Goal: Task Accomplishment & Management: Manage account settings

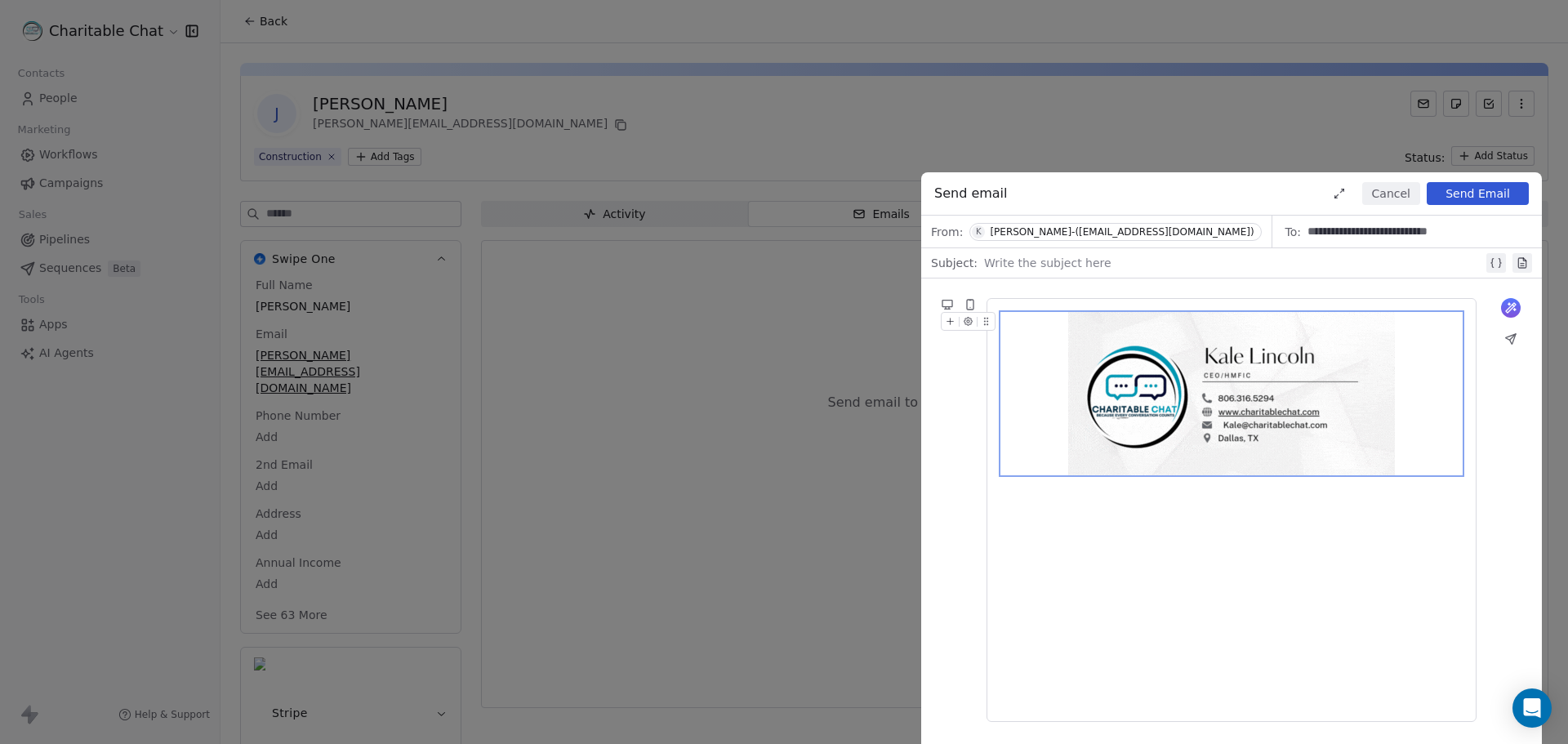
click at [1022, 395] on div at bounding box center [1232, 394] width 462 height 163
click at [980, 322] on icon at bounding box center [986, 322] width 10 height 10
click at [965, 324] on icon "button" at bounding box center [968, 322] width 10 height 10
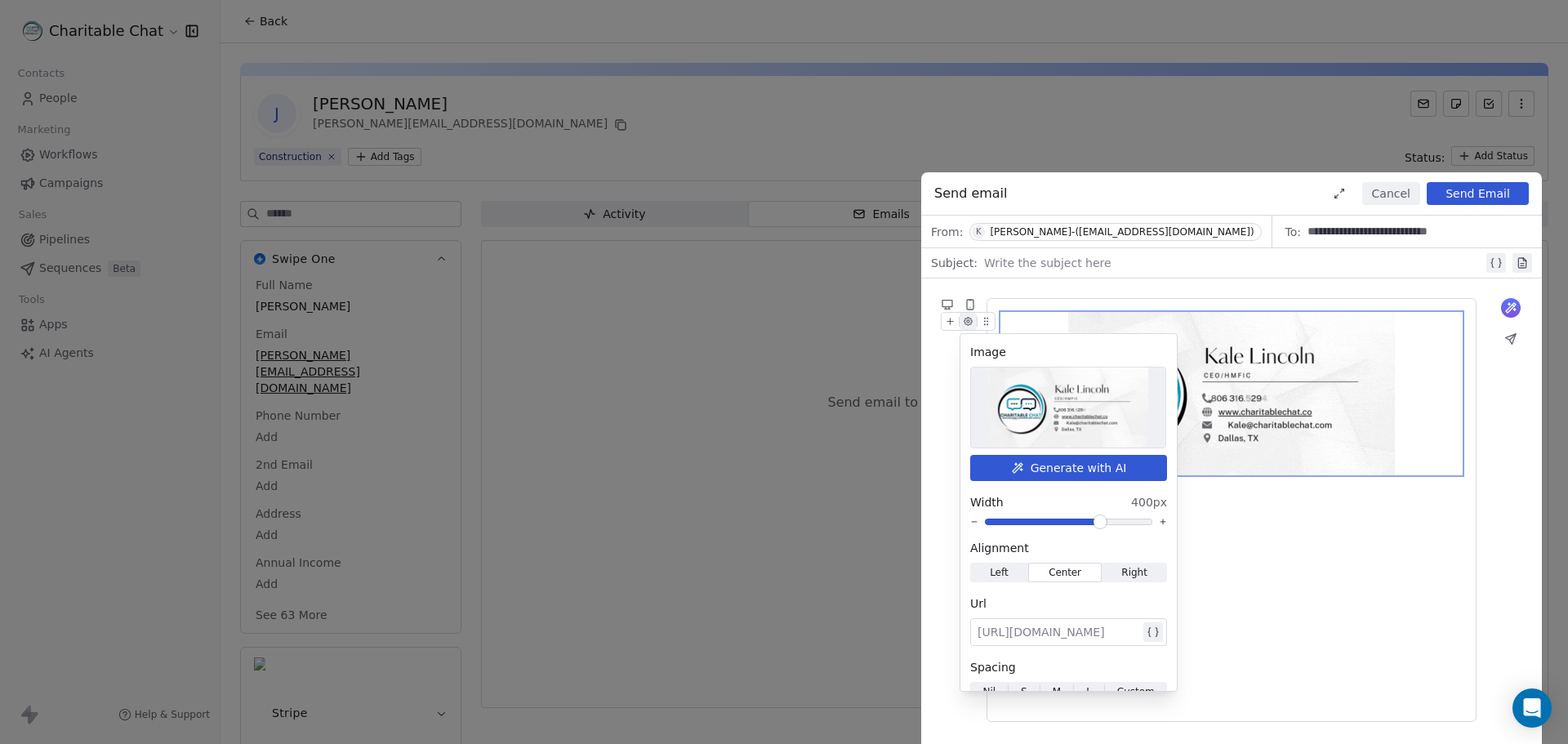
click at [952, 317] on icon at bounding box center [950, 322] width 10 height 10
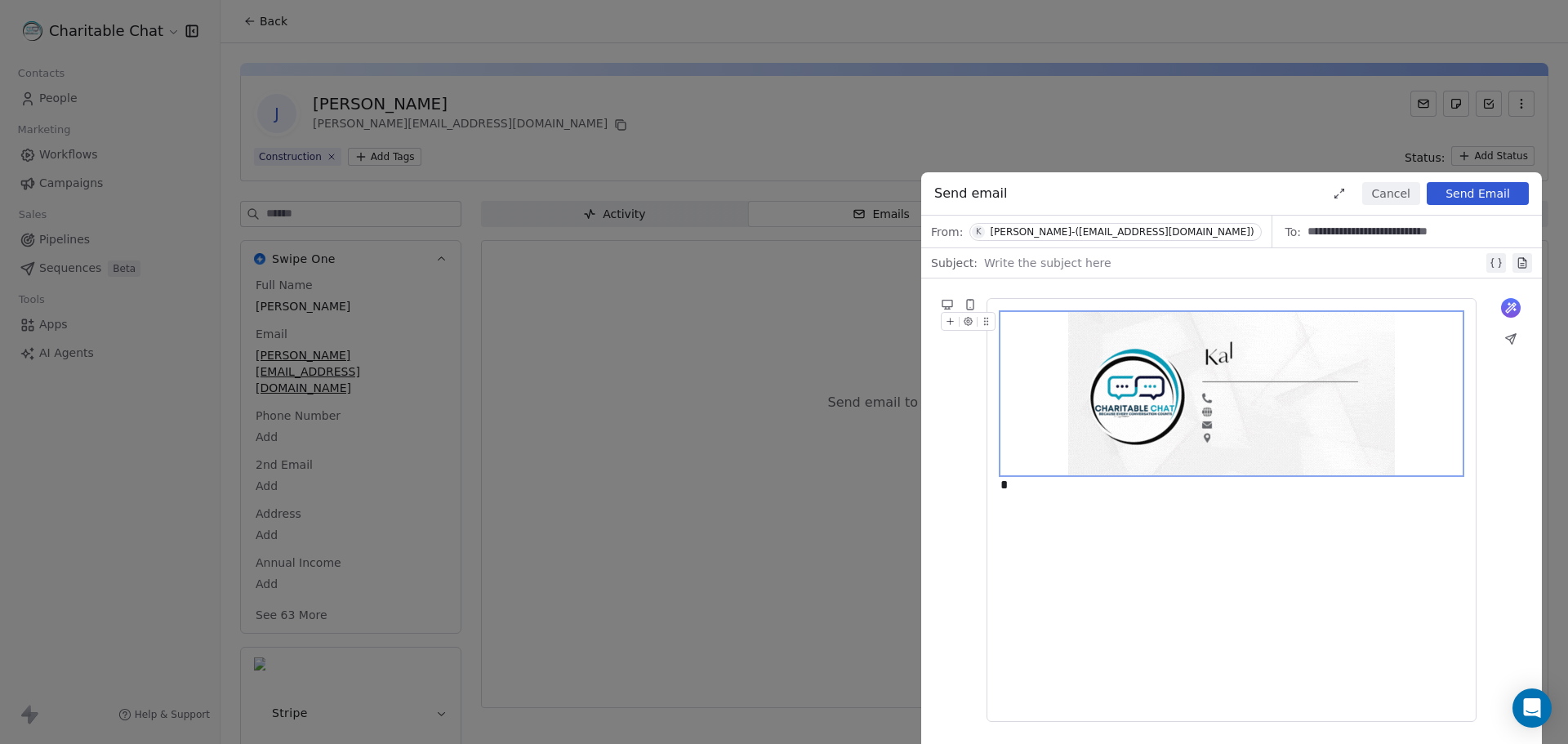
click at [972, 324] on icon "button" at bounding box center [968, 322] width 10 height 10
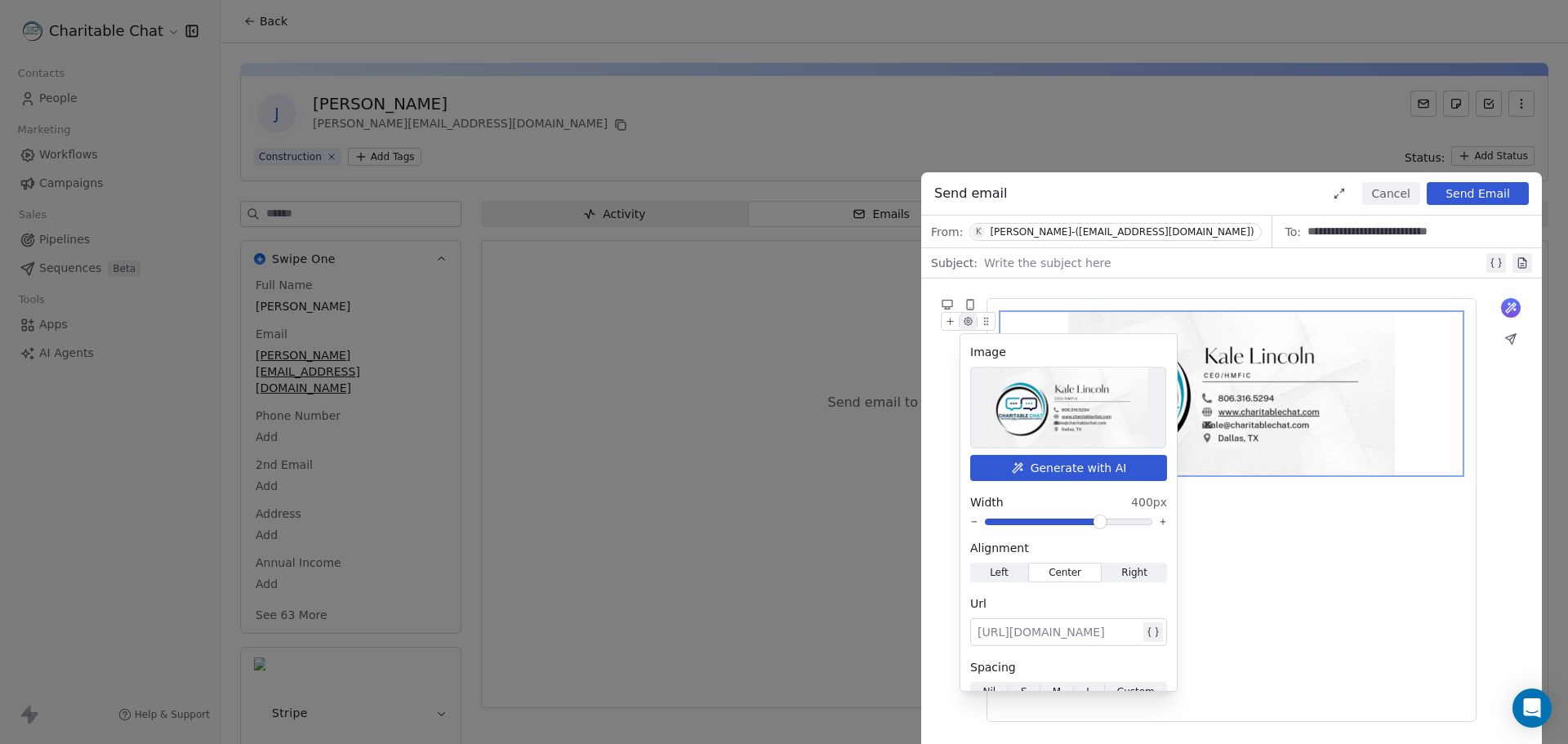
click at [1296, 574] on div "*" at bounding box center [1232, 510] width 462 height 396
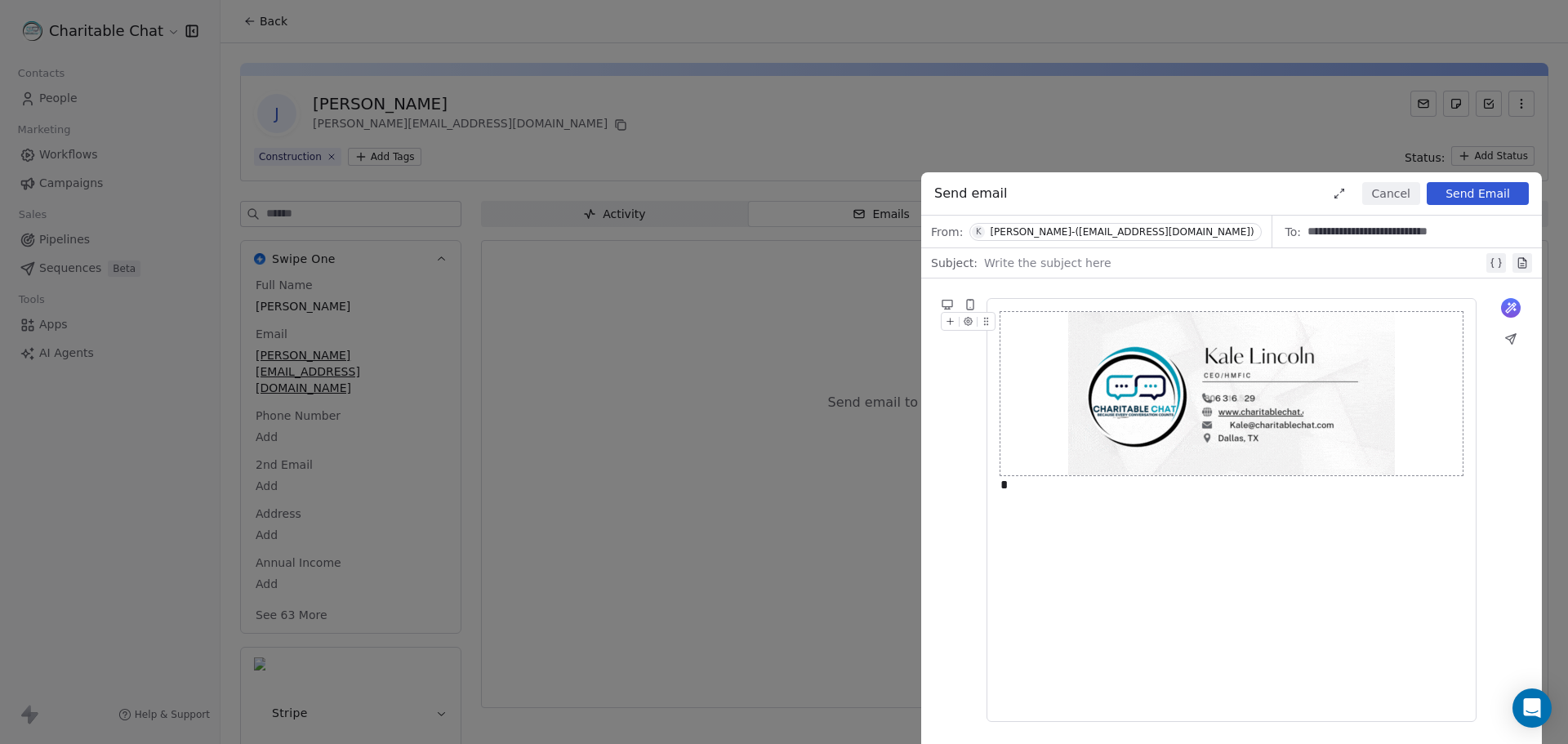
click at [1312, 439] on img at bounding box center [1232, 394] width 327 height 163
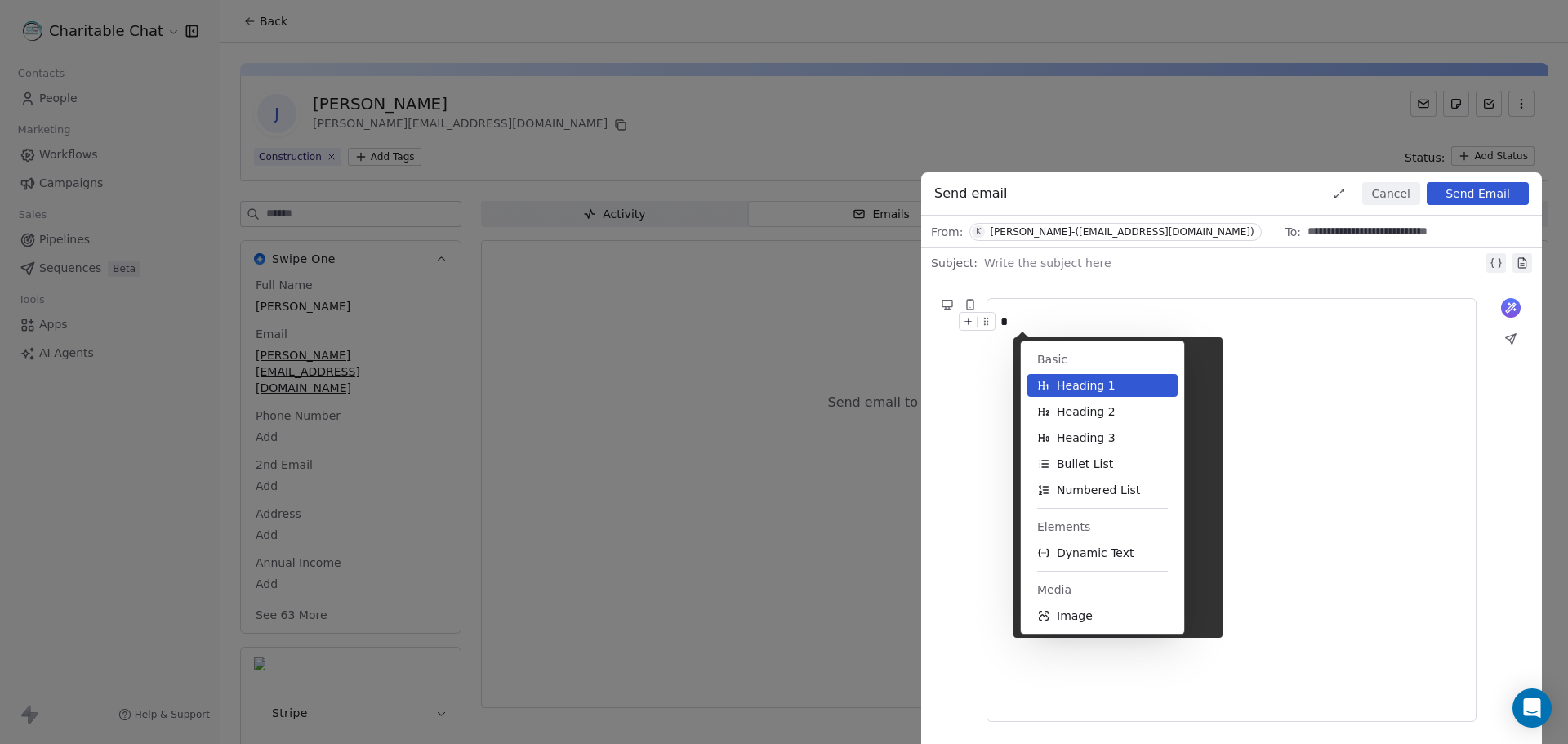
drag, startPoint x: 1008, startPoint y: 326, endPoint x: 979, endPoint y: 320, distance: 29.6
click at [1000, 320] on div "*" at bounding box center [1232, 322] width 462 height 20
click at [1066, 614] on span "Image" at bounding box center [1074, 615] width 36 height 17
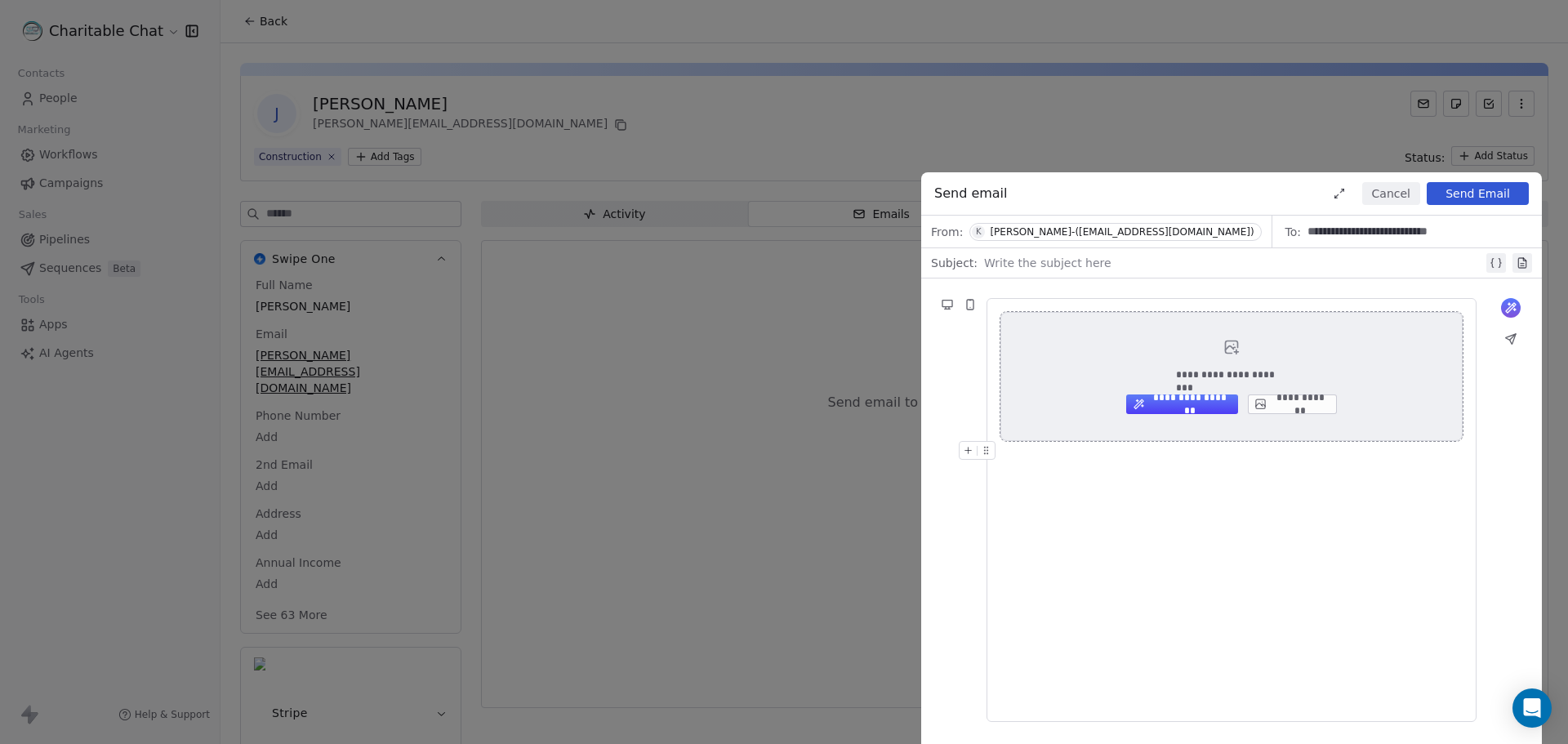
click at [1292, 404] on button "**********" at bounding box center [1292, 404] width 89 height 20
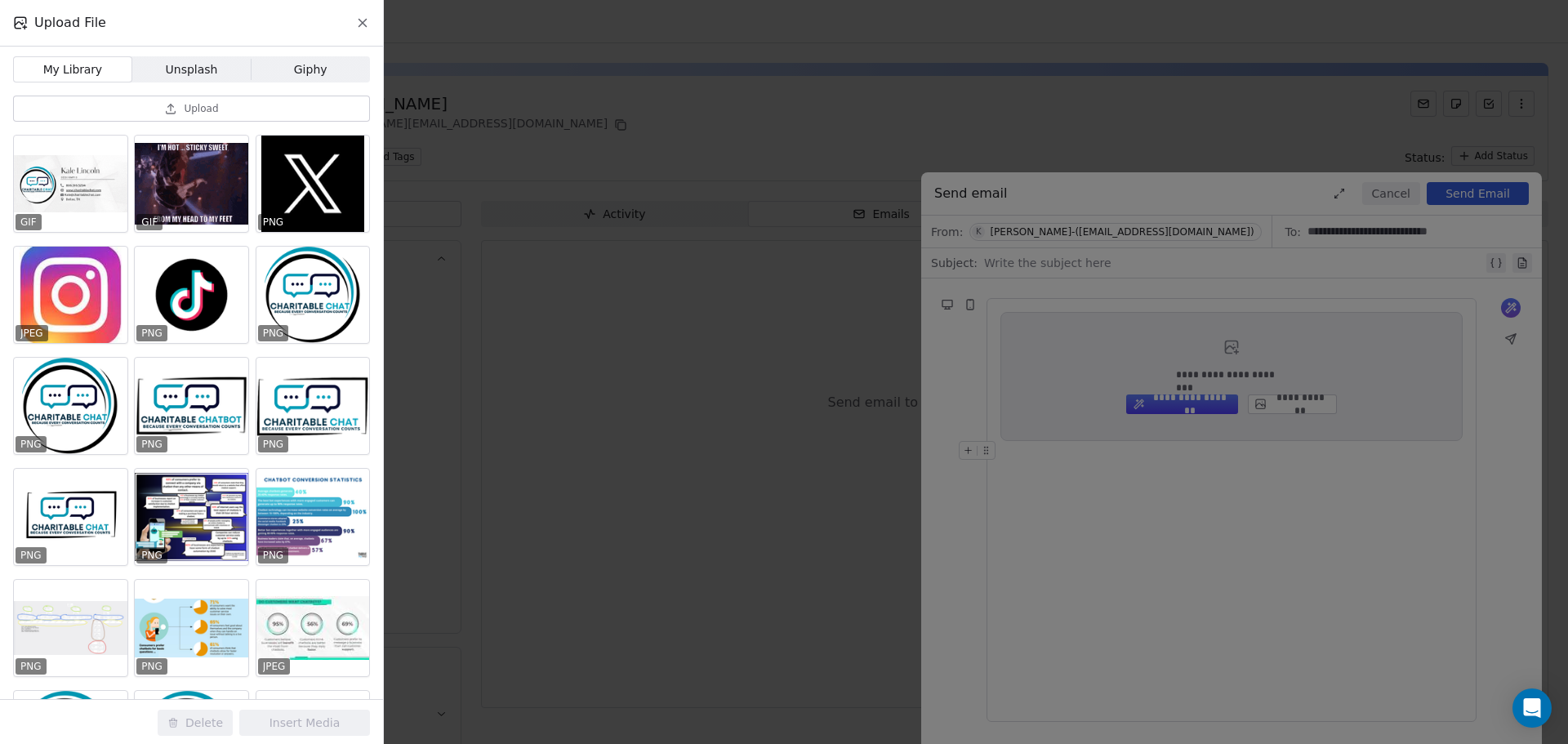
click at [195, 105] on span "Upload" at bounding box center [200, 108] width 34 height 13
click at [180, 115] on button "Upload" at bounding box center [191, 109] width 357 height 26
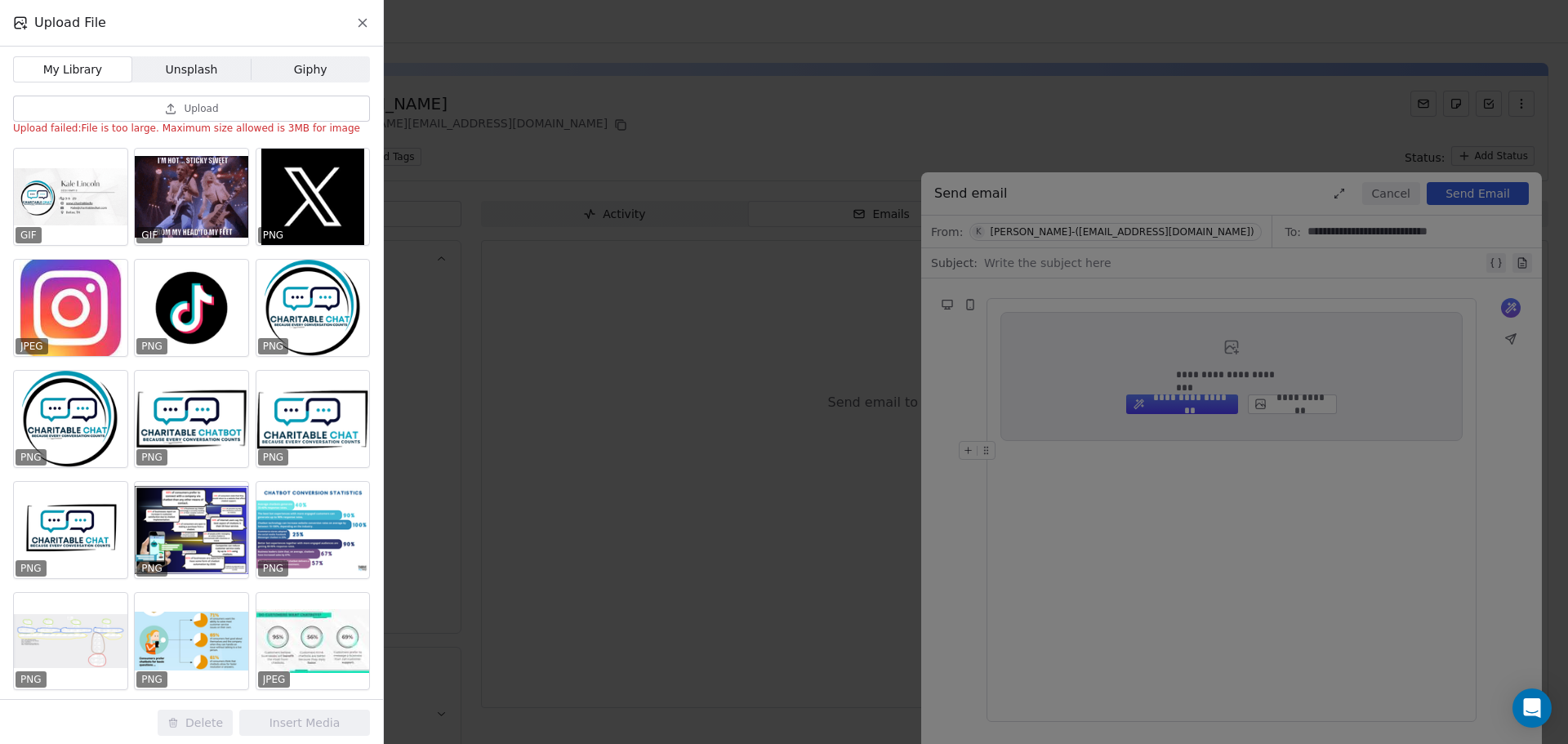
click at [155, 116] on button "Upload" at bounding box center [191, 109] width 357 height 26
click at [98, 71] on span "My Library" at bounding box center [73, 70] width 61 height 17
click at [181, 67] on span "Unsplash" at bounding box center [192, 70] width 52 height 17
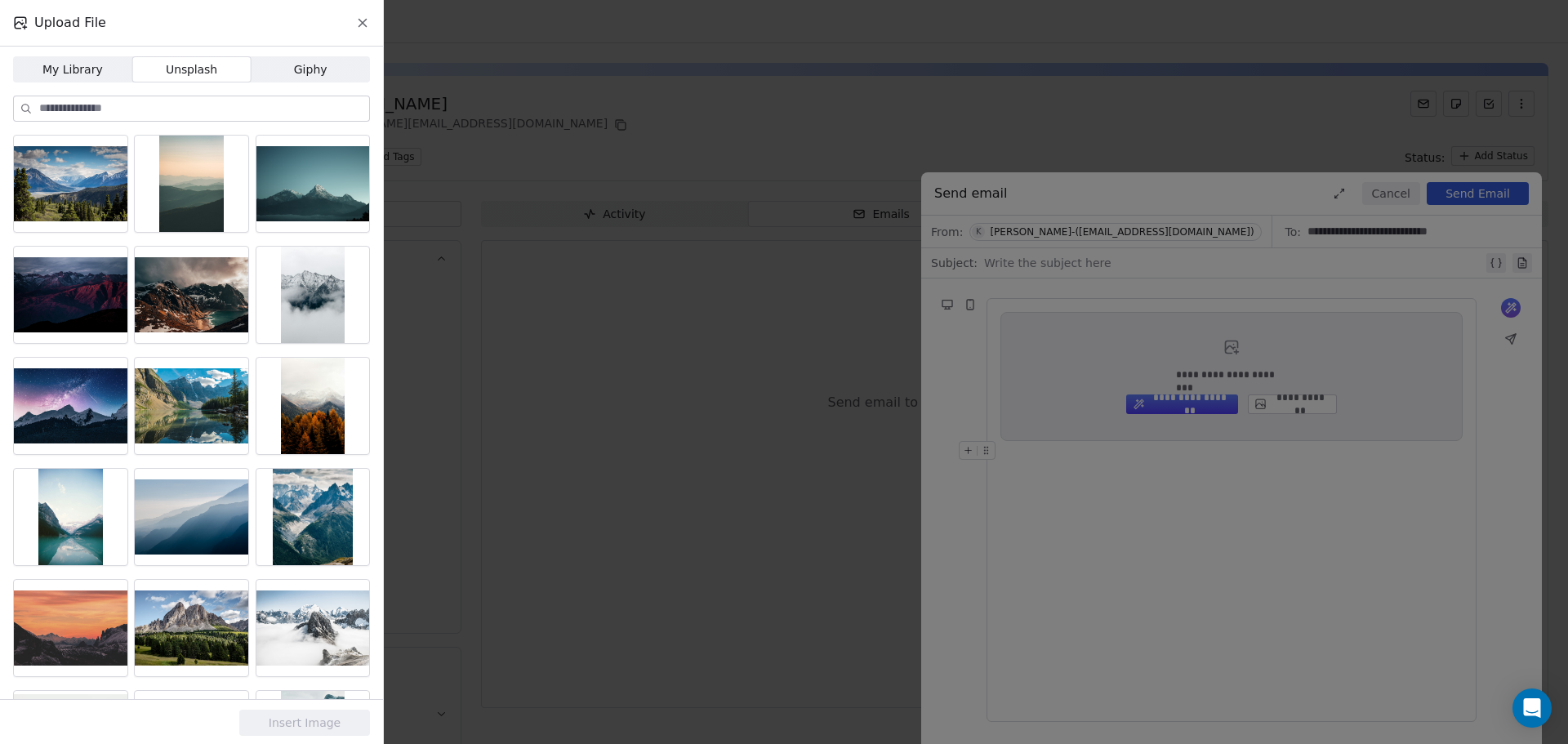
click at [293, 54] on div "My Library My Library Unsplash Unsplash Giphy Giphy" at bounding box center [191, 373] width 383 height 653
click at [296, 60] on span "Giphy Giphy" at bounding box center [309, 70] width 119 height 26
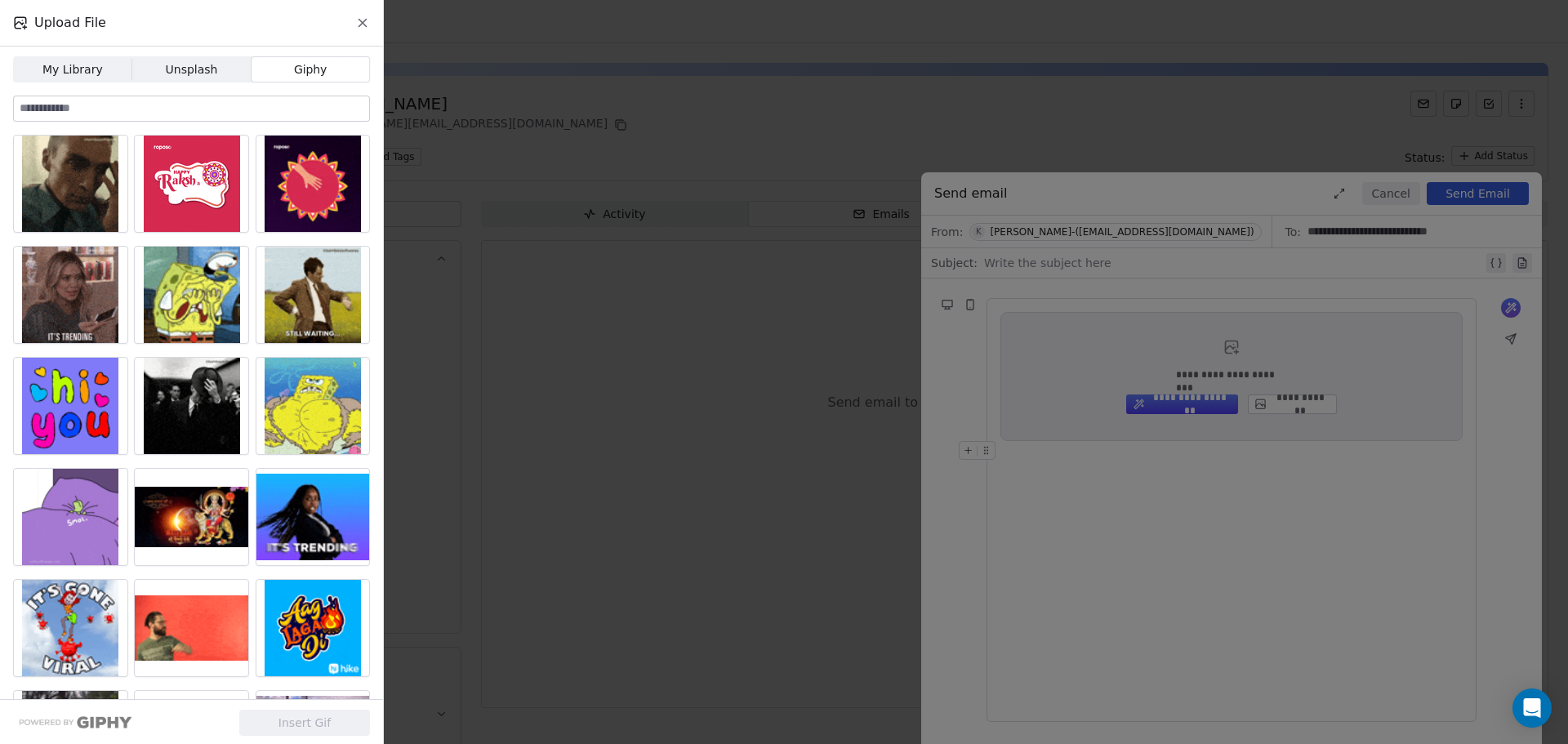
click at [74, 72] on span "My Library" at bounding box center [73, 70] width 61 height 17
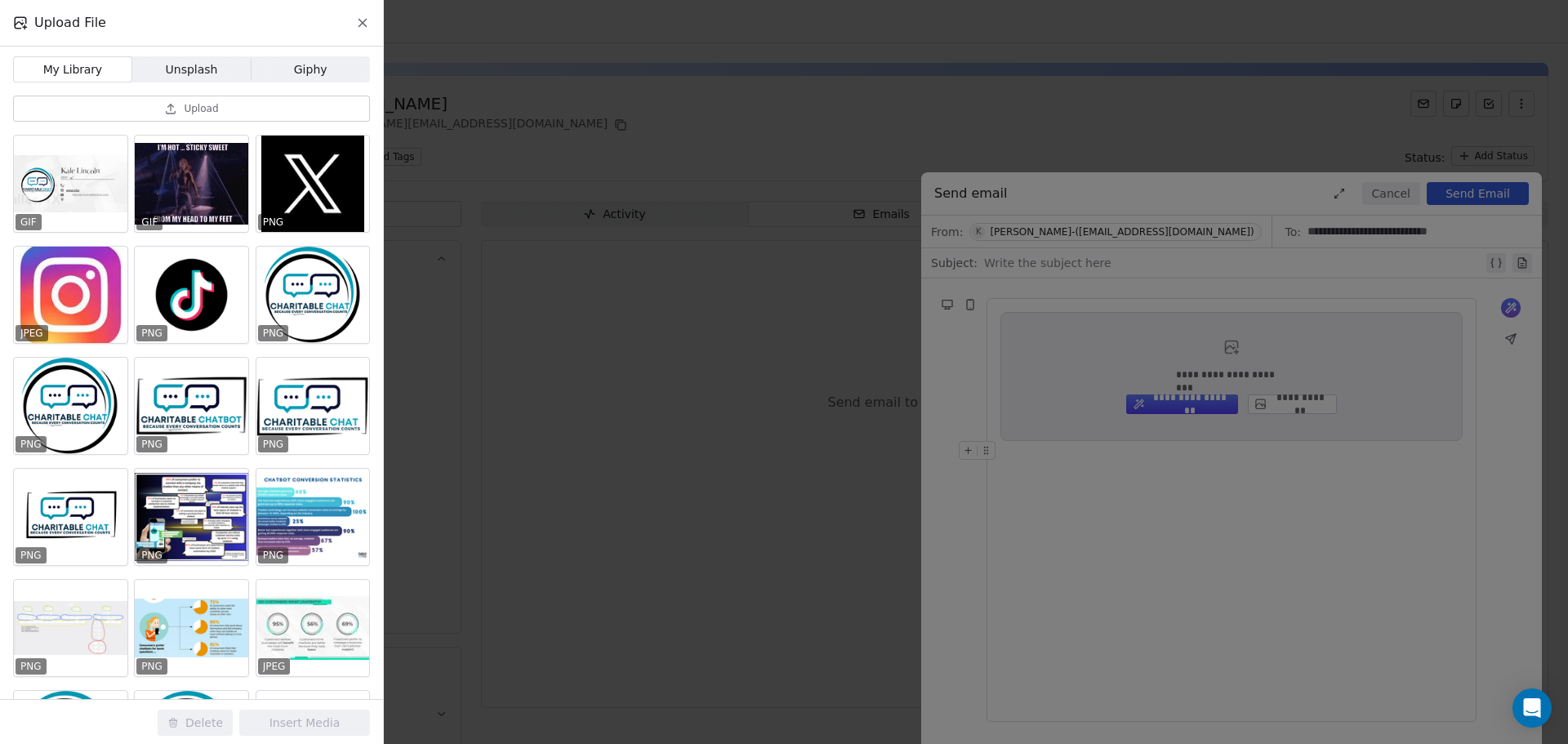
click at [143, 101] on button "Upload" at bounding box center [191, 109] width 357 height 26
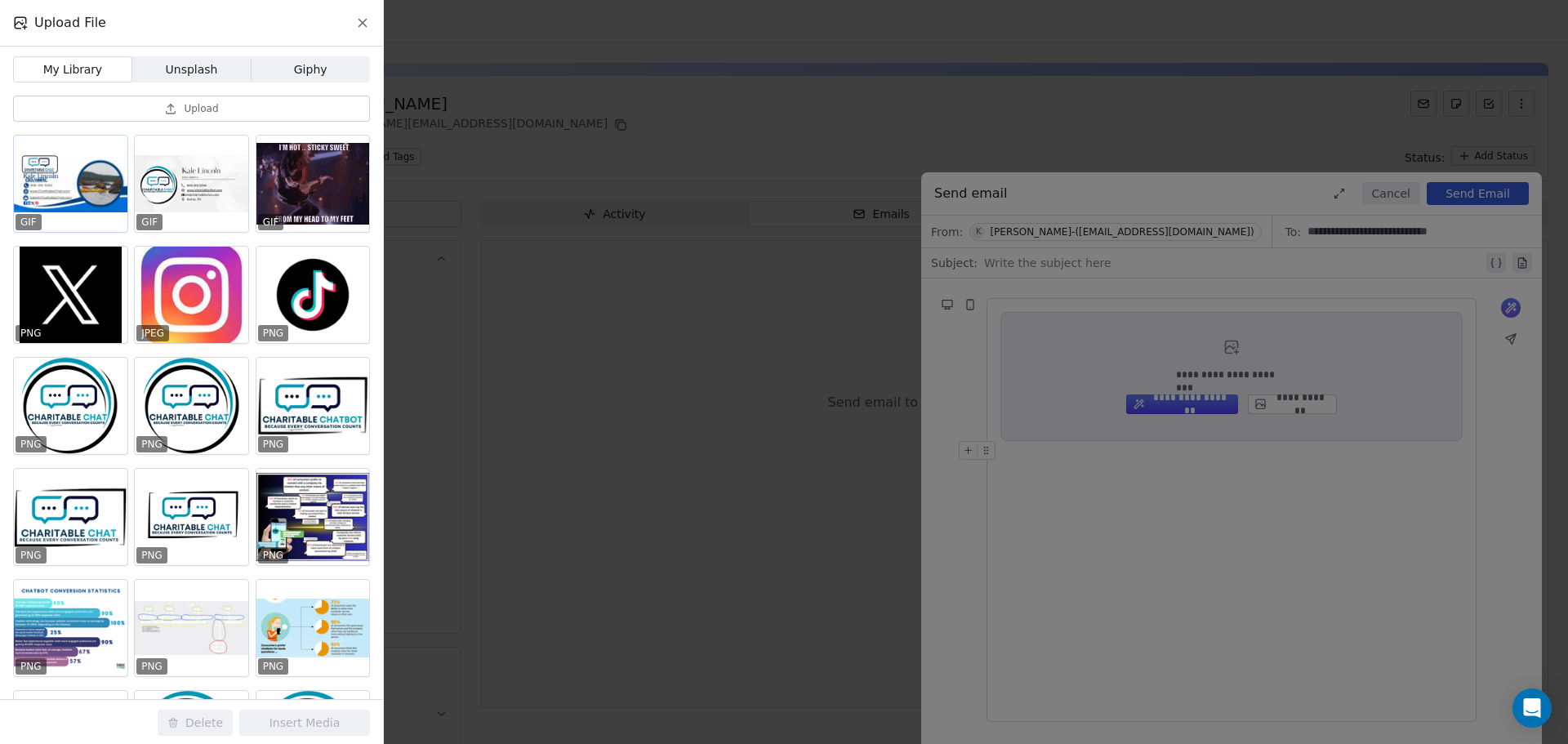
click at [72, 193] on div at bounding box center [70, 183] width 114 height 96
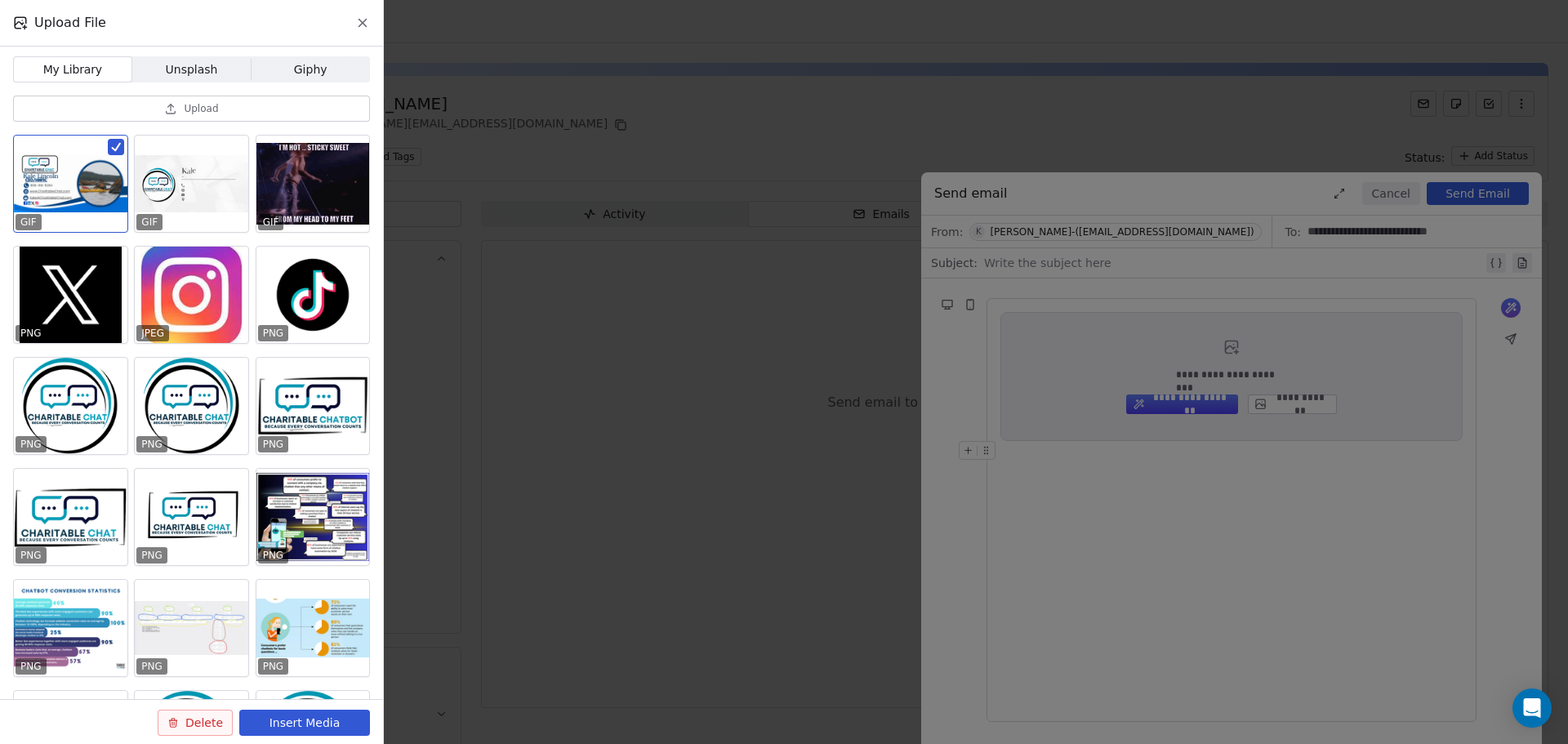
click at [288, 717] on button "Insert Media" at bounding box center [304, 722] width 130 height 26
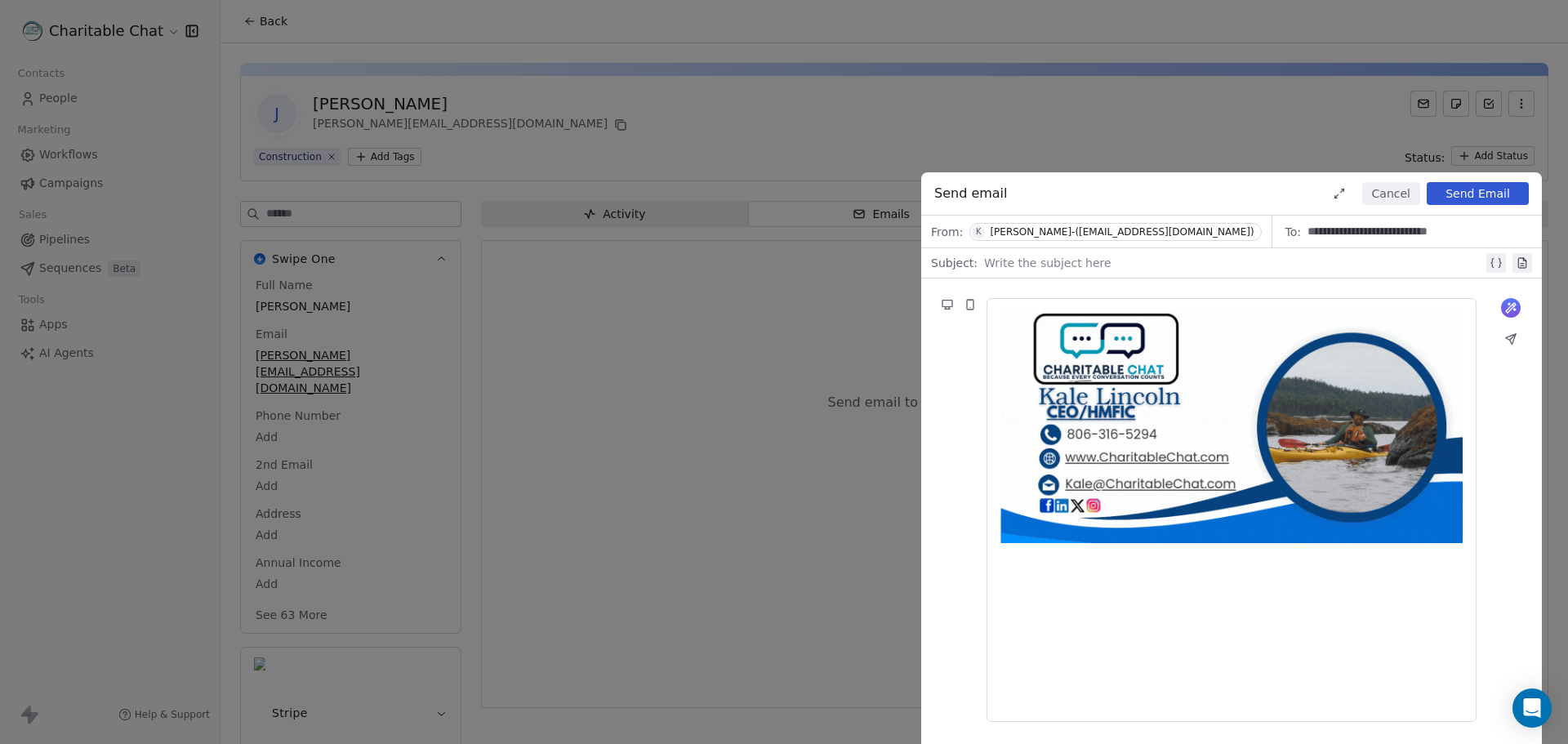
click at [1221, 594] on div at bounding box center [1232, 510] width 462 height 396
click at [1239, 525] on img at bounding box center [1232, 428] width 462 height 231
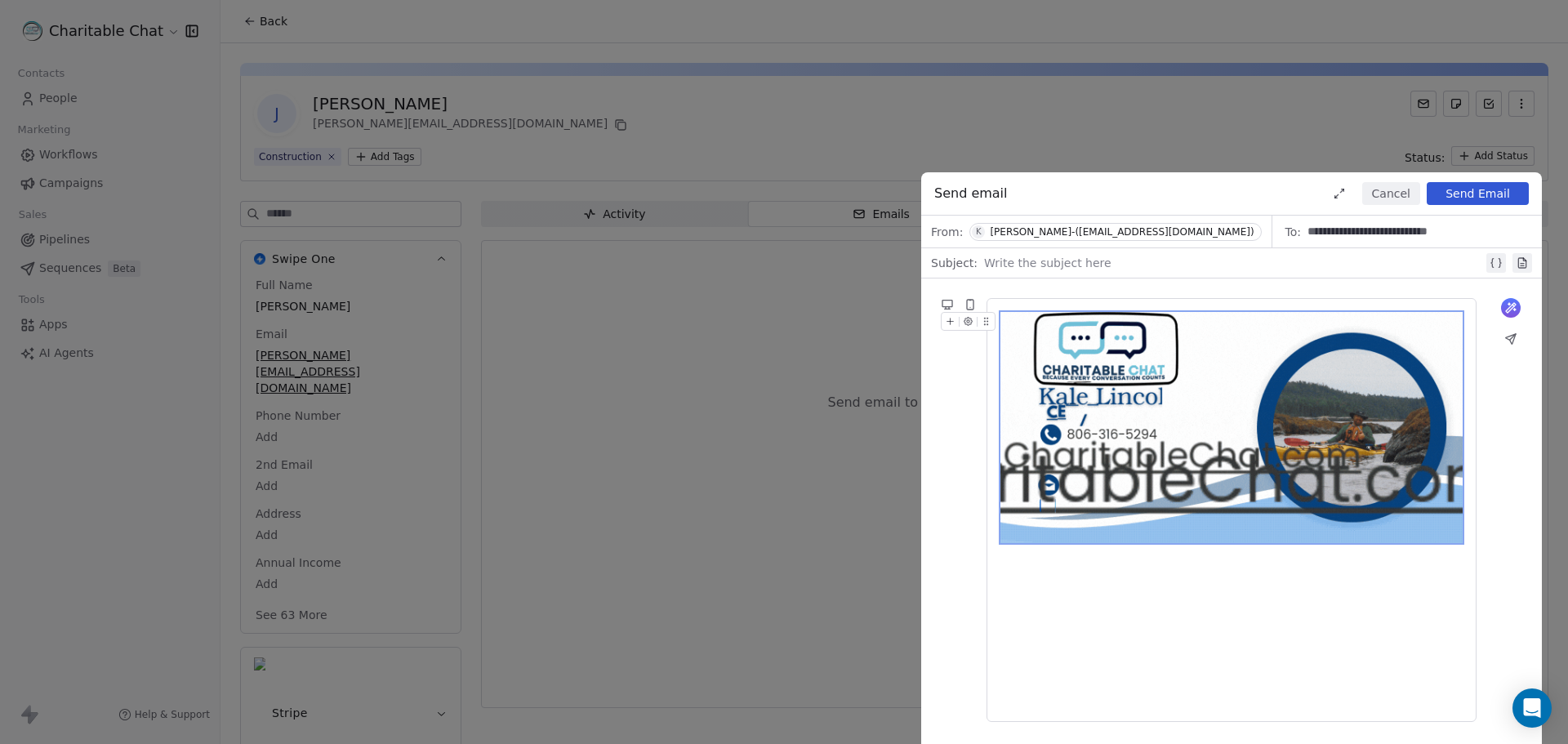
click at [970, 323] on icon "button" at bounding box center [968, 321] width 8 height 8
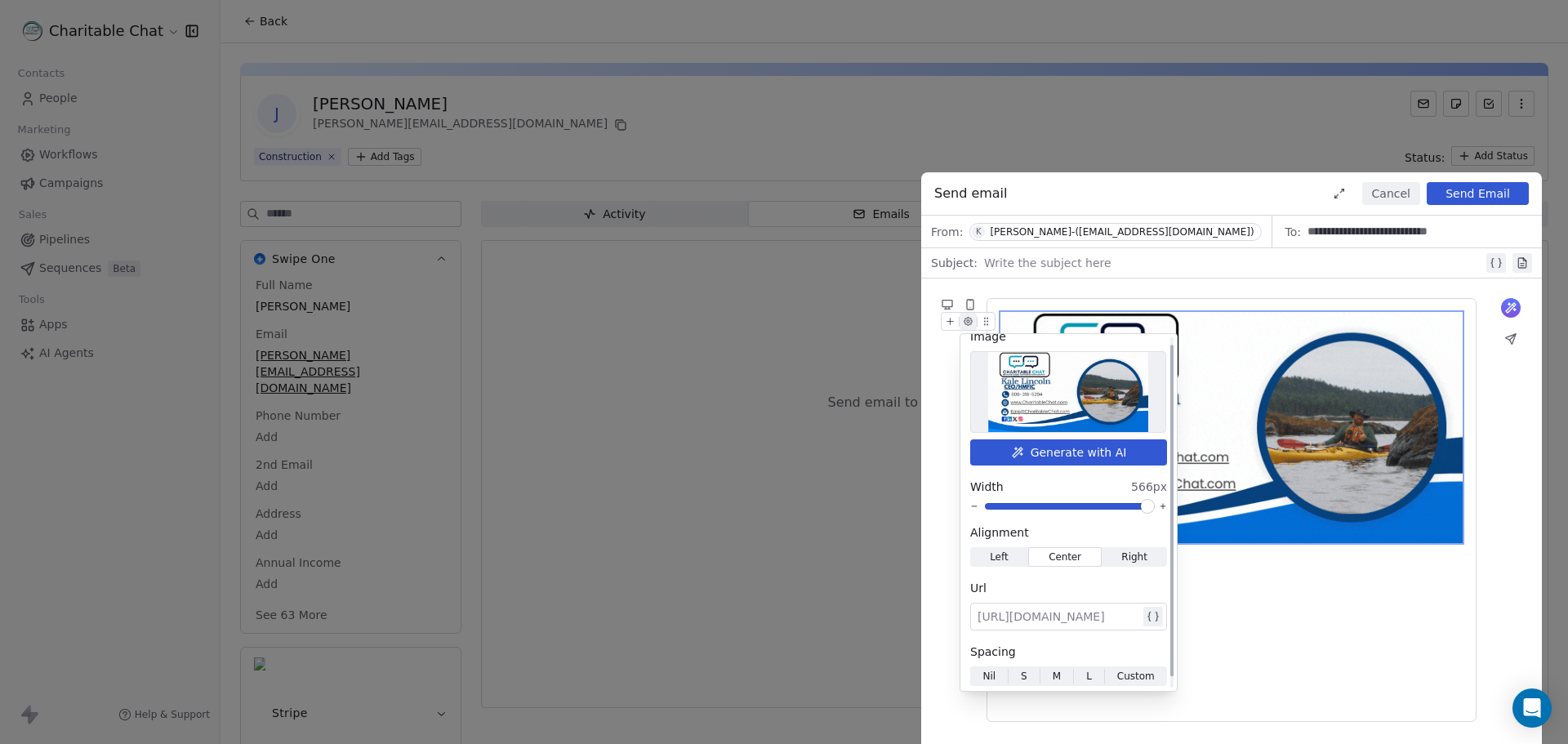
scroll to position [20, 0]
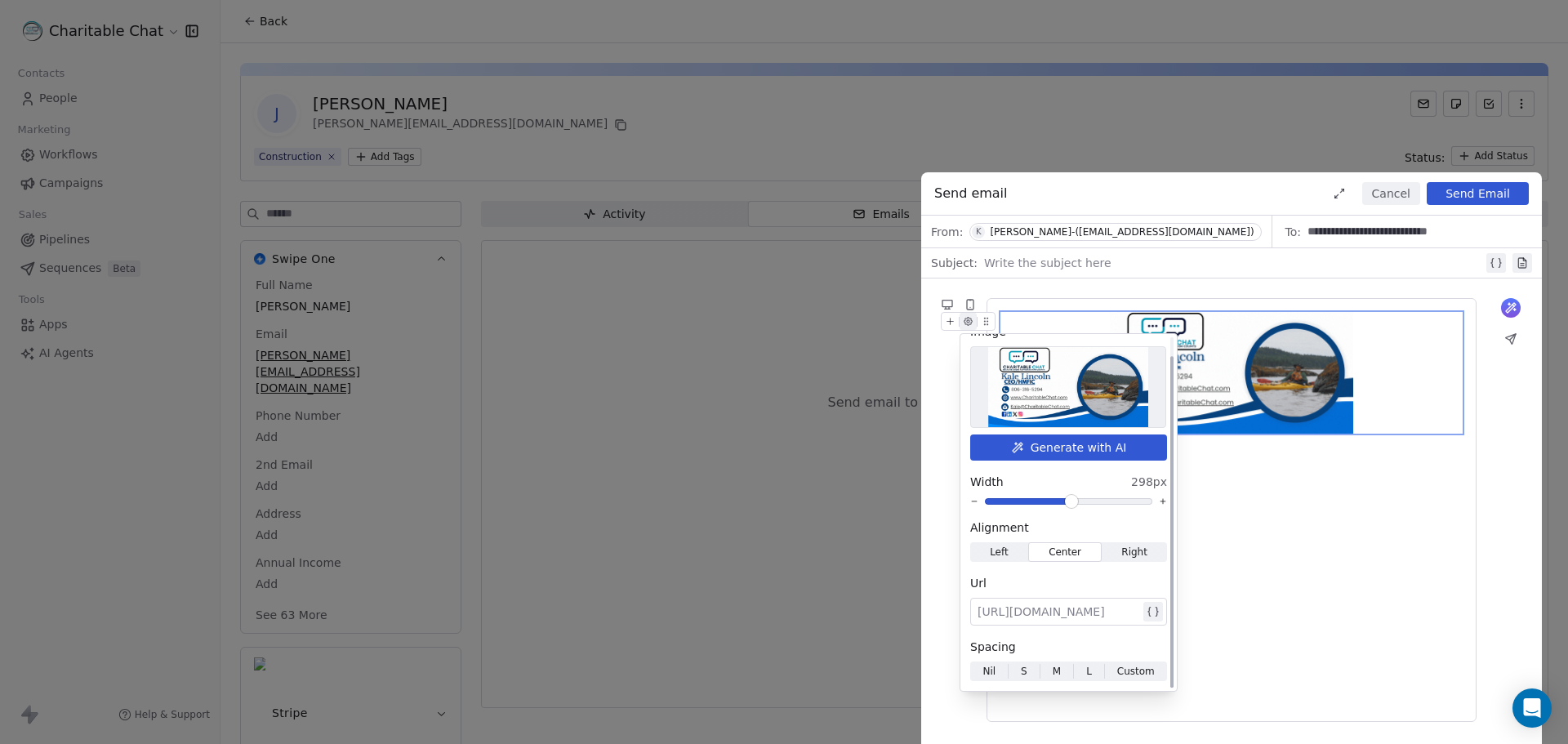
click at [1072, 502] on span at bounding box center [1071, 501] width 10 height 10
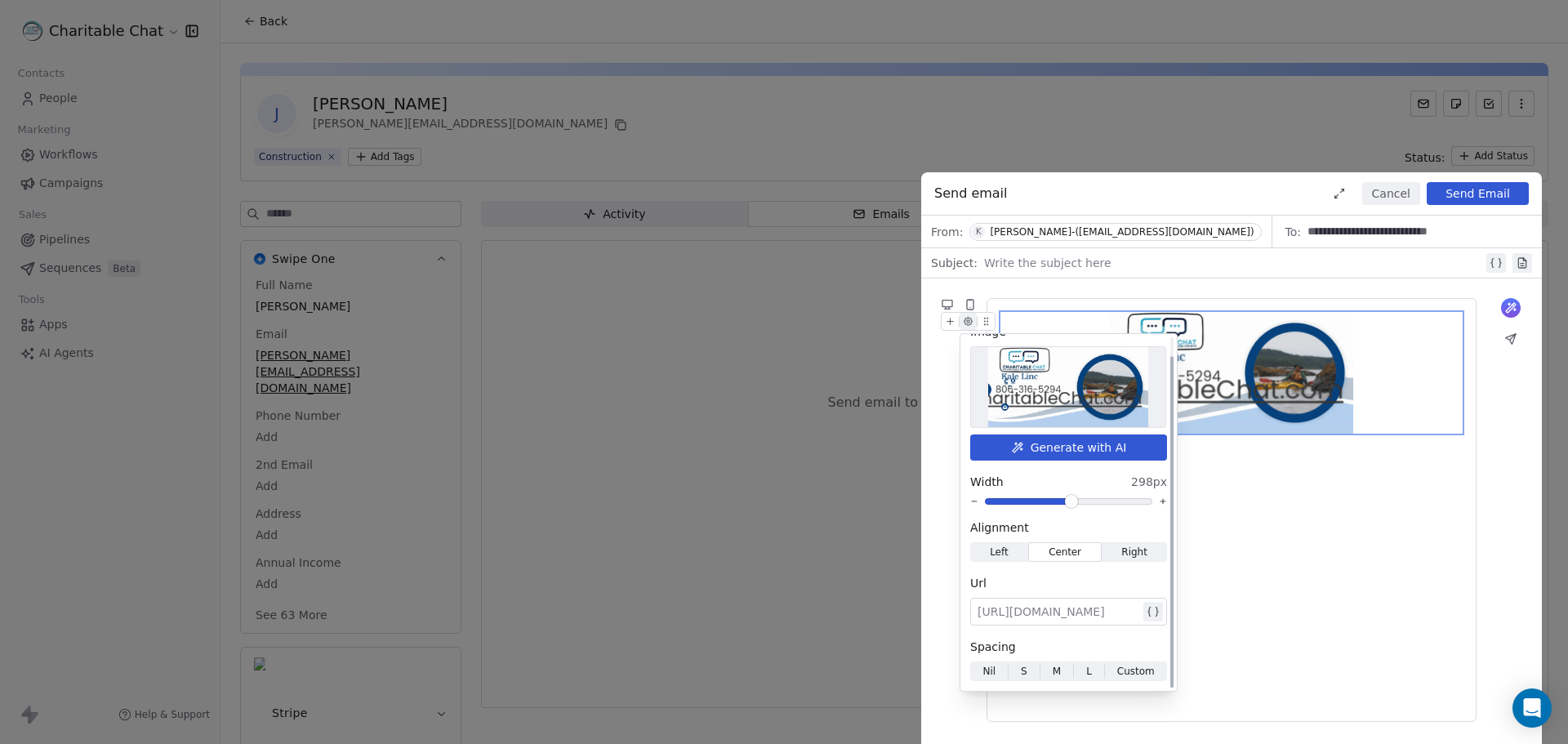
click at [1007, 555] on span "Left" at bounding box center [1000, 552] width 19 height 15
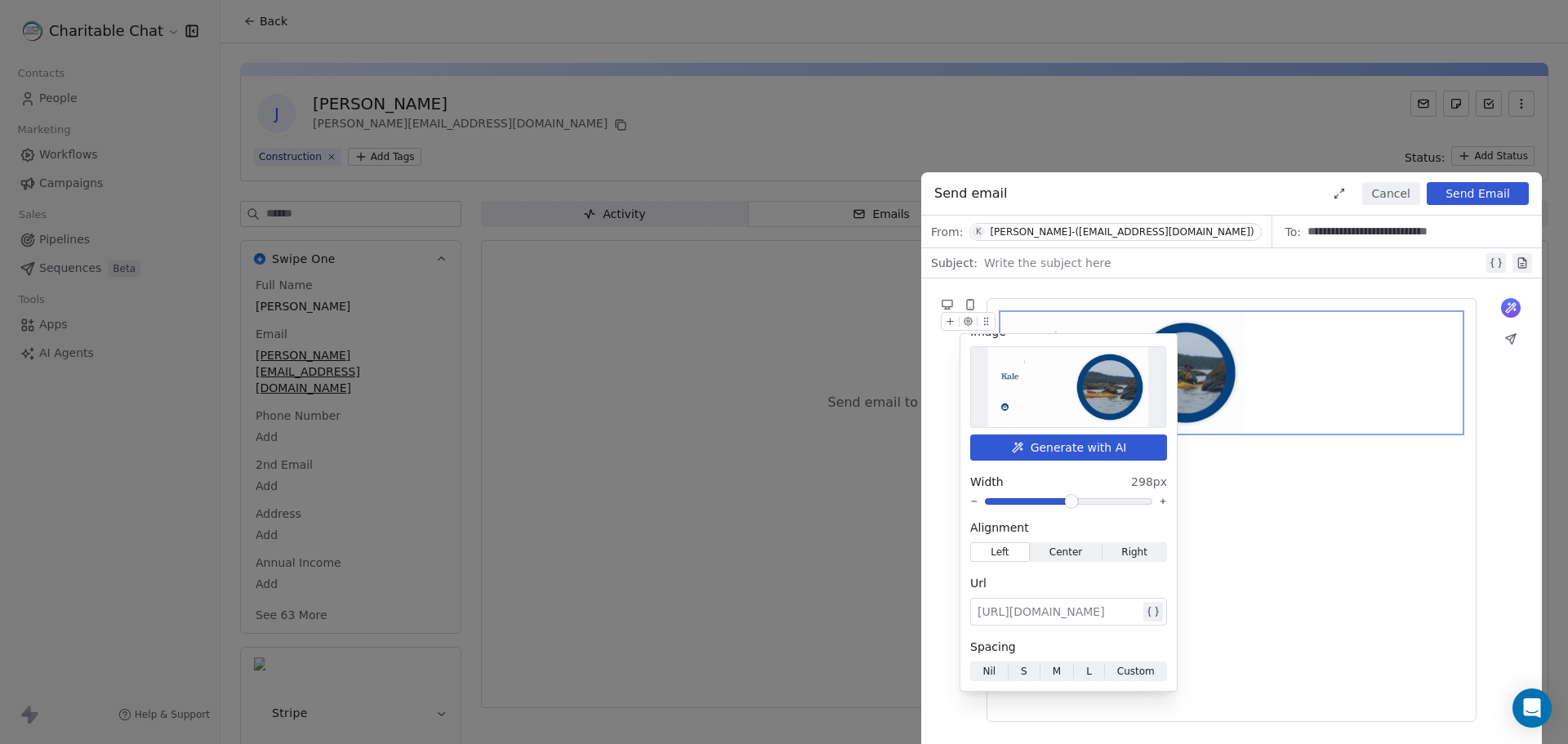
click at [1289, 581] on div at bounding box center [1232, 510] width 462 height 396
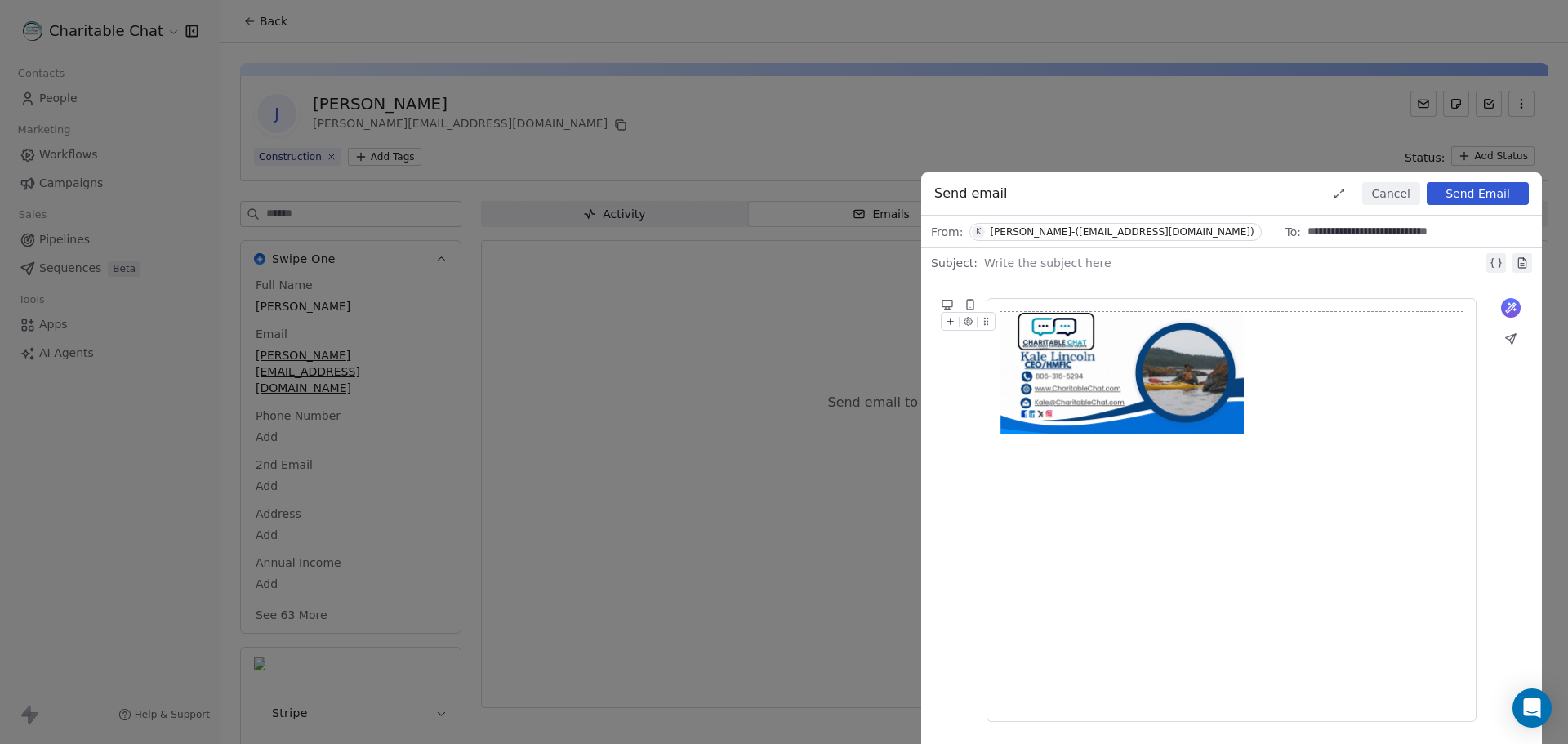
click at [968, 318] on icon "button" at bounding box center [968, 321] width 8 height 8
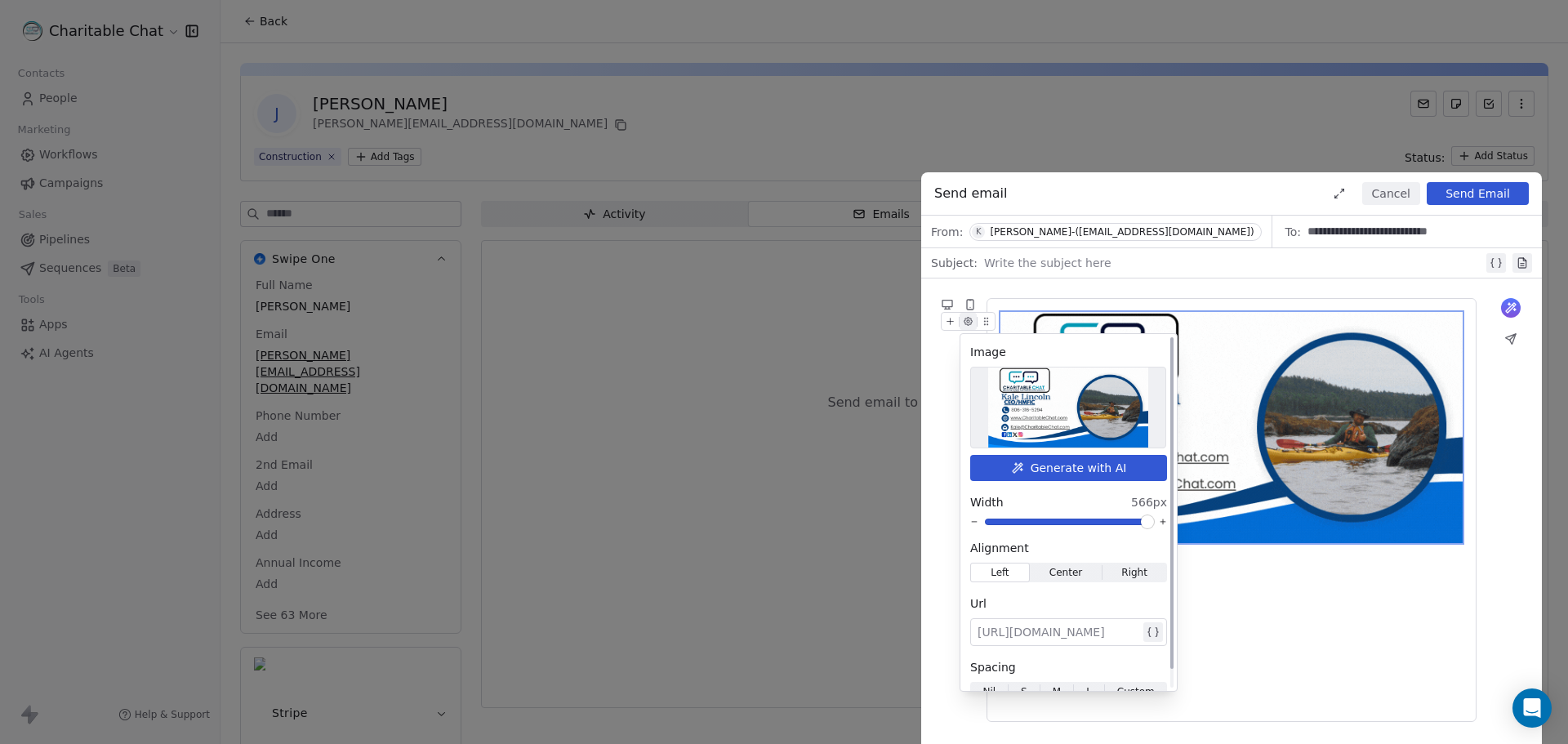
click at [1153, 527] on span at bounding box center [1146, 521] width 10 height 10
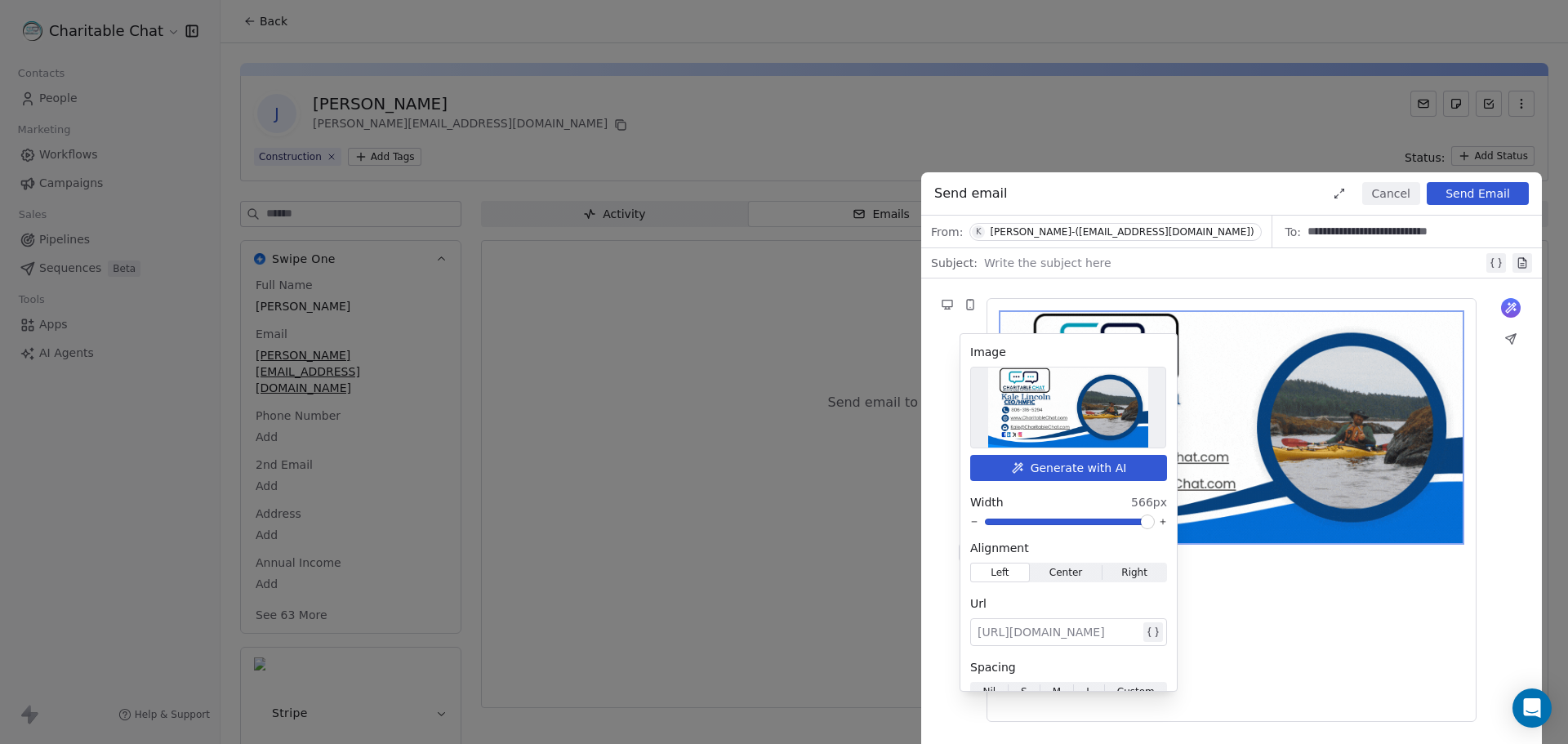
click at [1299, 637] on div at bounding box center [1232, 510] width 462 height 396
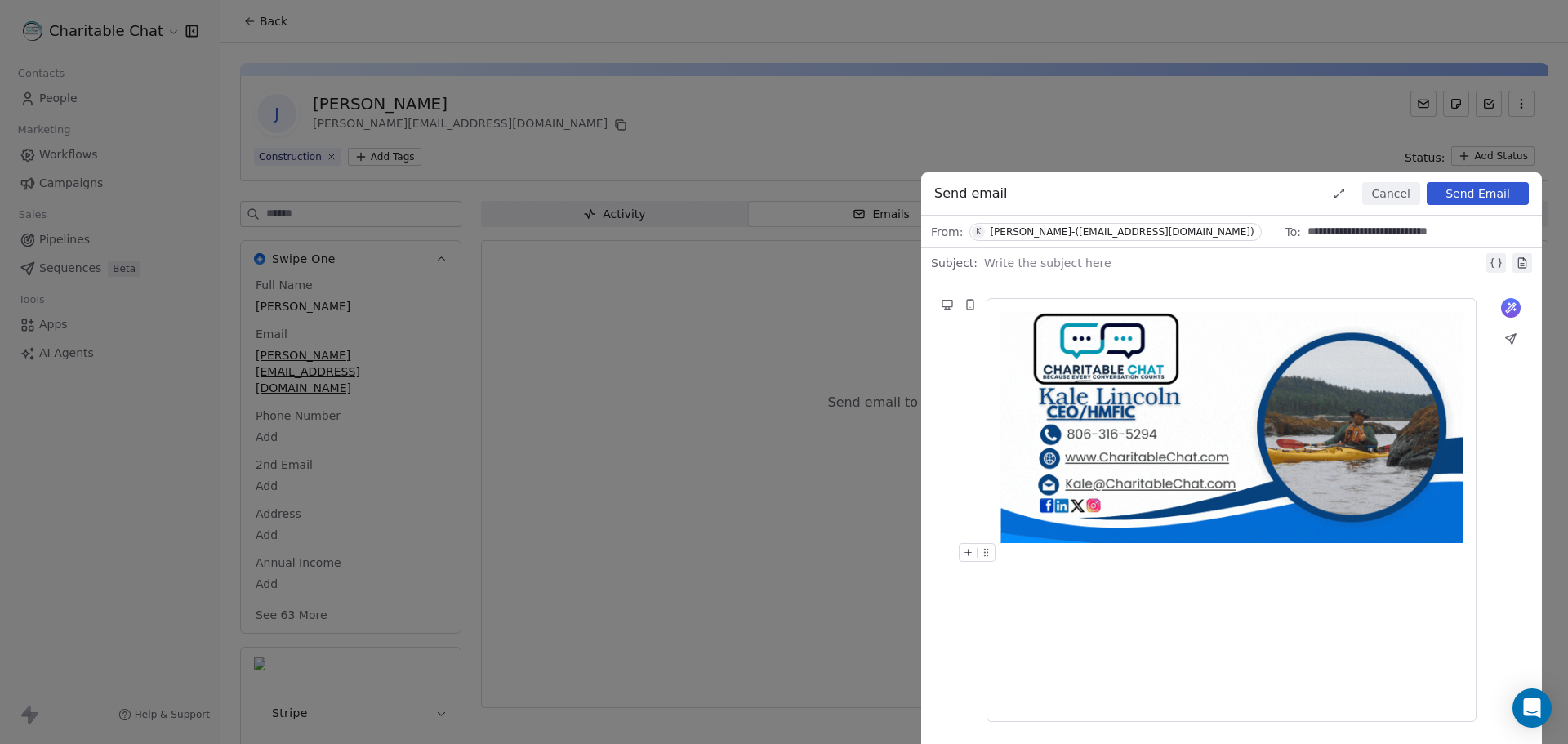
click at [1021, 578] on div at bounding box center [1232, 510] width 462 height 396
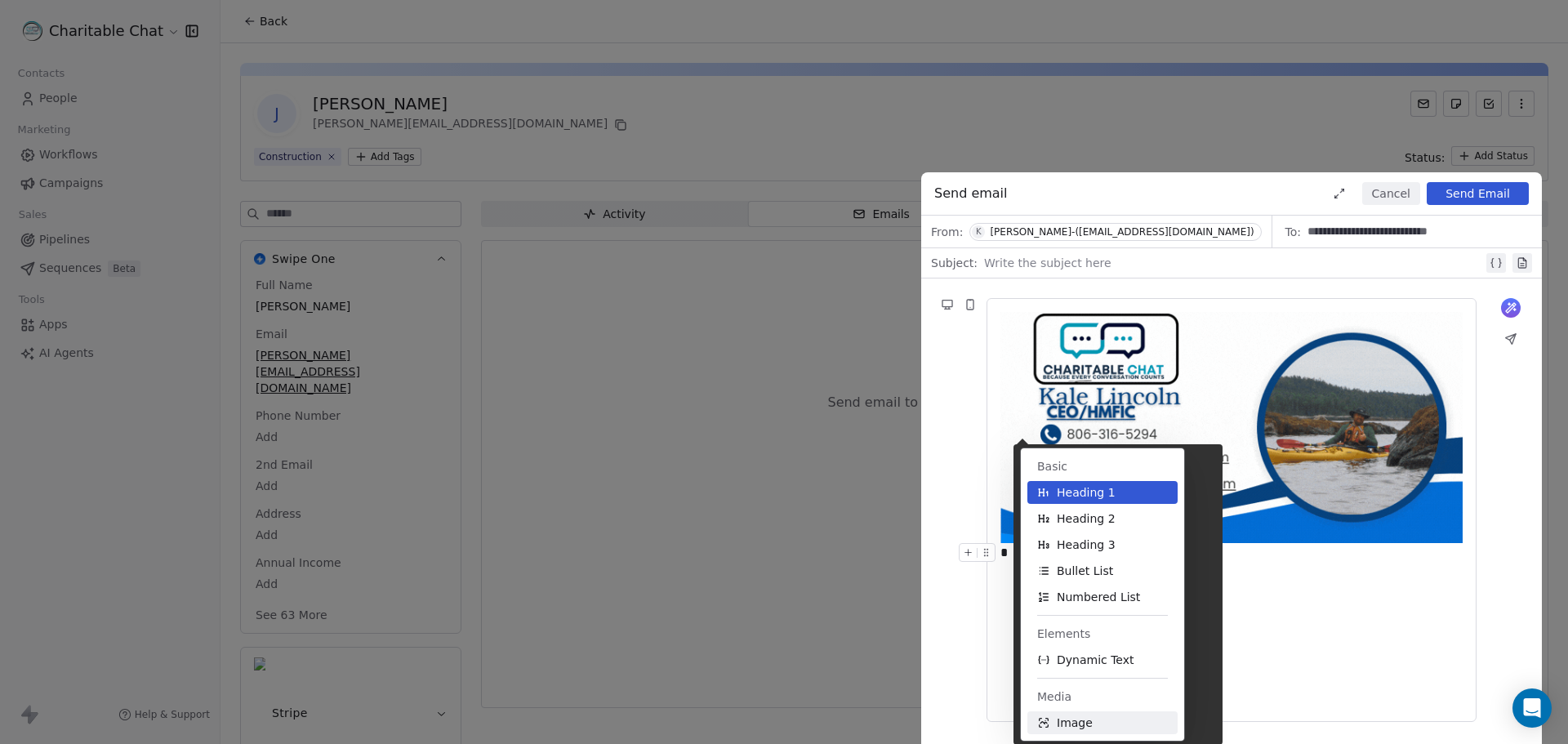
click at [1078, 729] on span "Image" at bounding box center [1074, 722] width 36 height 17
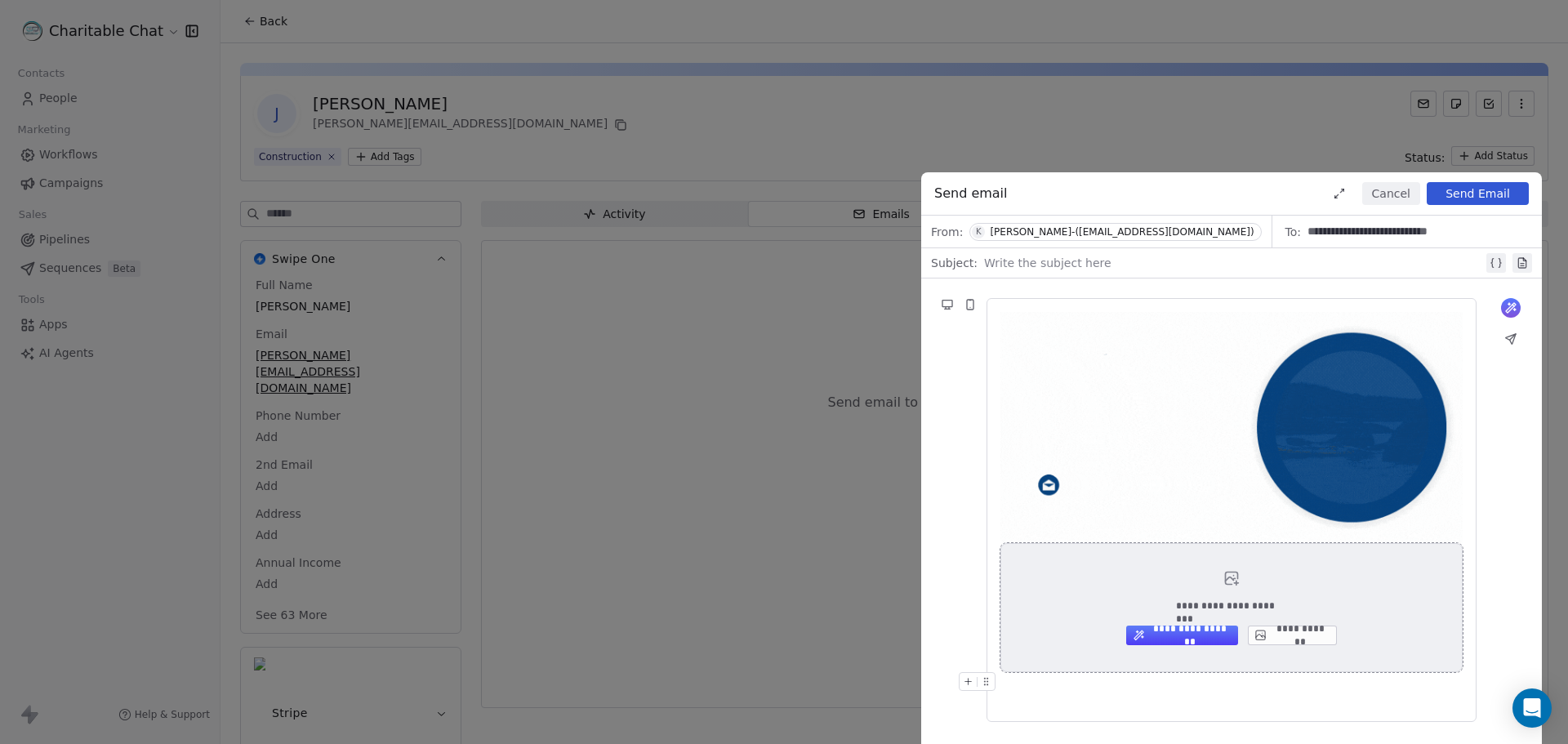
click at [1319, 638] on button "**********" at bounding box center [1292, 635] width 89 height 20
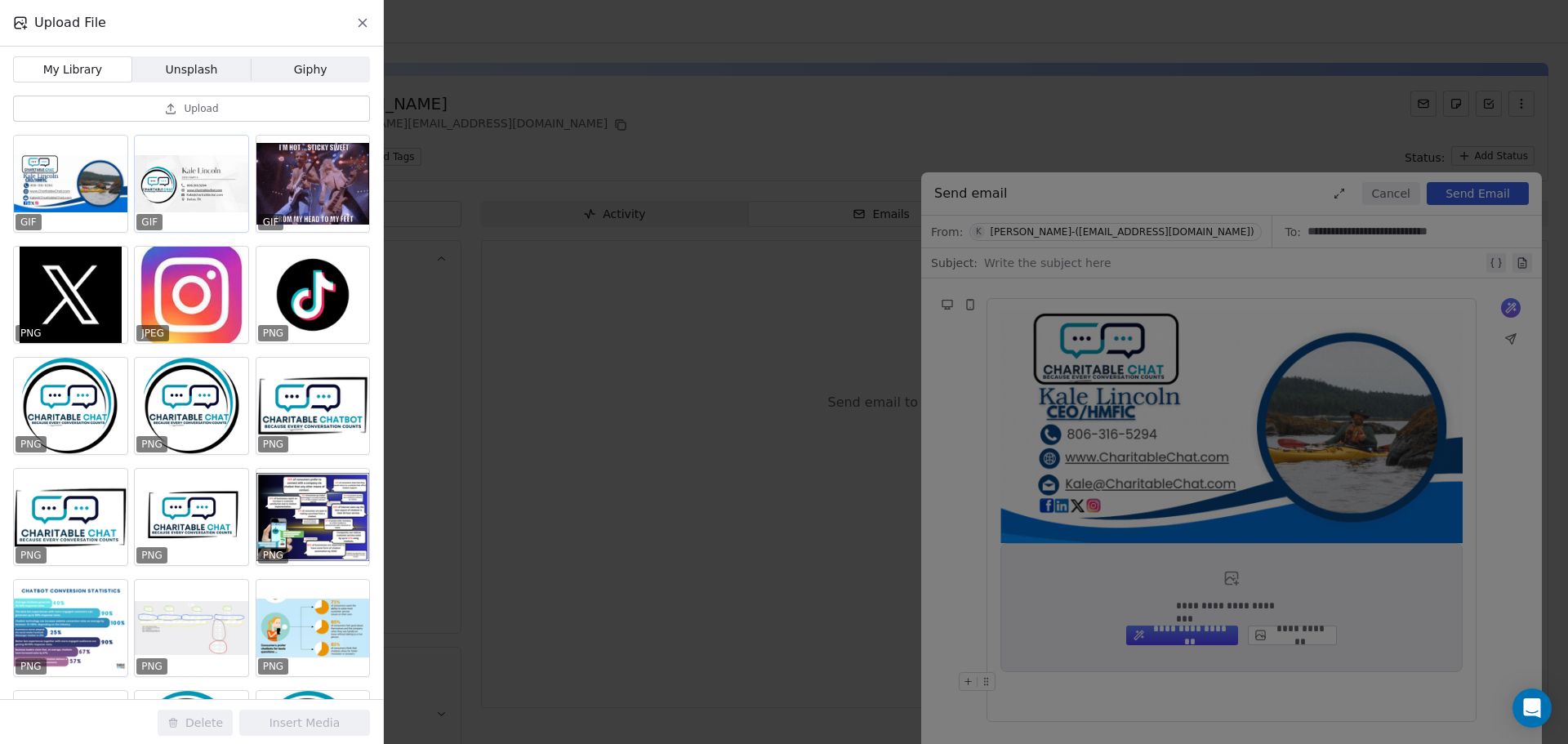
click at [161, 182] on div at bounding box center [191, 183] width 114 height 96
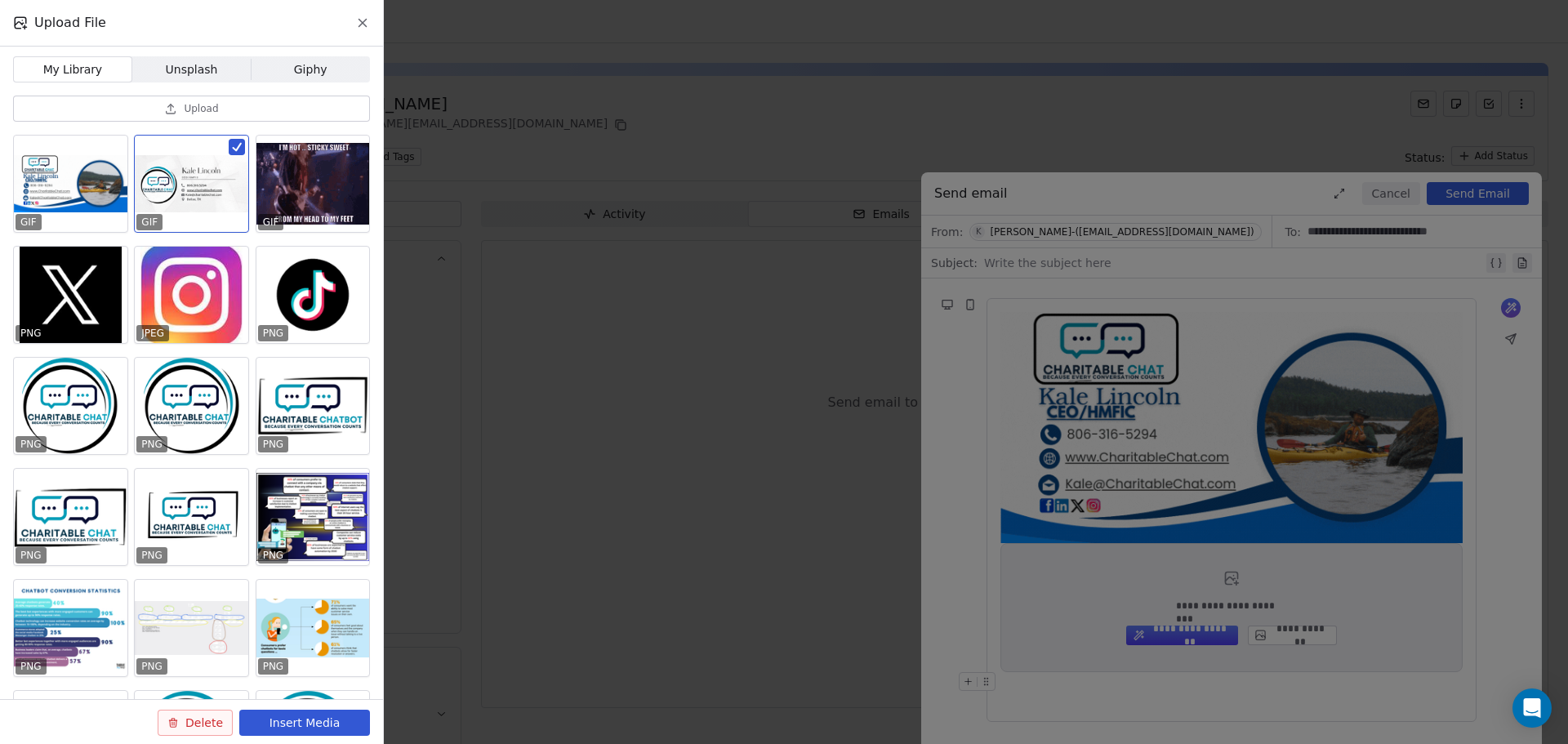
click at [271, 722] on button "Insert Media" at bounding box center [304, 722] width 130 height 26
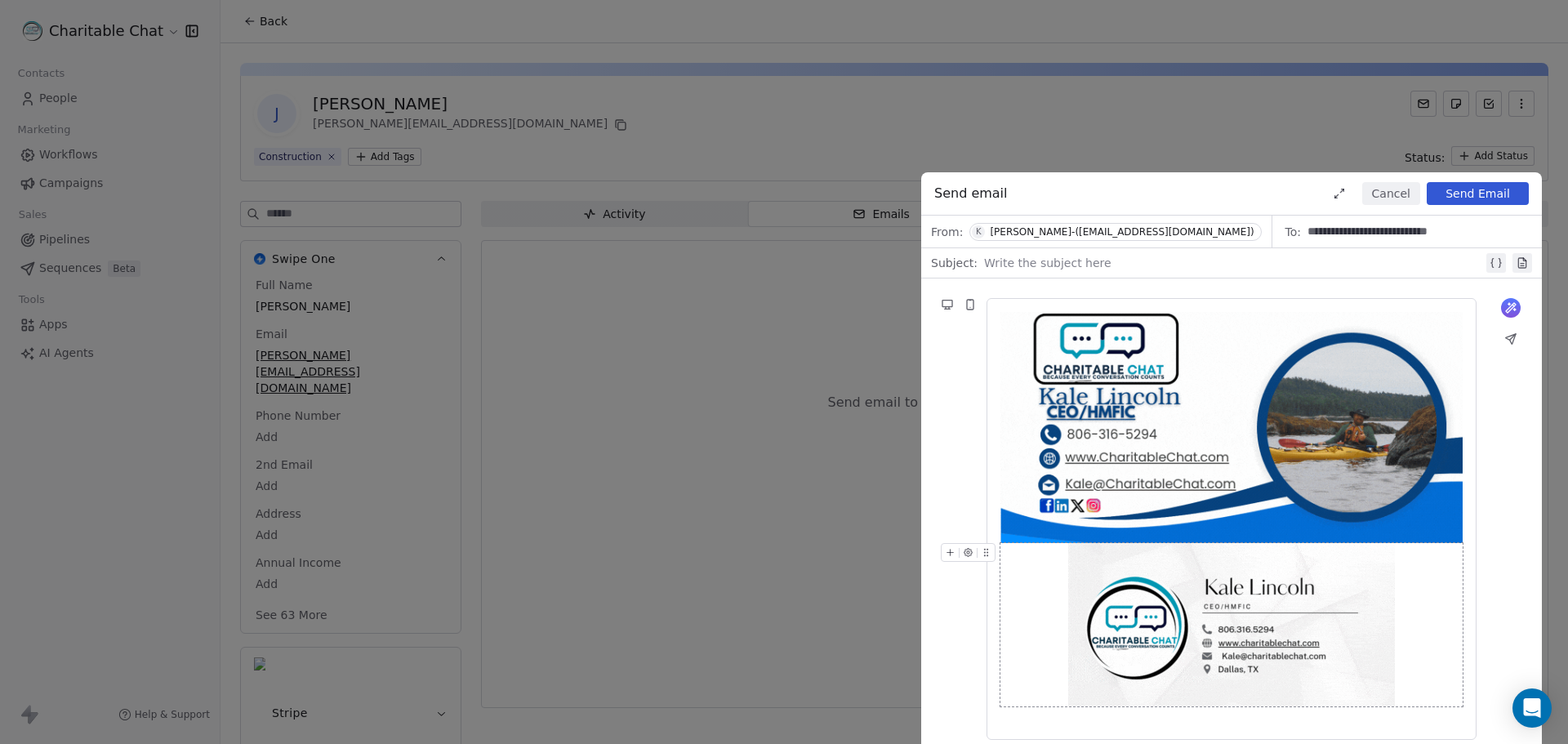
click at [1159, 659] on img at bounding box center [1232, 625] width 327 height 163
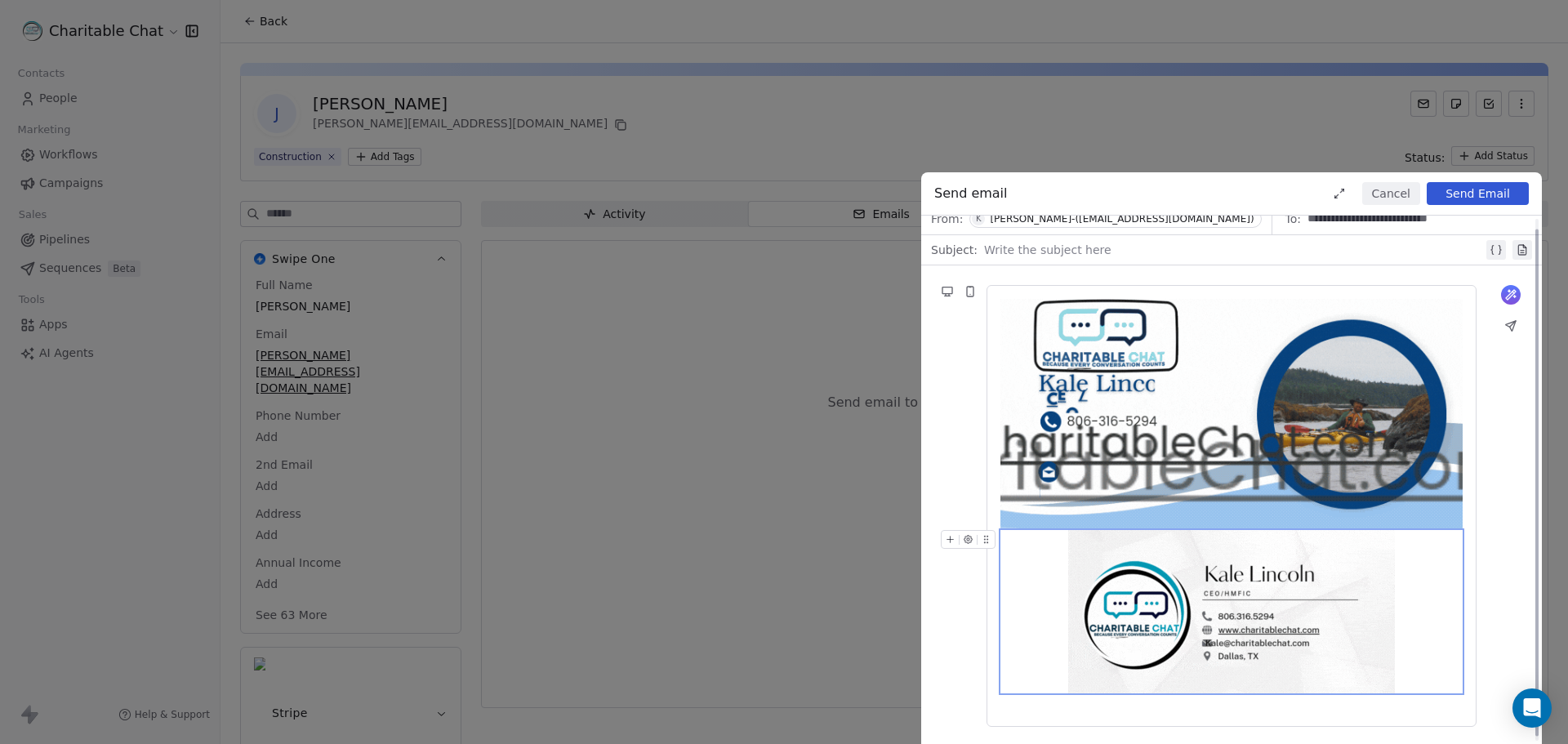
scroll to position [16, 0]
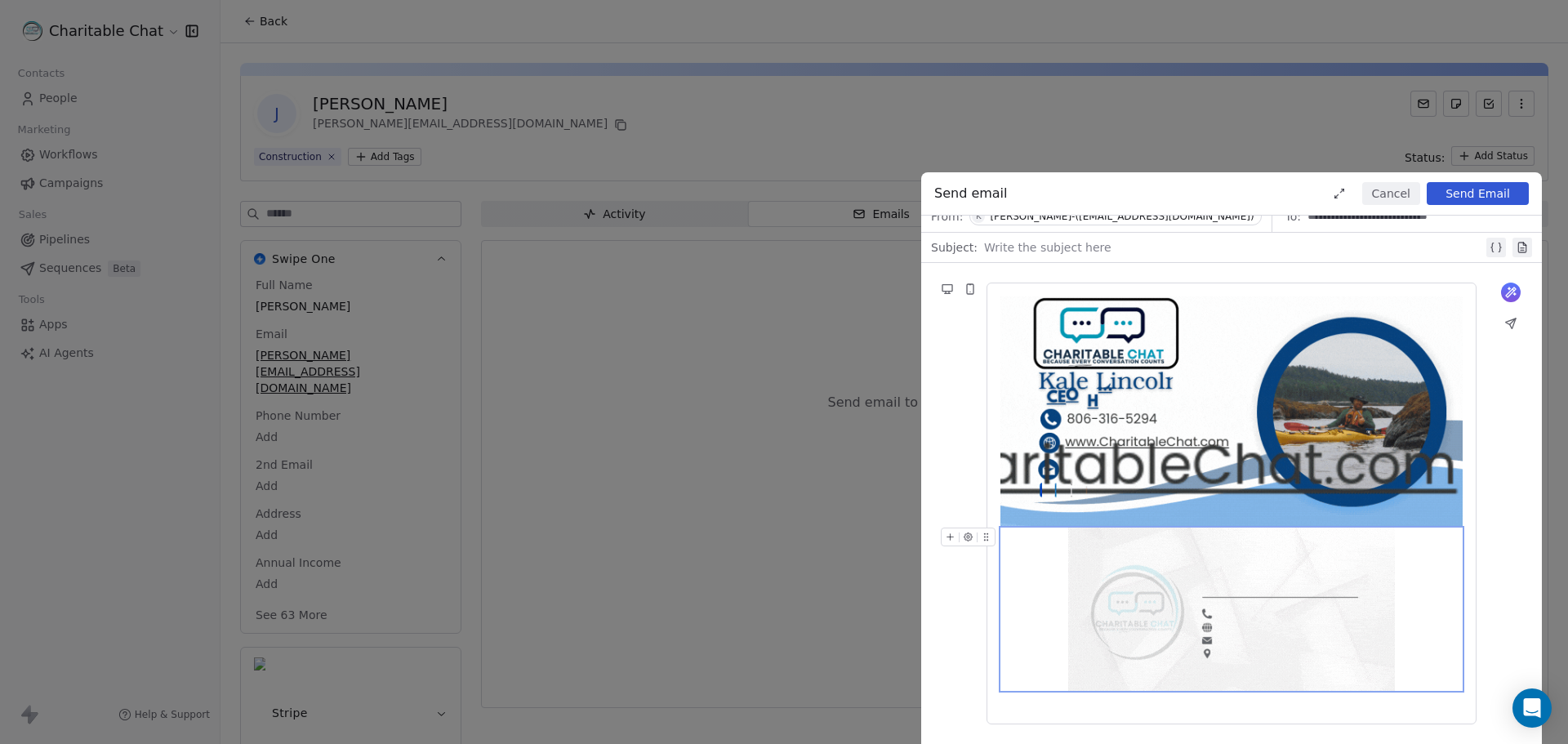
click at [974, 536] on button "button" at bounding box center [968, 537] width 17 height 17
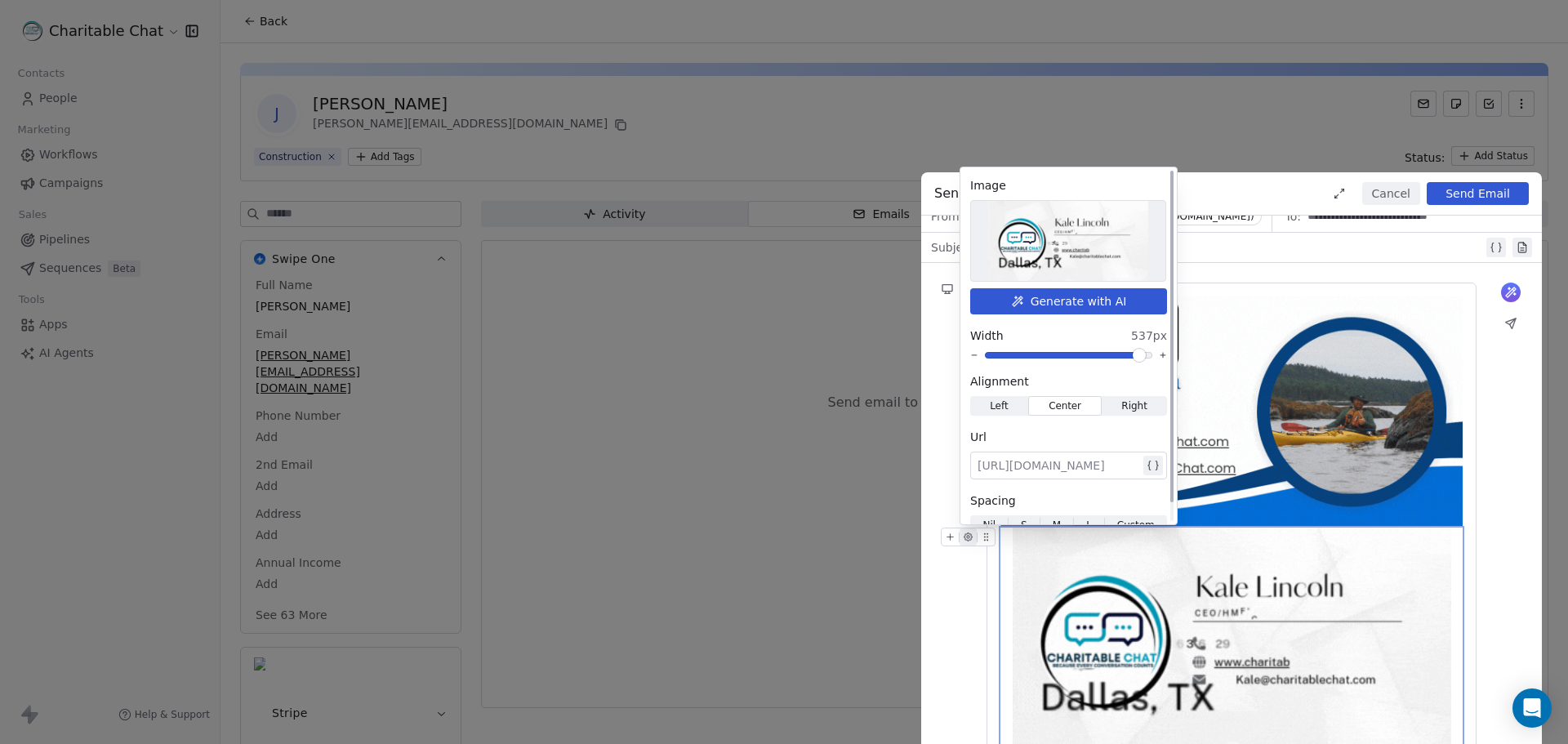
click at [1143, 355] on span at bounding box center [1139, 355] width 10 height 10
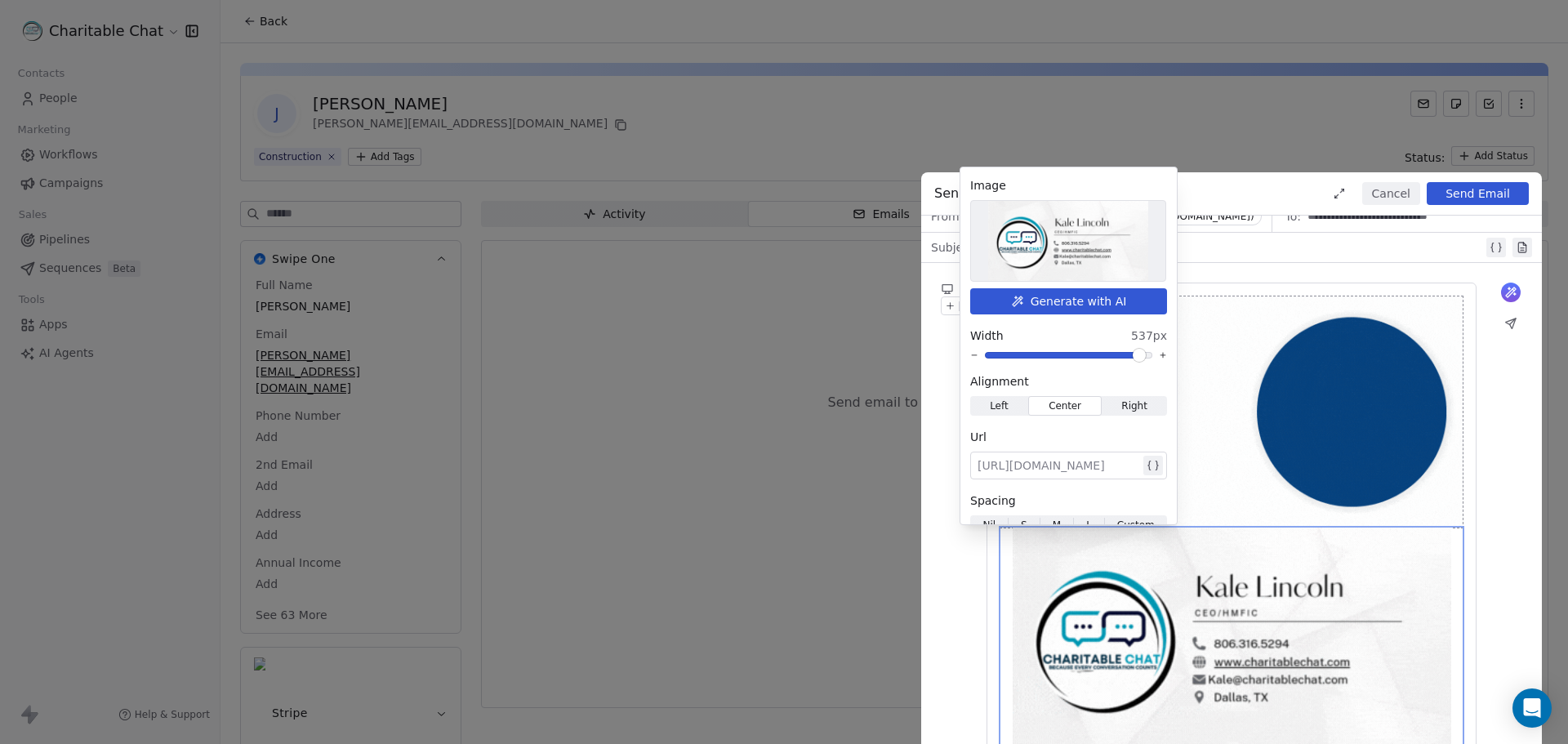
click at [1242, 355] on img at bounding box center [1232, 412] width 462 height 231
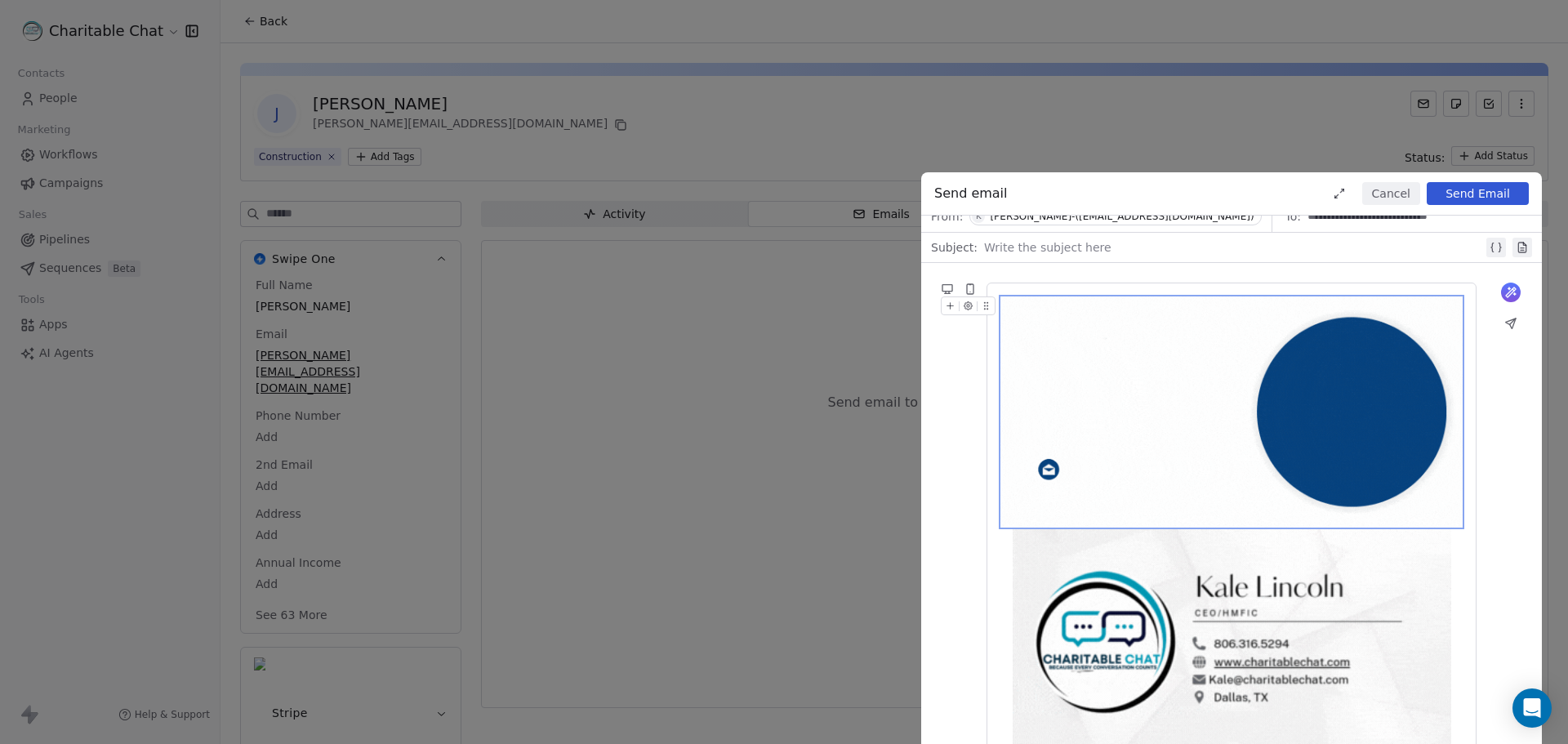
click at [1186, 393] on img at bounding box center [1232, 412] width 462 height 231
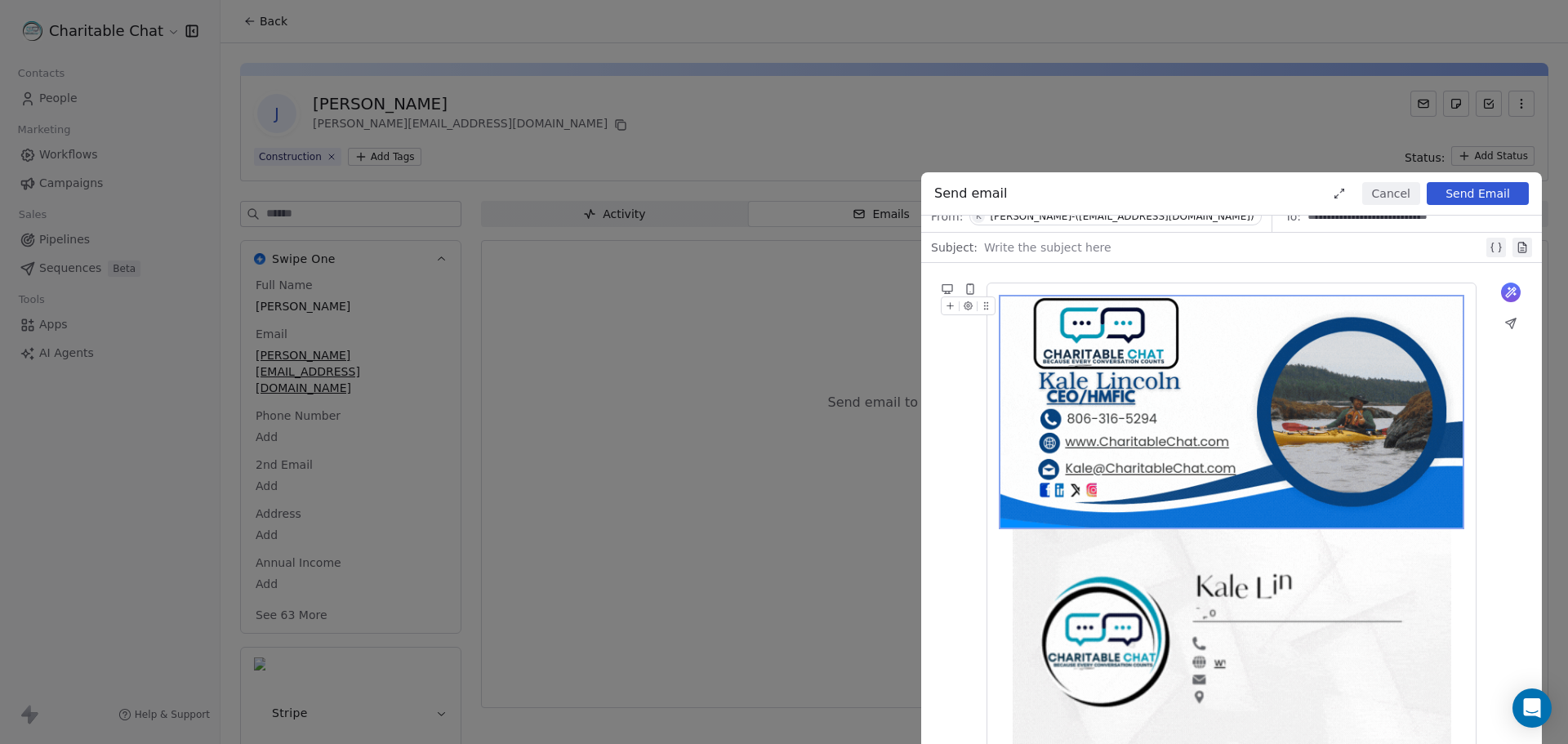
scroll to position [0, 0]
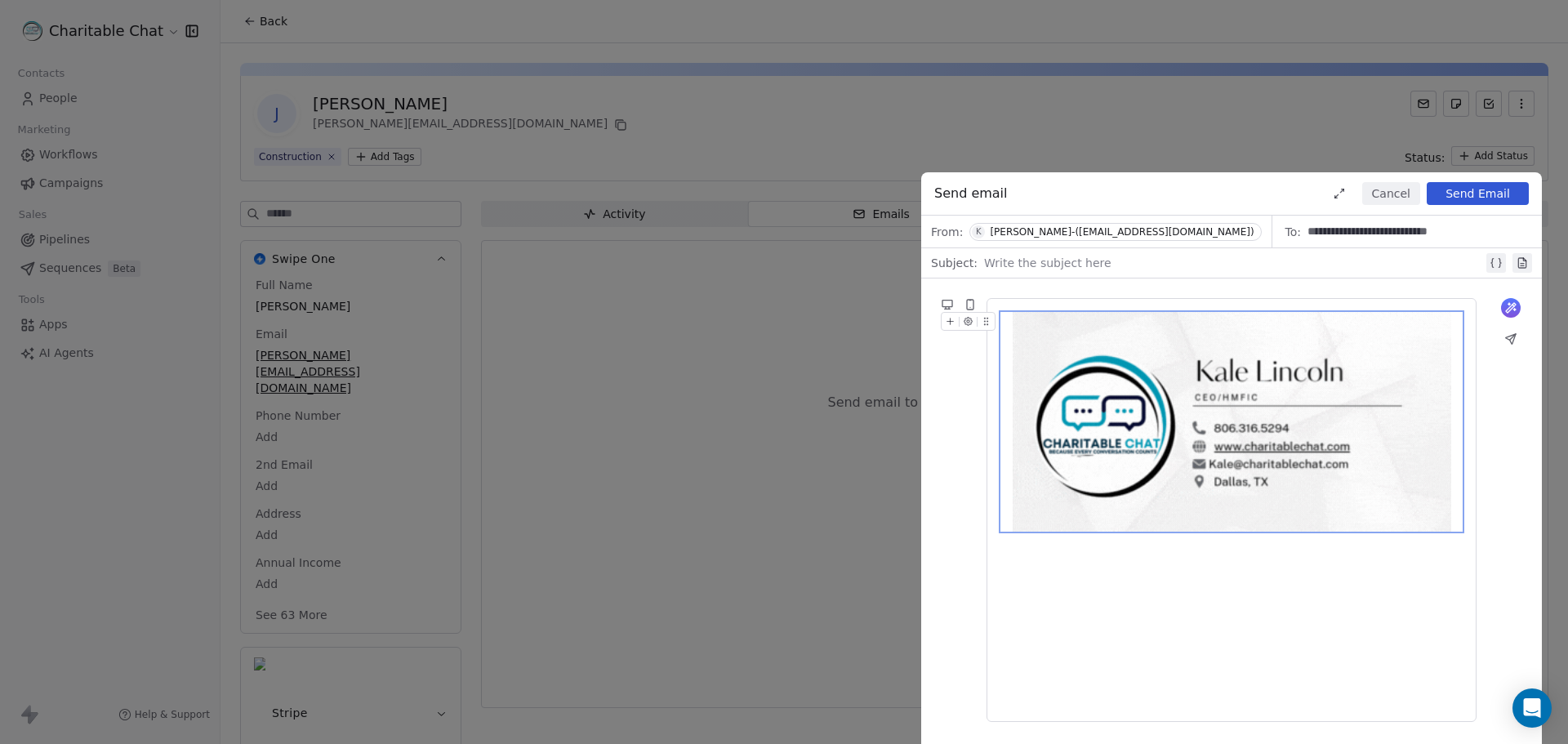
click at [996, 578] on div at bounding box center [1232, 510] width 490 height 424
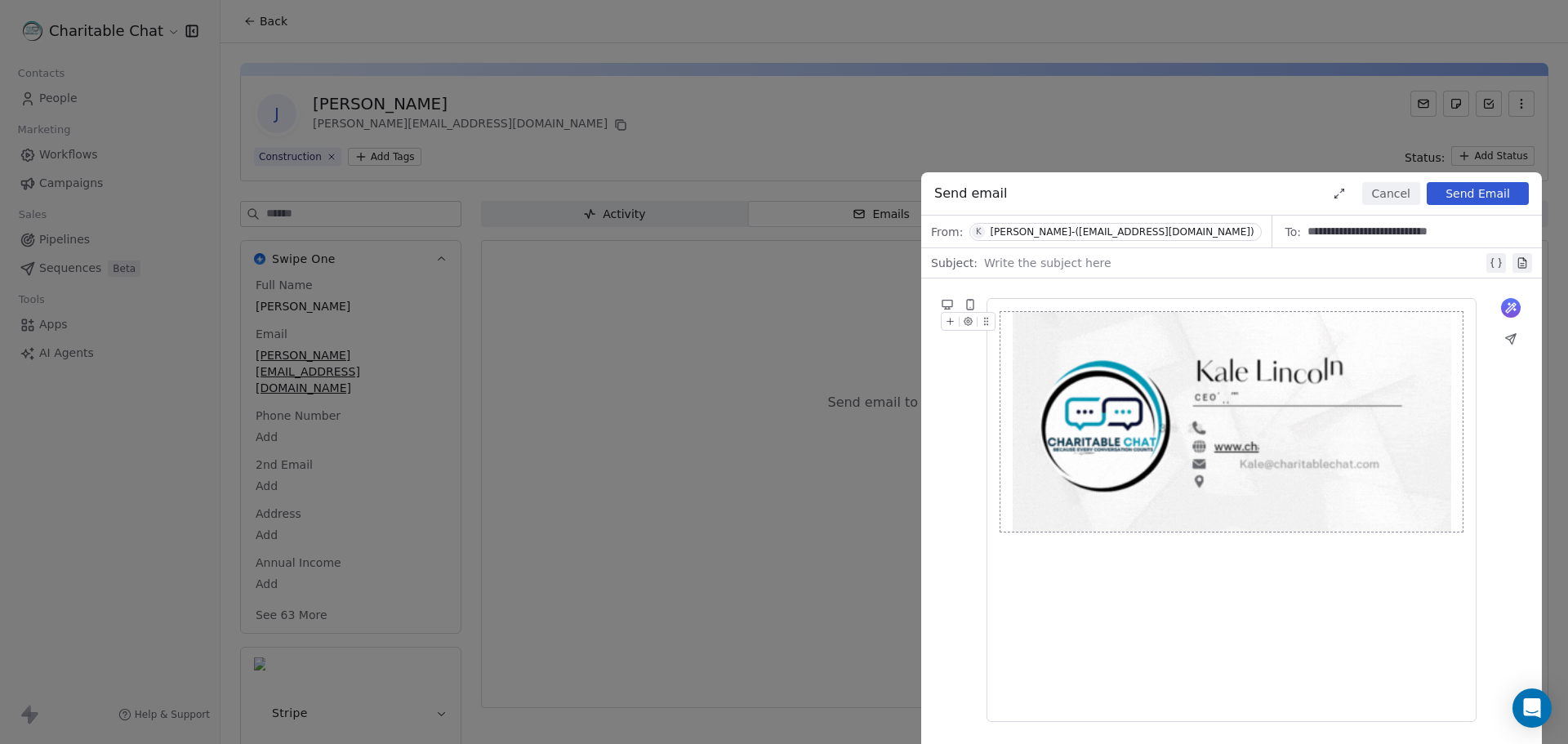
click at [1057, 450] on img at bounding box center [1232, 422] width 439 height 220
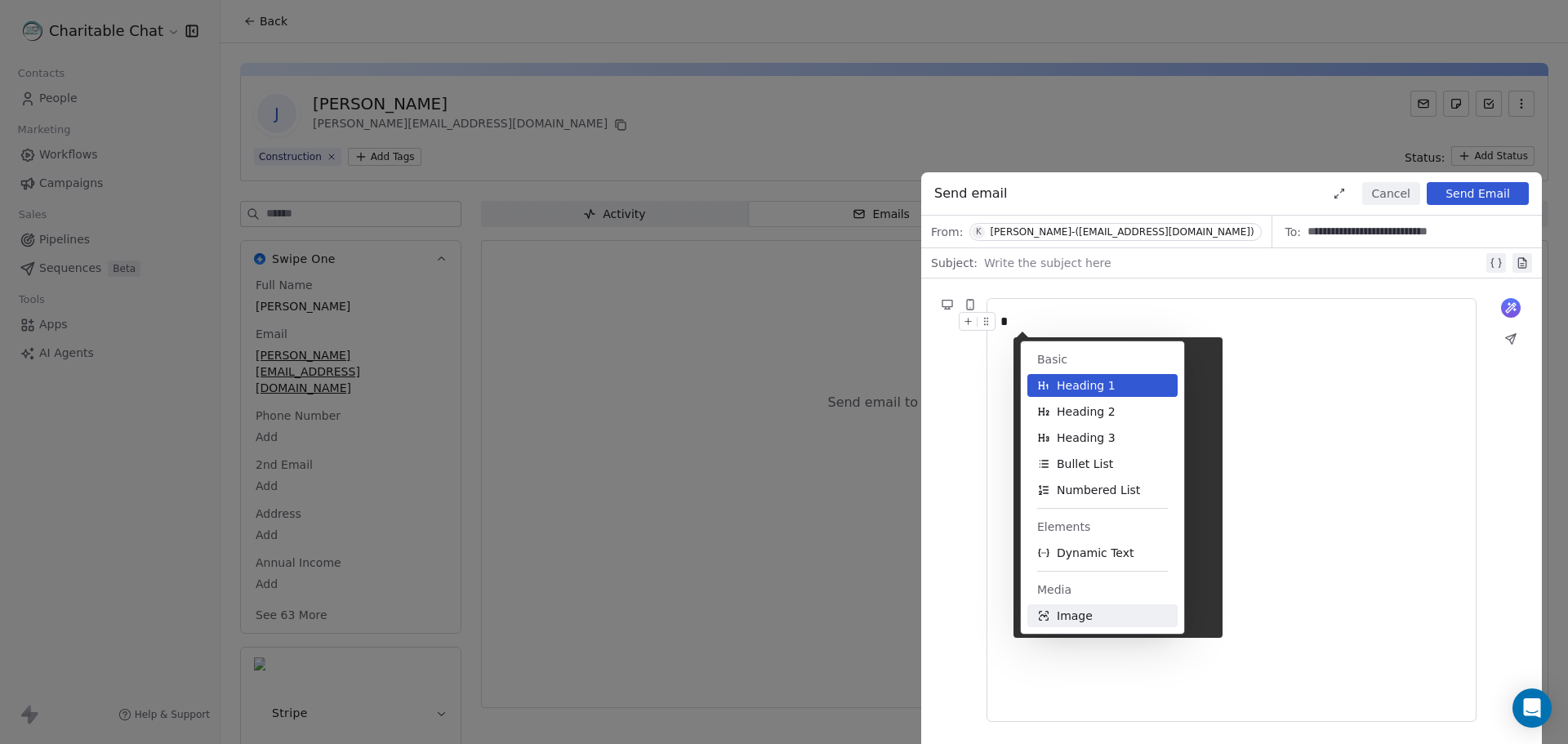
click at [1059, 617] on span "Image" at bounding box center [1074, 615] width 36 height 17
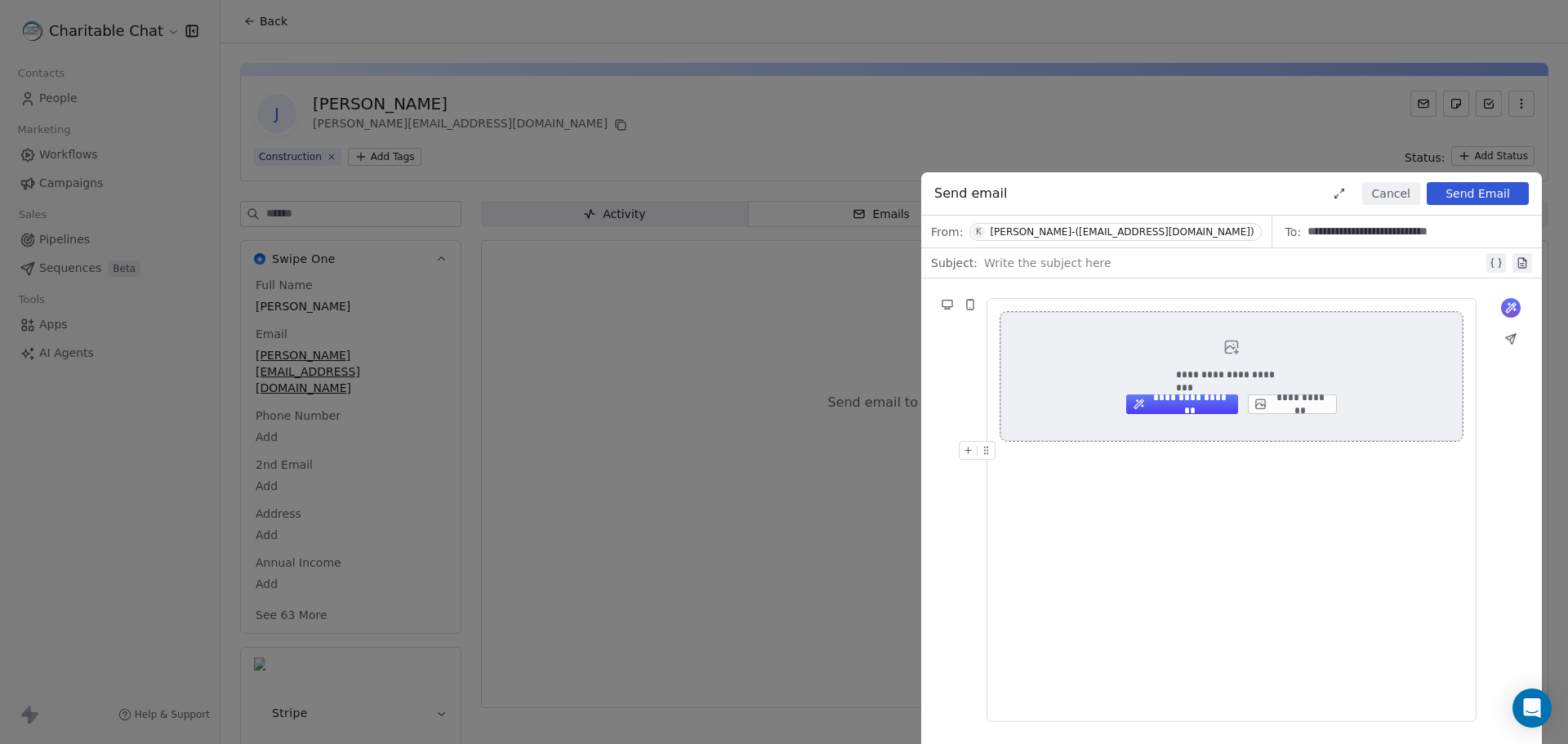
click at [1276, 411] on button "**********" at bounding box center [1292, 404] width 89 height 20
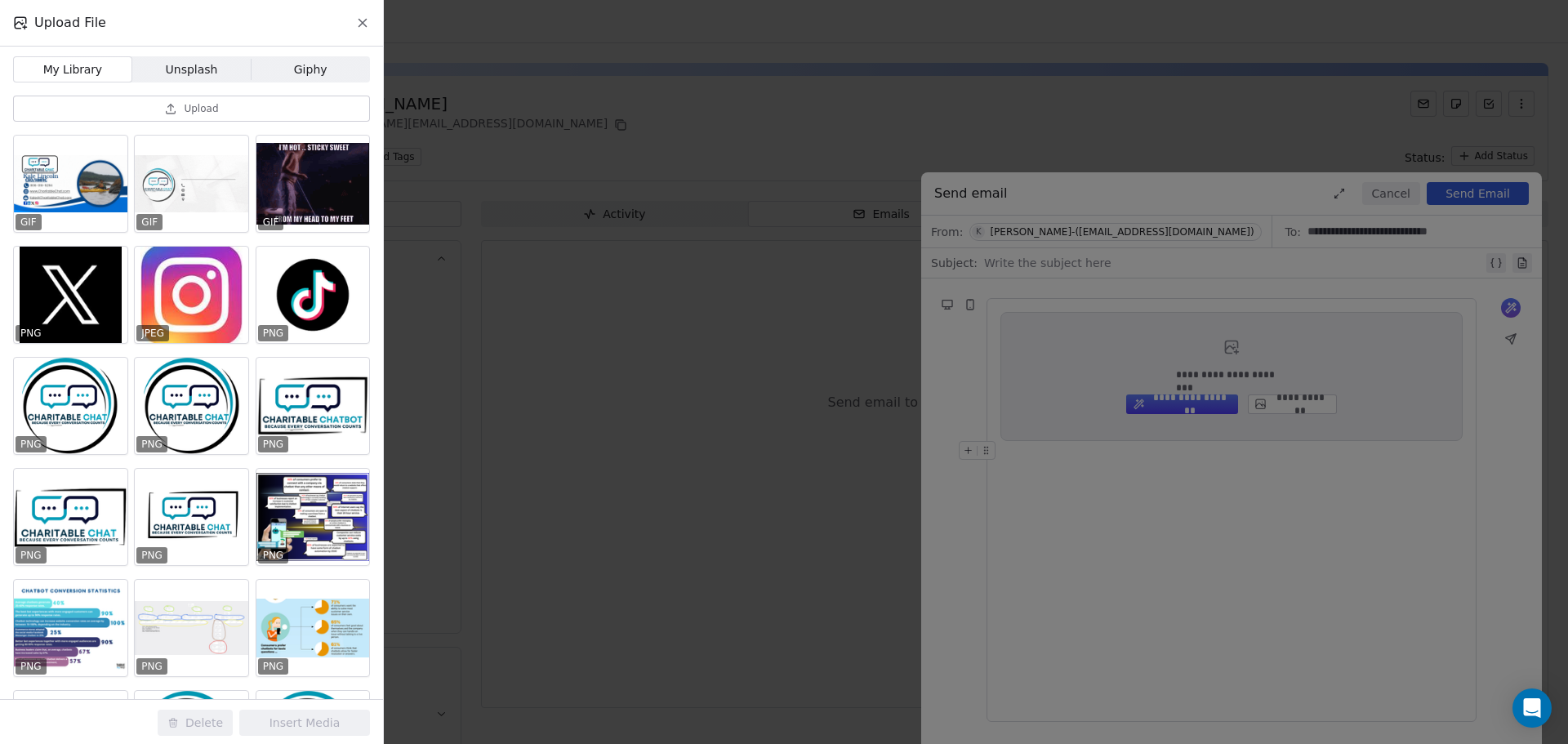
click at [239, 114] on button "Upload" at bounding box center [191, 109] width 357 height 26
click at [65, 195] on div at bounding box center [70, 183] width 114 height 96
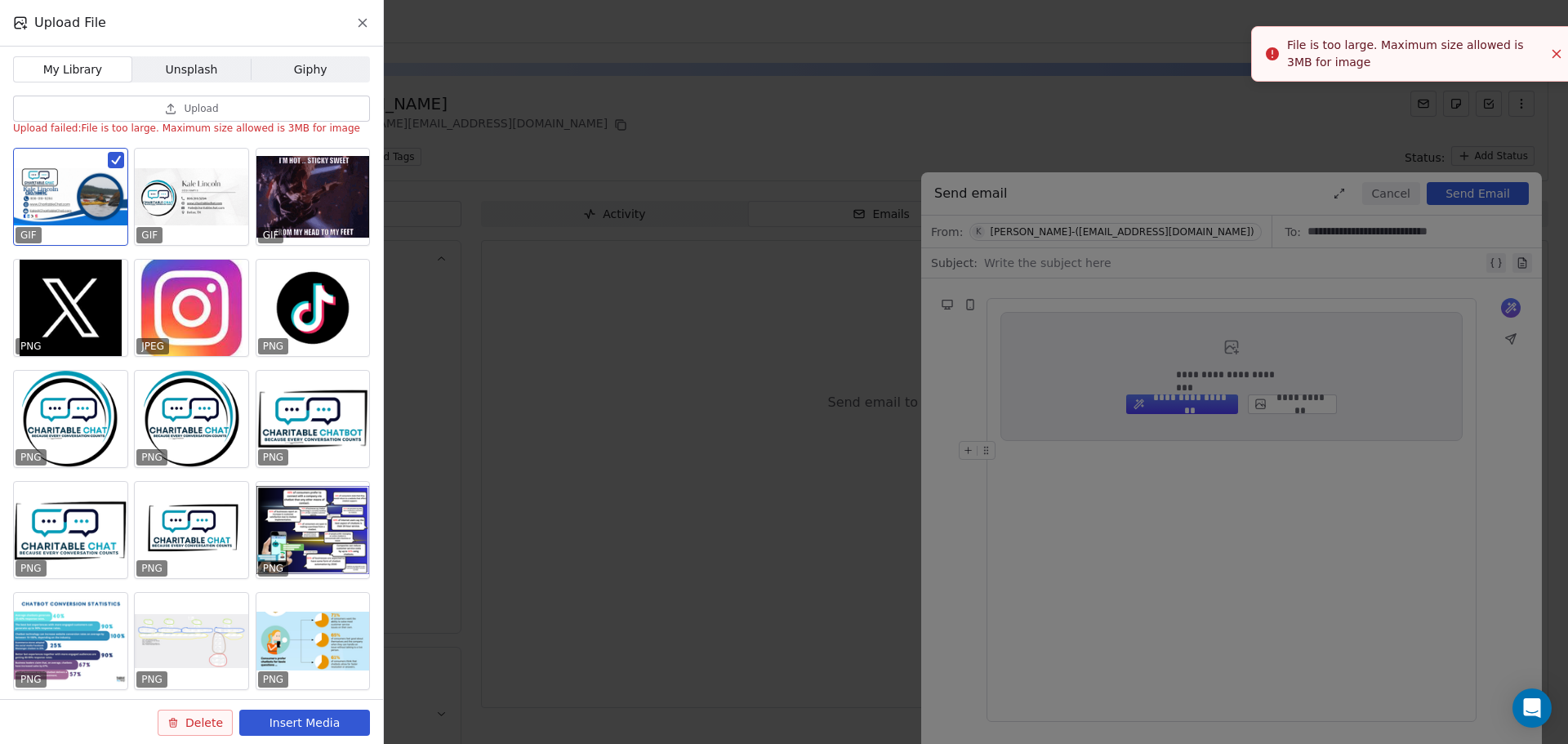
click at [209, 725] on button "Delete" at bounding box center [195, 722] width 75 height 26
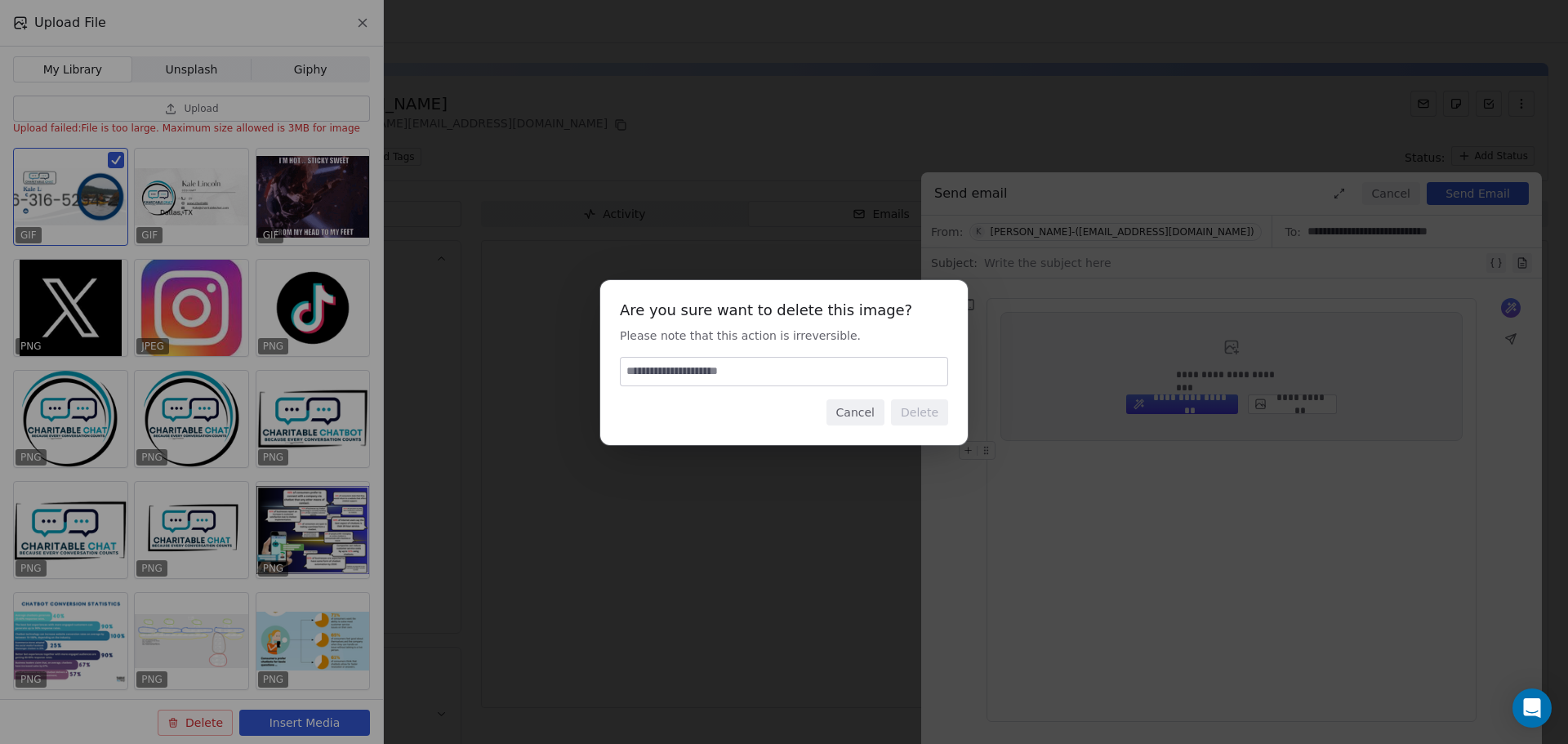
click at [708, 366] on input at bounding box center [784, 372] width 327 height 28
type input "******"
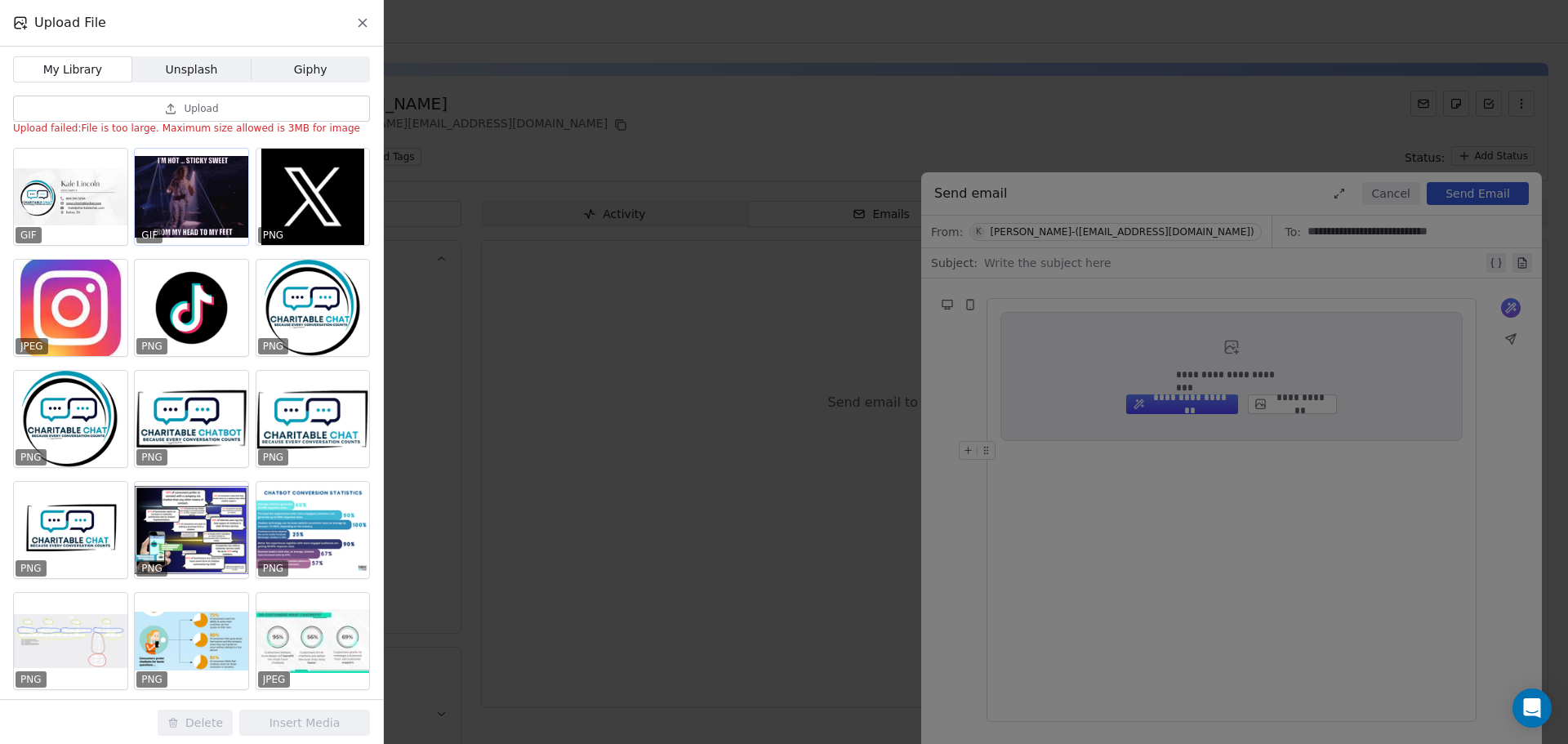
click at [211, 195] on div at bounding box center [191, 196] width 114 height 96
click at [179, 723] on icon at bounding box center [173, 722] width 11 height 11
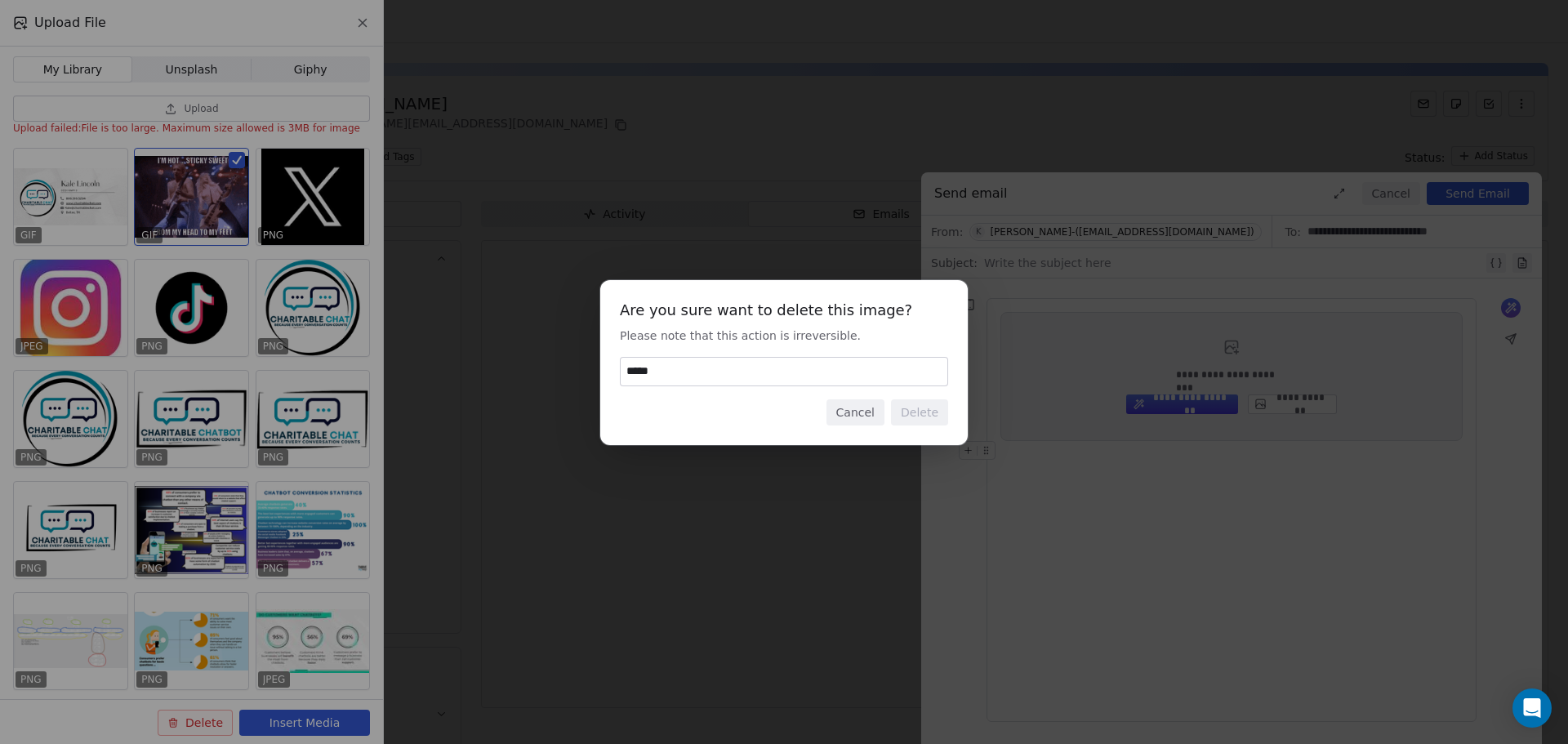
type input "******"
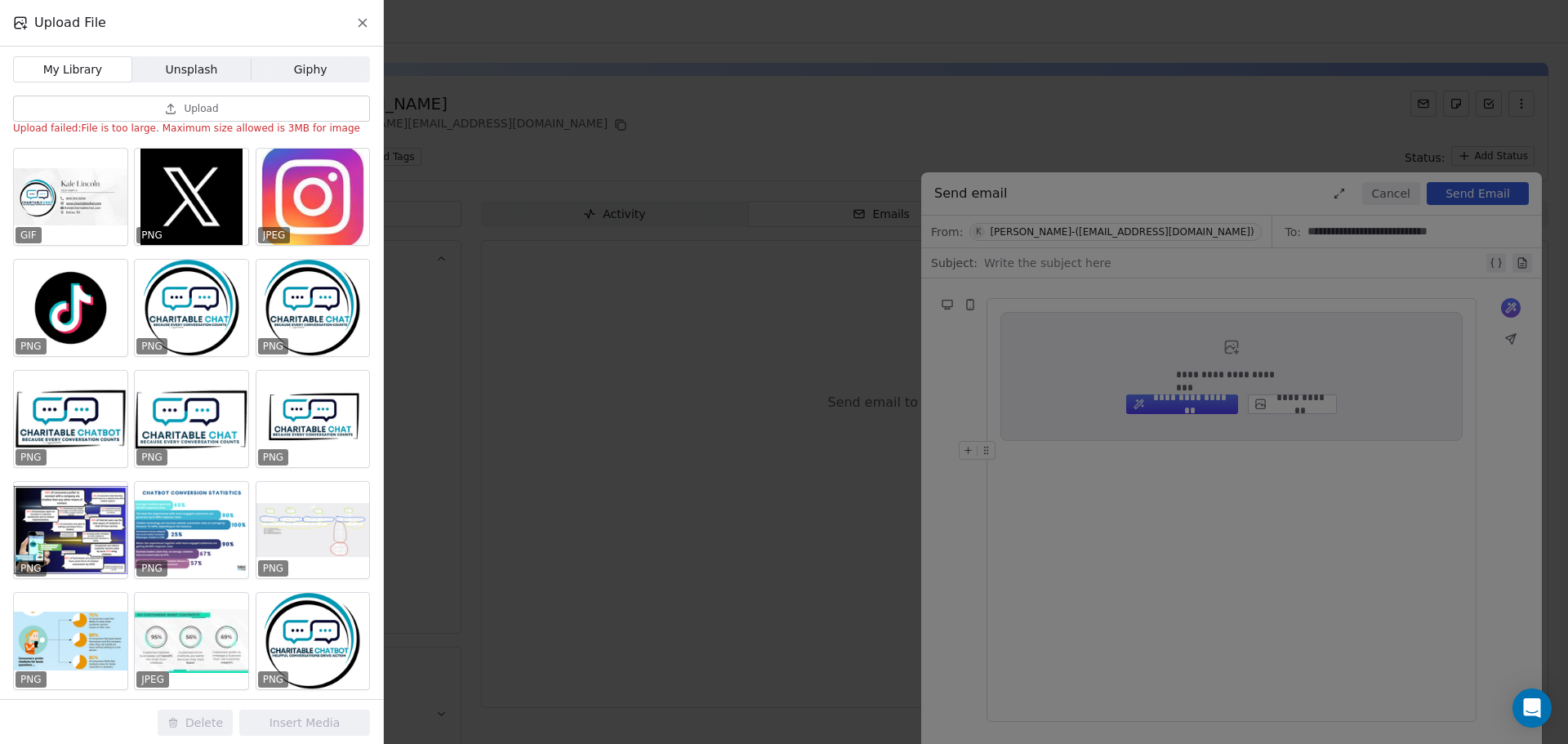
click at [168, 108] on icon at bounding box center [170, 108] width 13 height 13
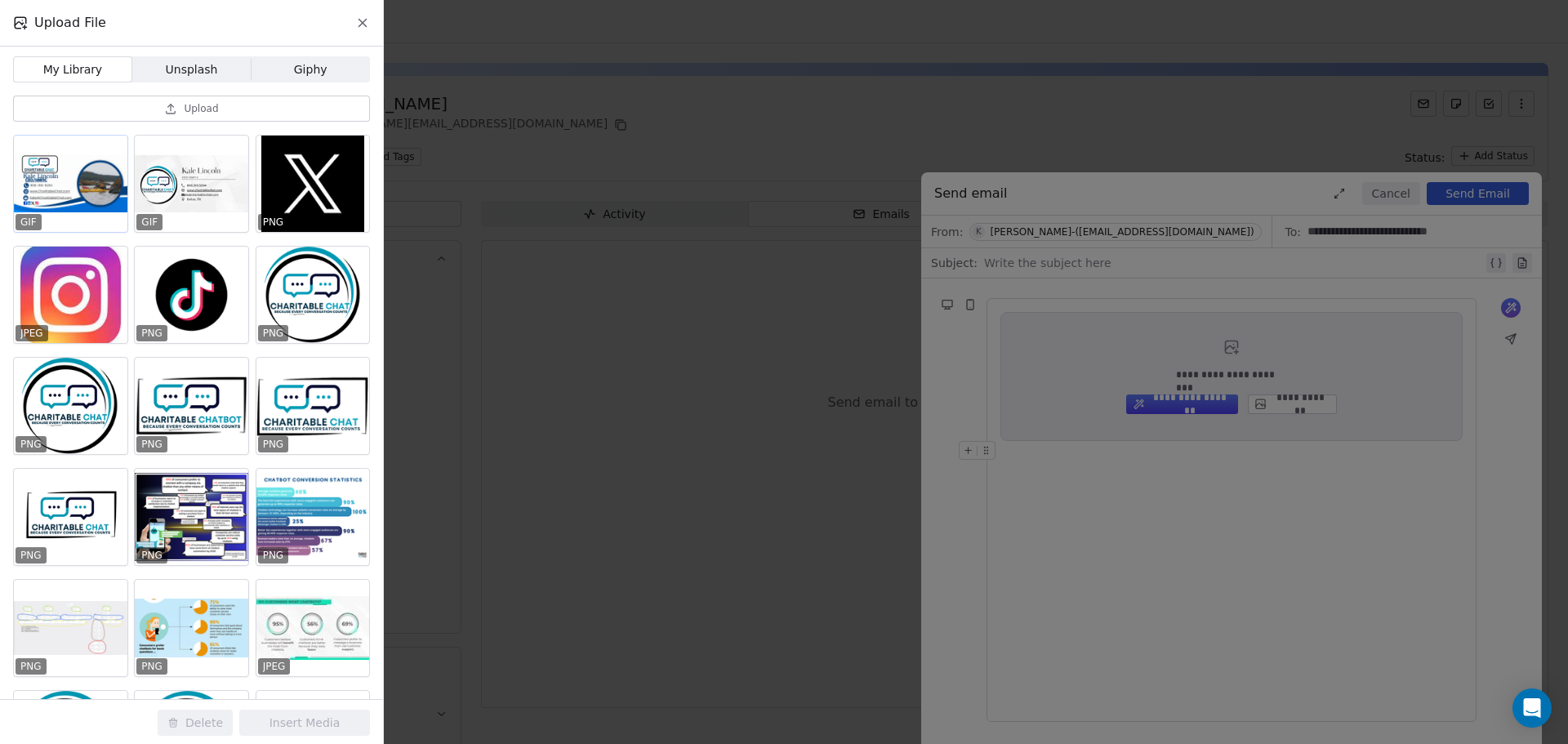
click at [53, 183] on div at bounding box center [70, 183] width 114 height 96
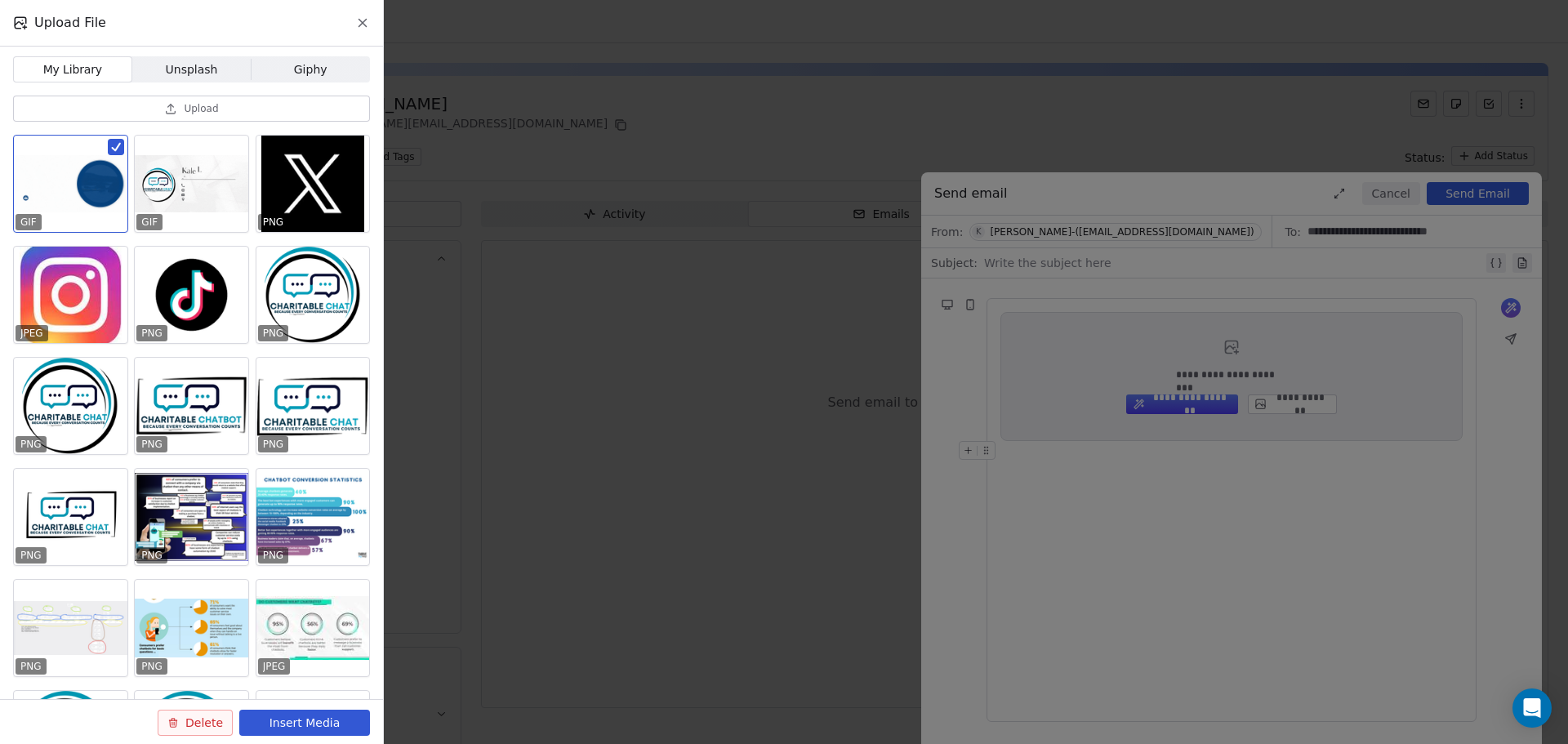
click at [303, 721] on button "Insert Media" at bounding box center [304, 722] width 130 height 26
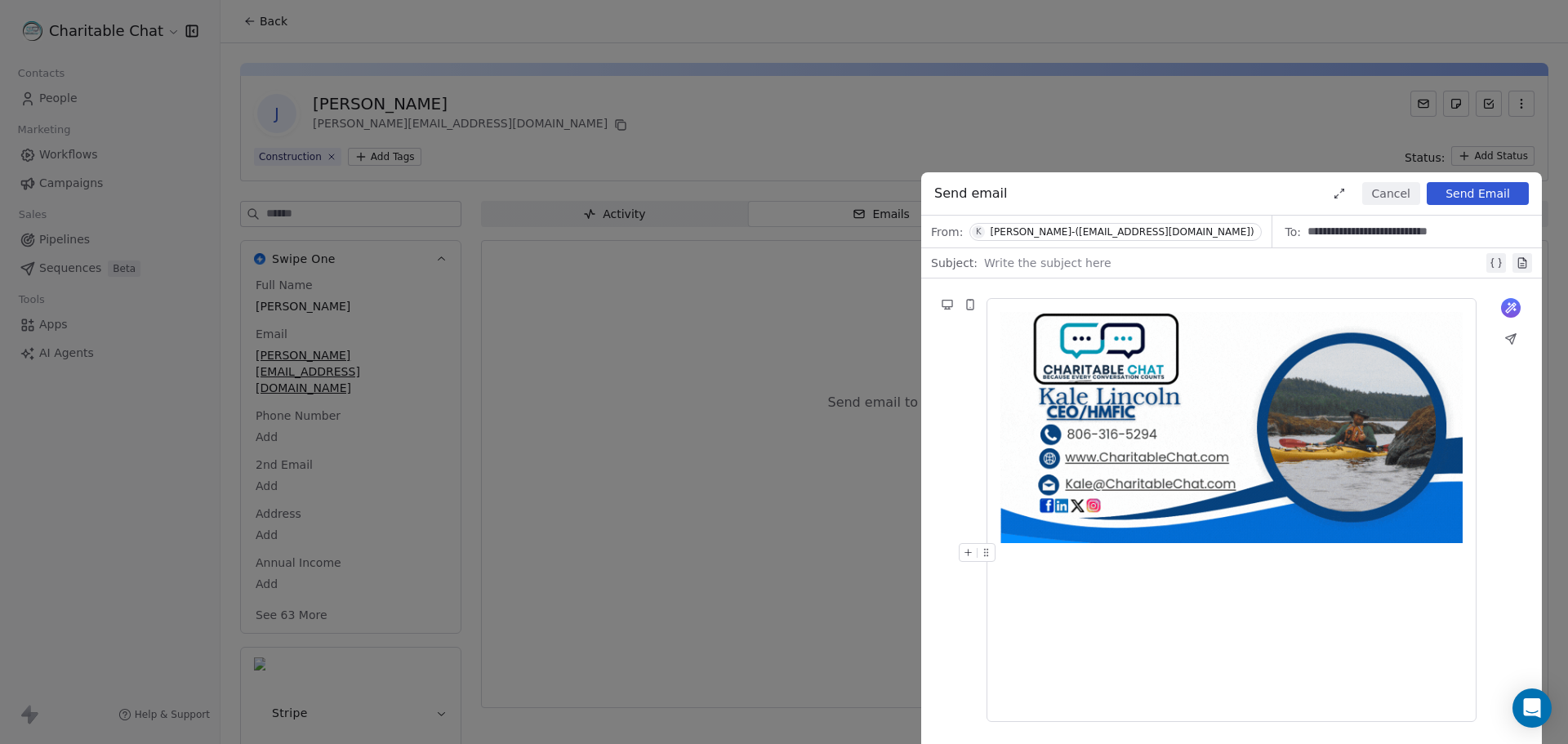
click at [1125, 654] on div at bounding box center [1232, 510] width 462 height 396
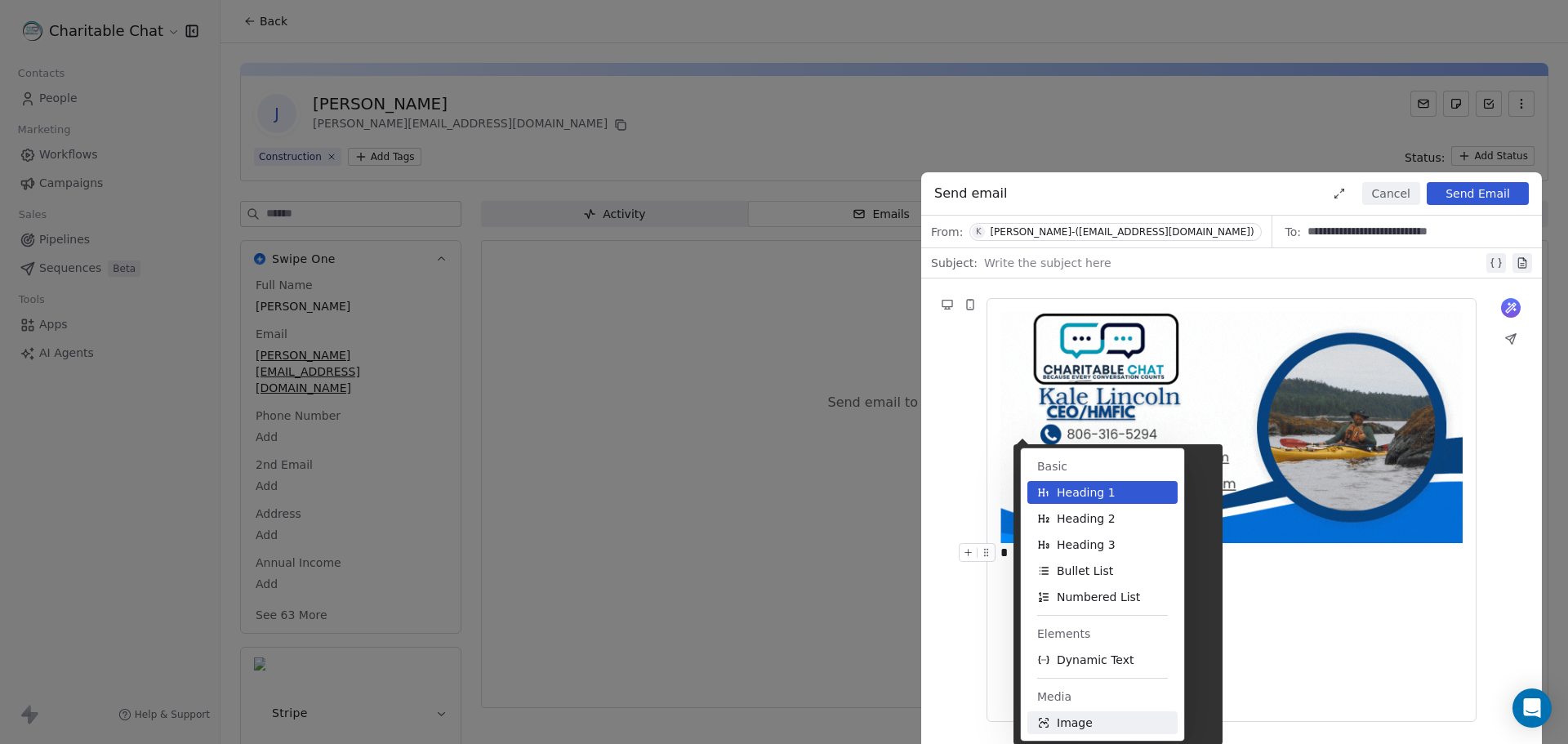
click at [1084, 727] on span "Image" at bounding box center [1074, 722] width 36 height 17
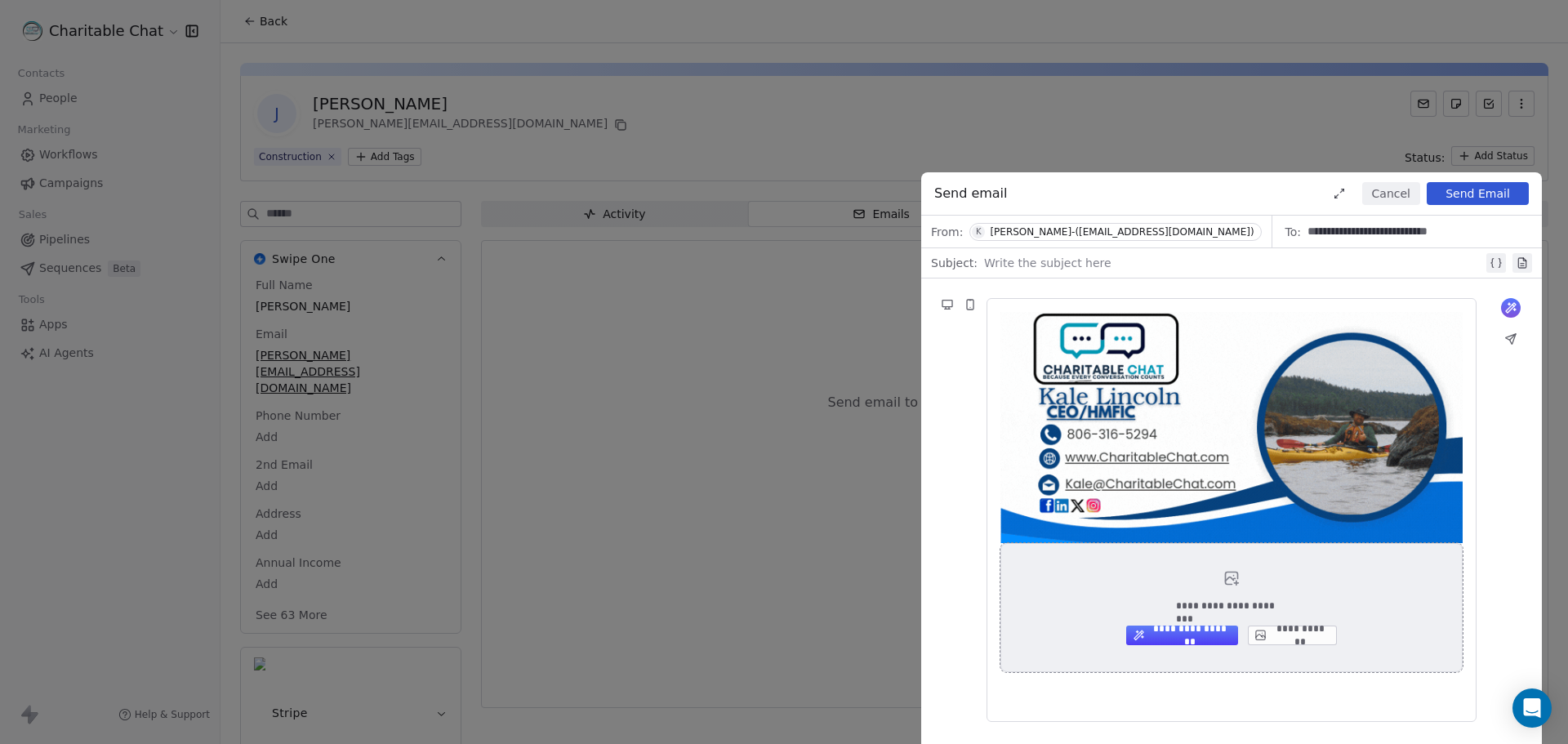
click at [1289, 635] on button "**********" at bounding box center [1292, 635] width 89 height 20
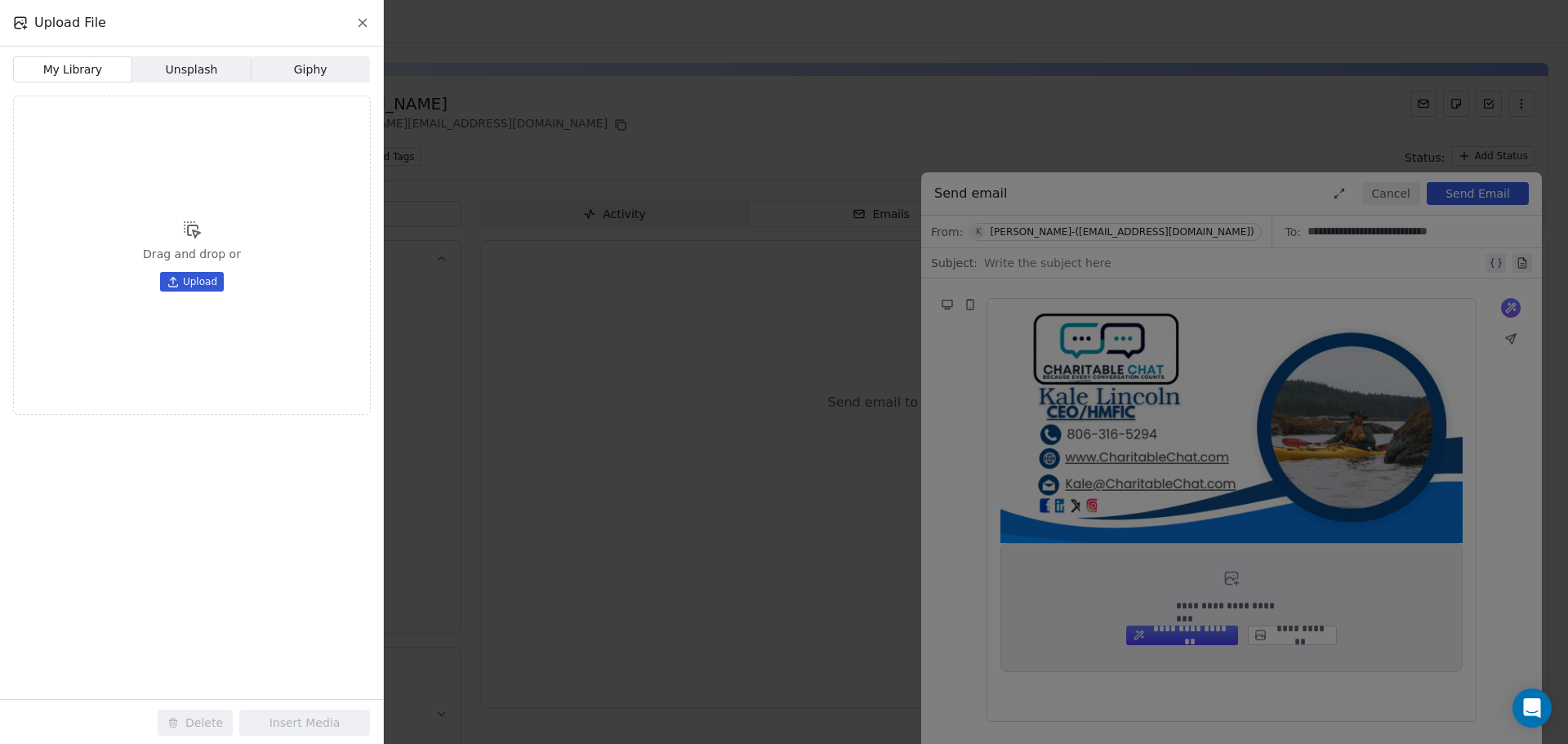
click at [195, 282] on span "Upload" at bounding box center [199, 282] width 34 height 13
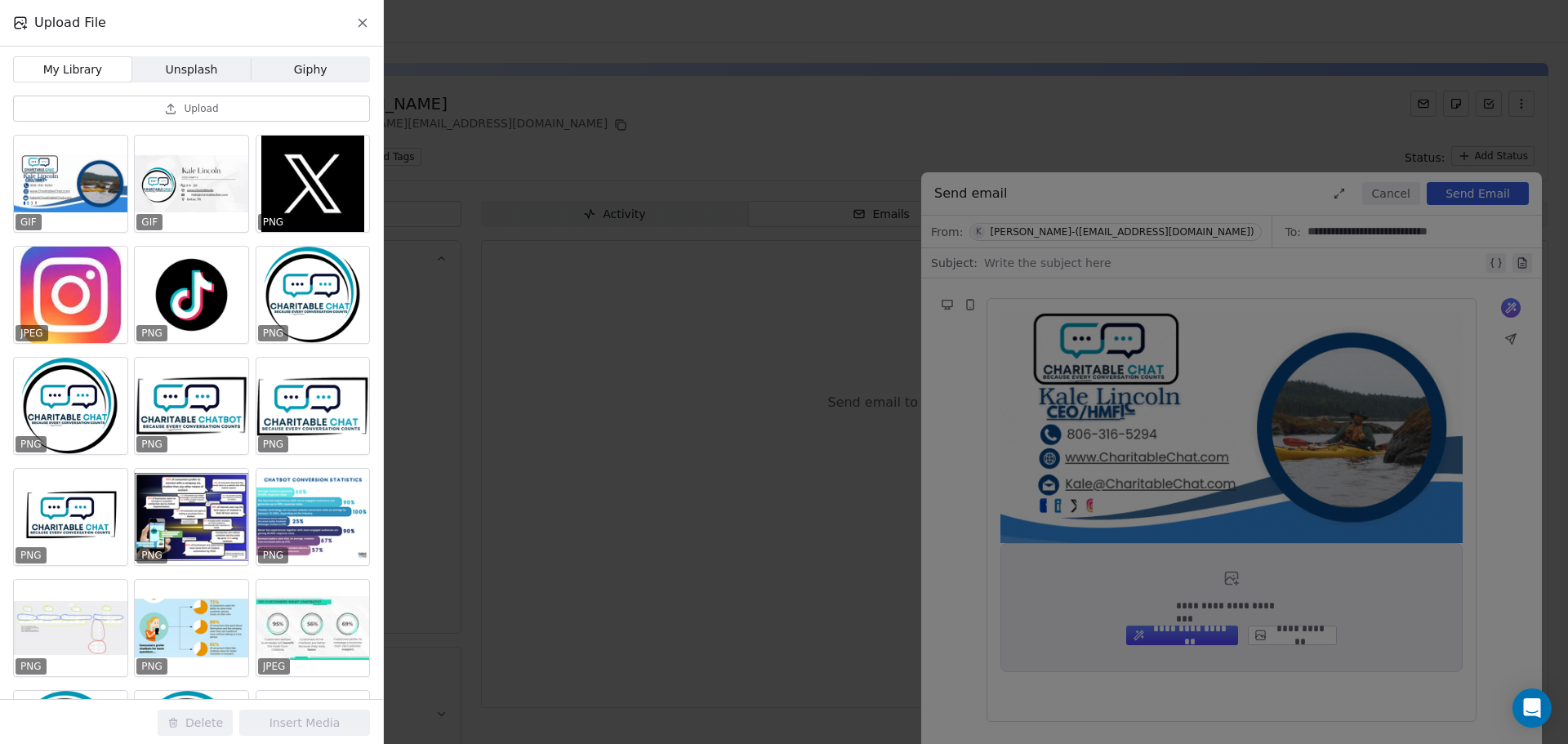
click at [361, 20] on icon at bounding box center [362, 23] width 15 height 15
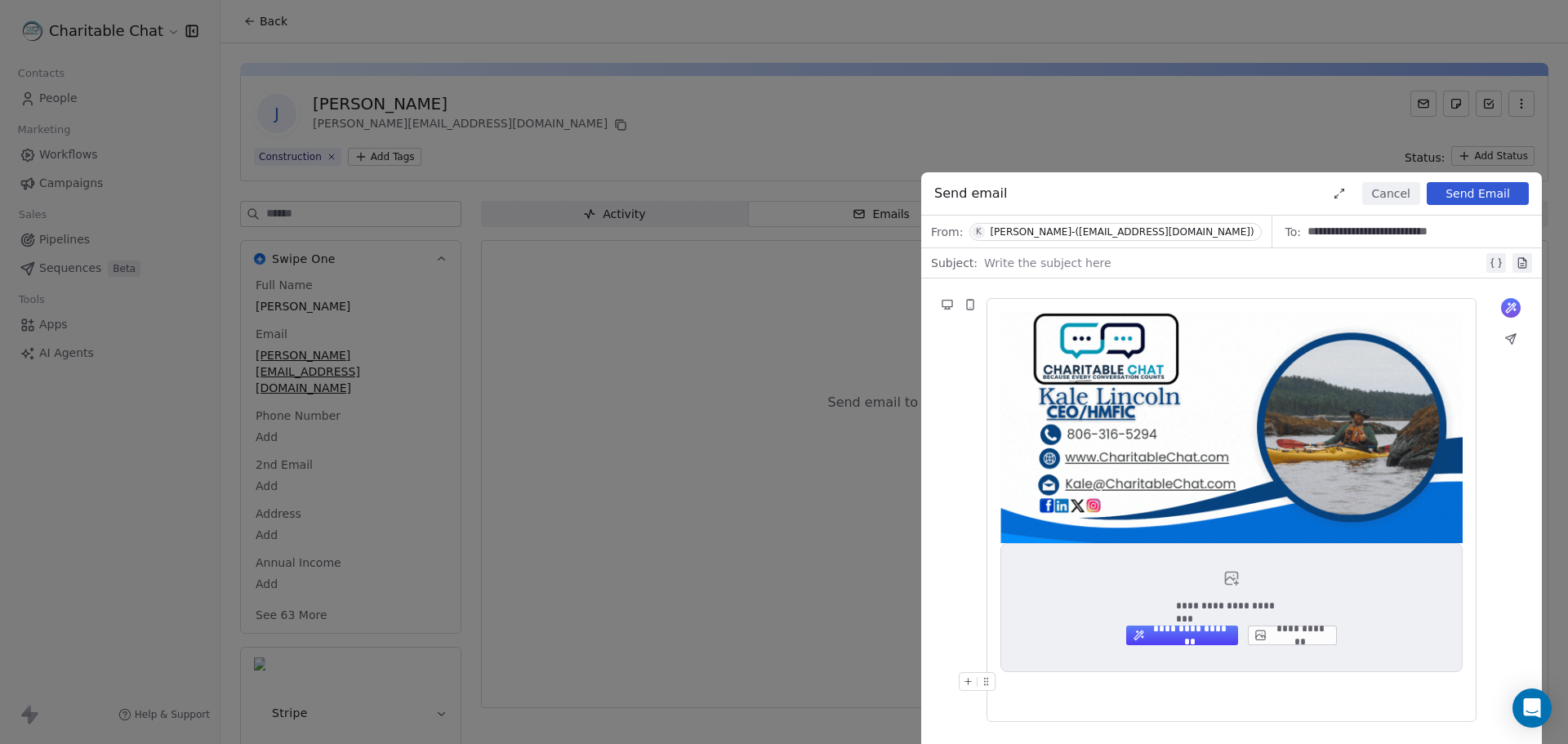
click at [1043, 697] on div "**********" at bounding box center [1232, 510] width 462 height 396
click at [1068, 695] on div "**********" at bounding box center [1232, 510] width 462 height 396
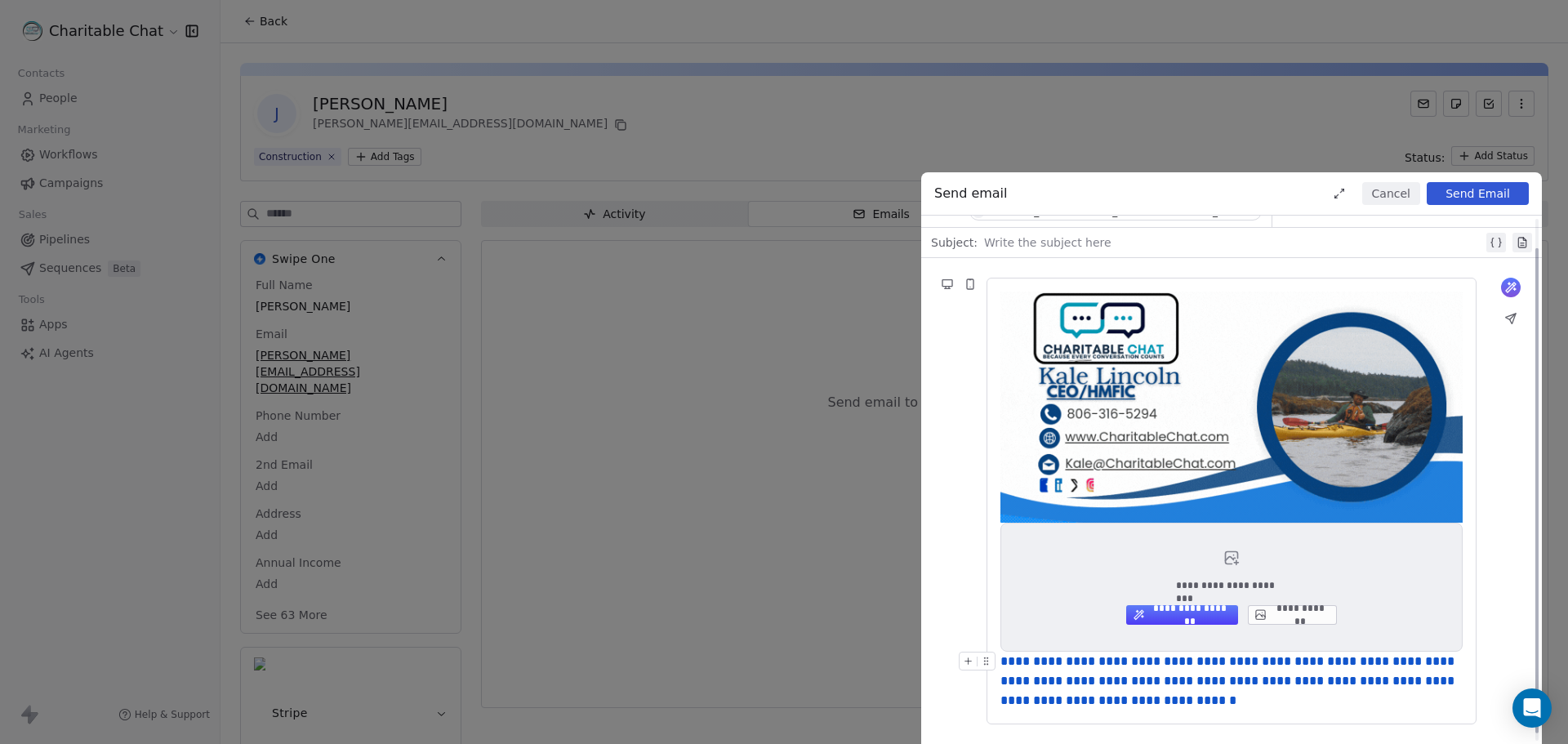
scroll to position [40, 0]
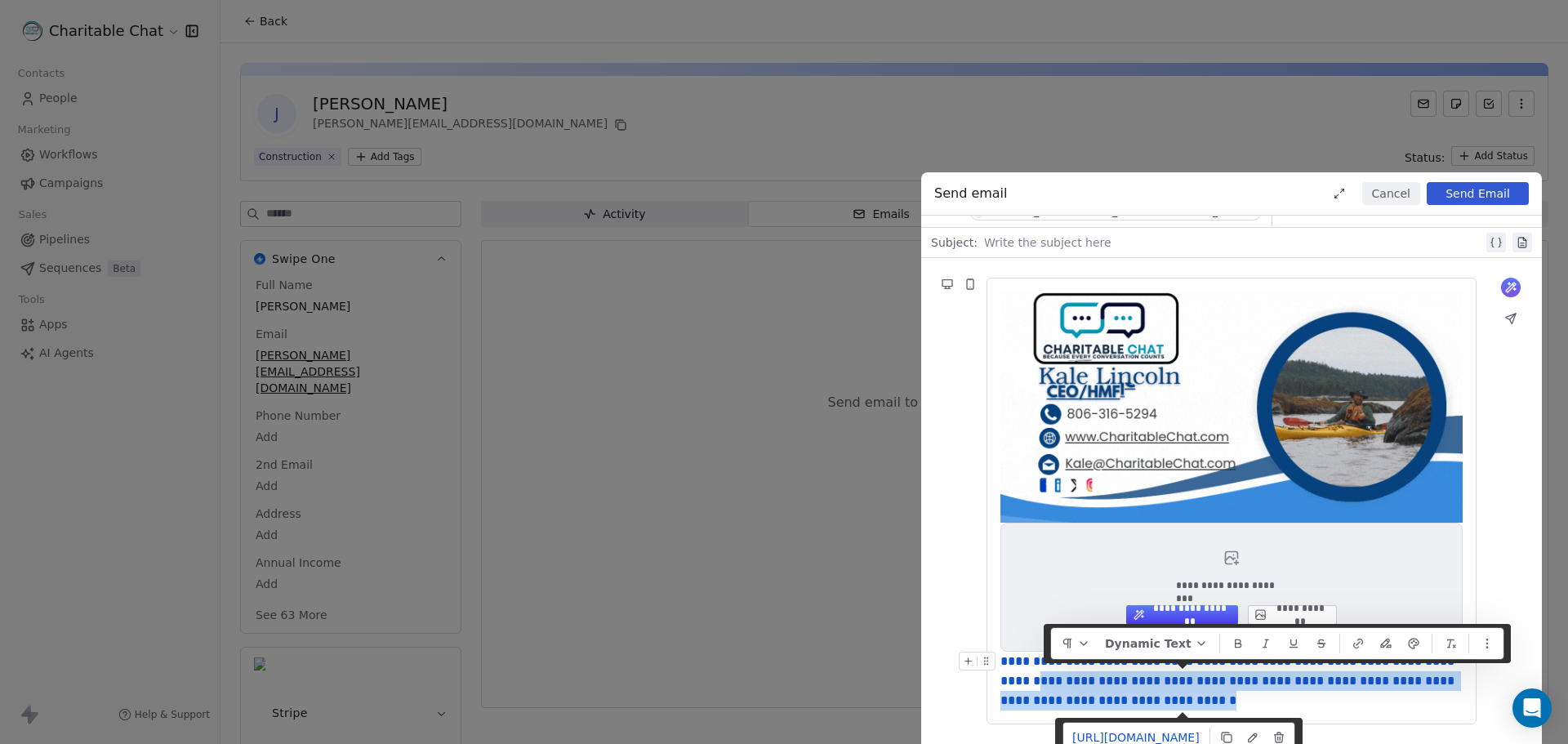
drag, startPoint x: 1315, startPoint y: 697, endPoint x: 1041, endPoint y: 672, distance: 275.1
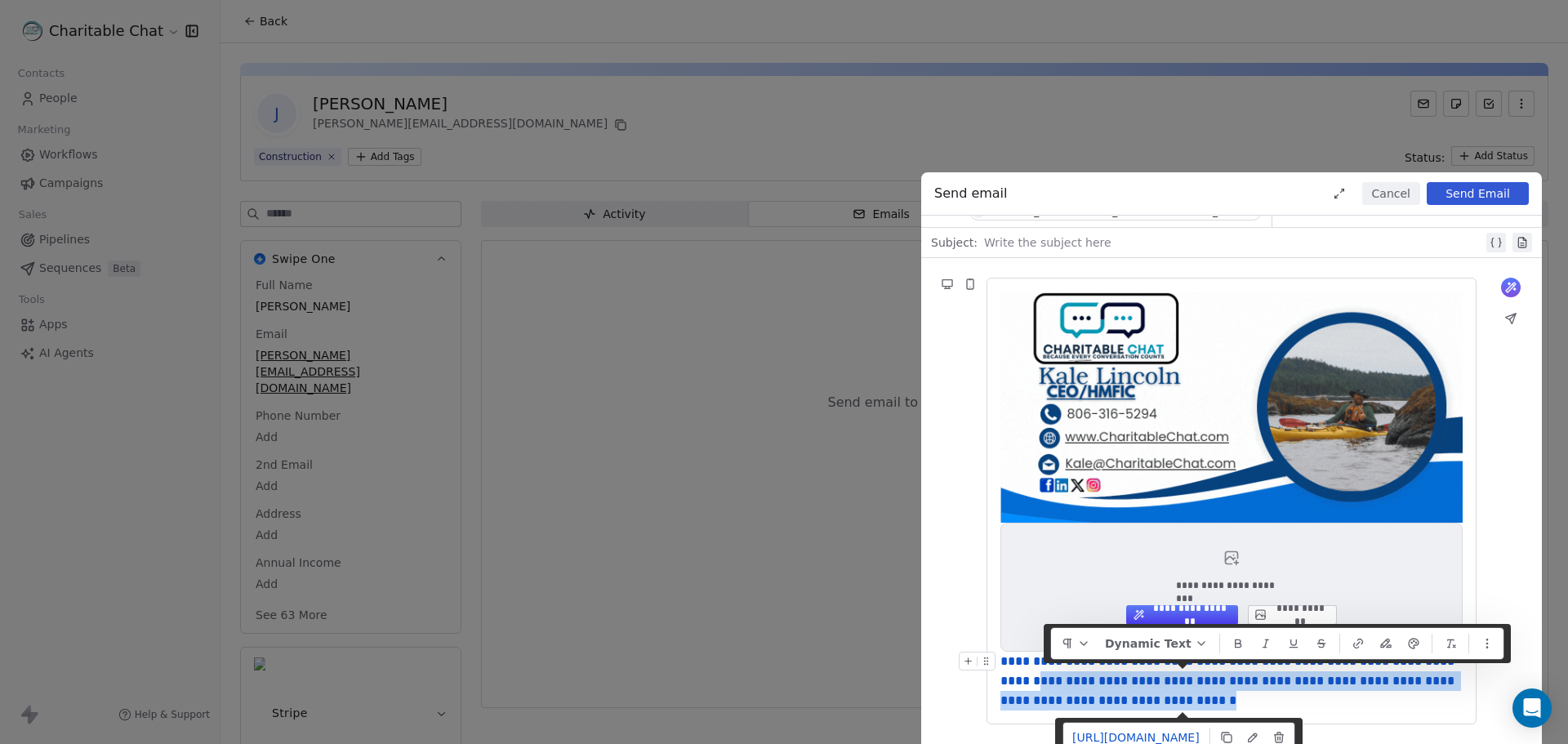
click at [1041, 672] on div "**********" at bounding box center [1232, 681] width 462 height 59
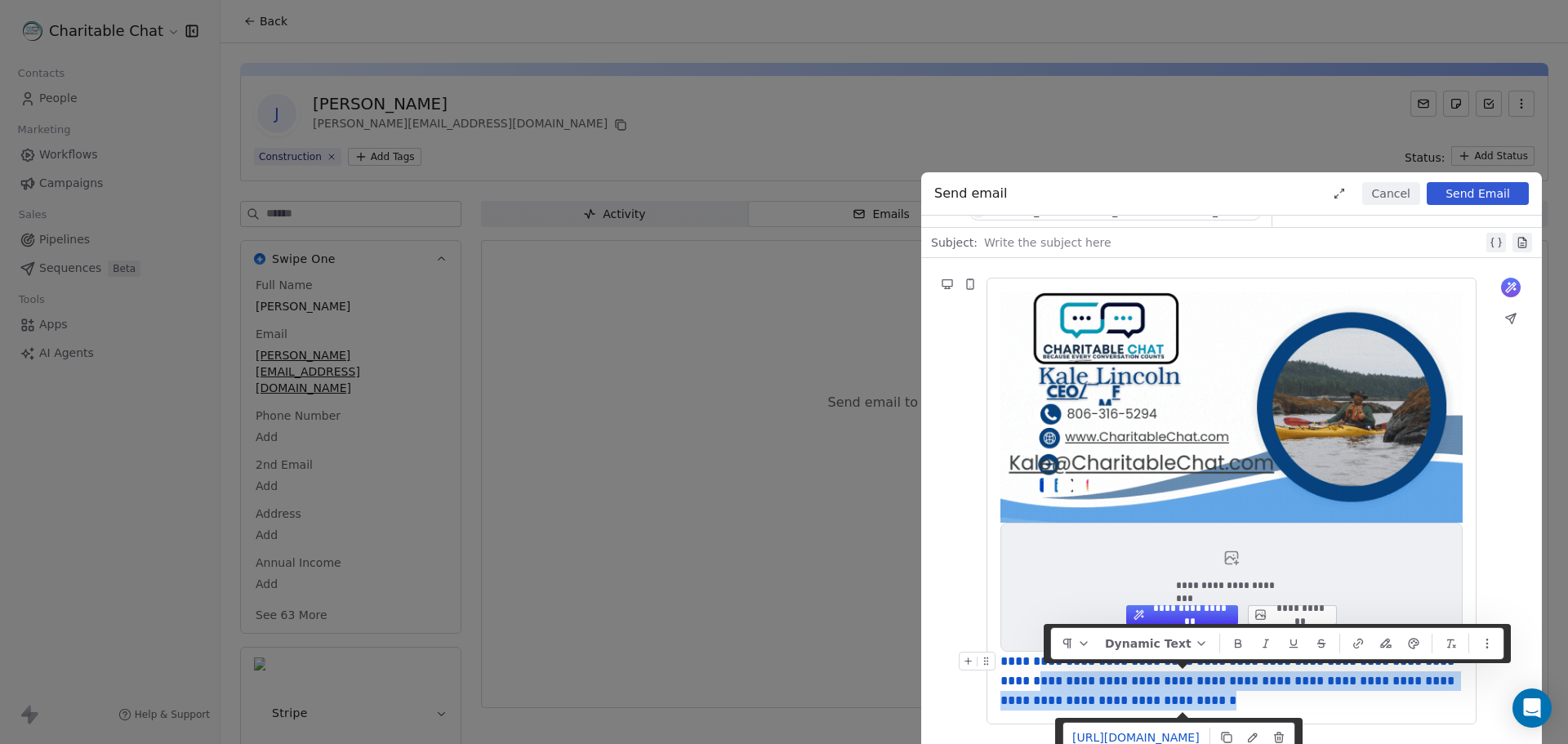
click at [1059, 702] on link "**********" at bounding box center [1229, 680] width 457 height 51
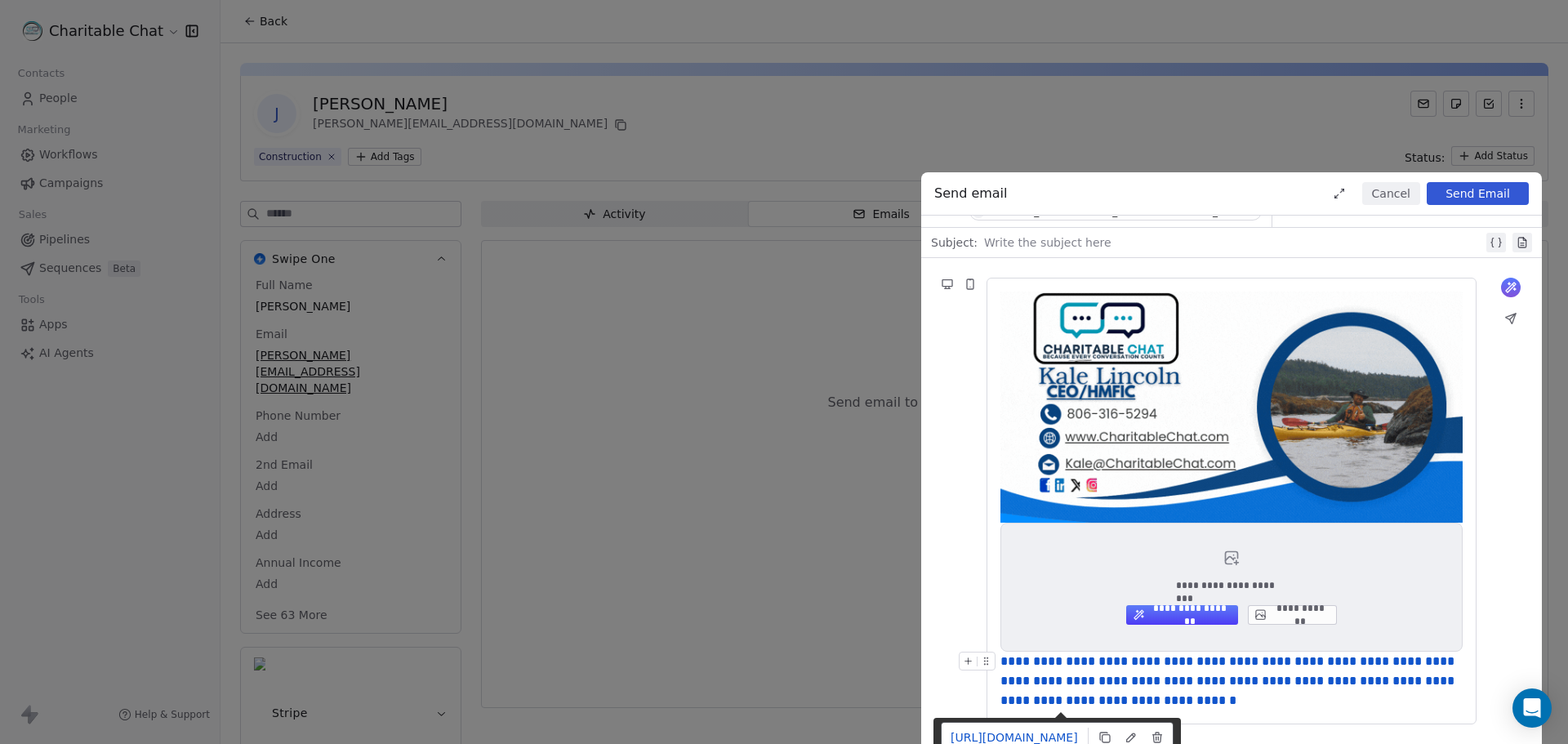
click at [1375, 698] on div "**********" at bounding box center [1232, 681] width 462 height 59
click at [987, 664] on icon at bounding box center [987, 664] width 1 height 1
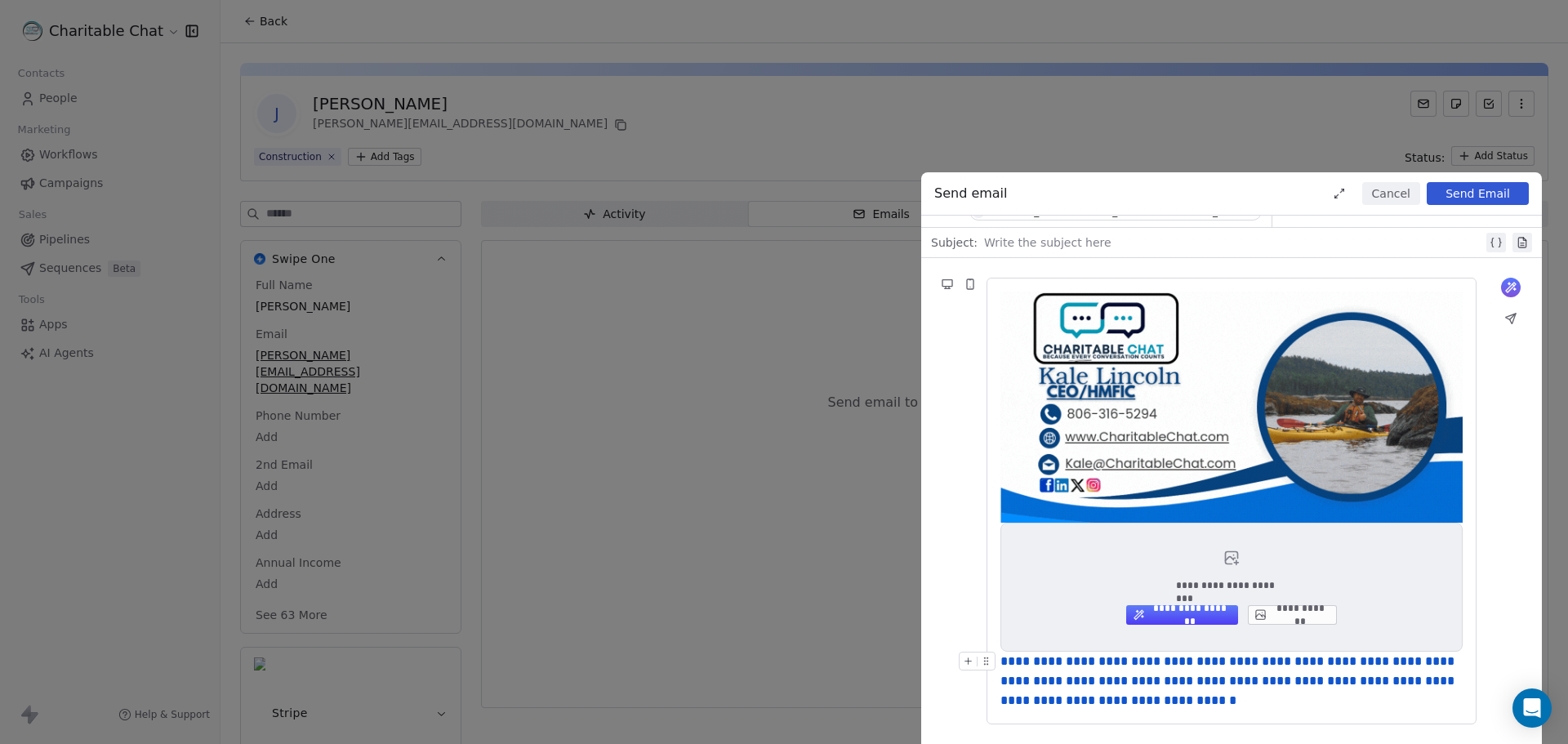
click at [973, 655] on icon at bounding box center [968, 661] width 10 height 10
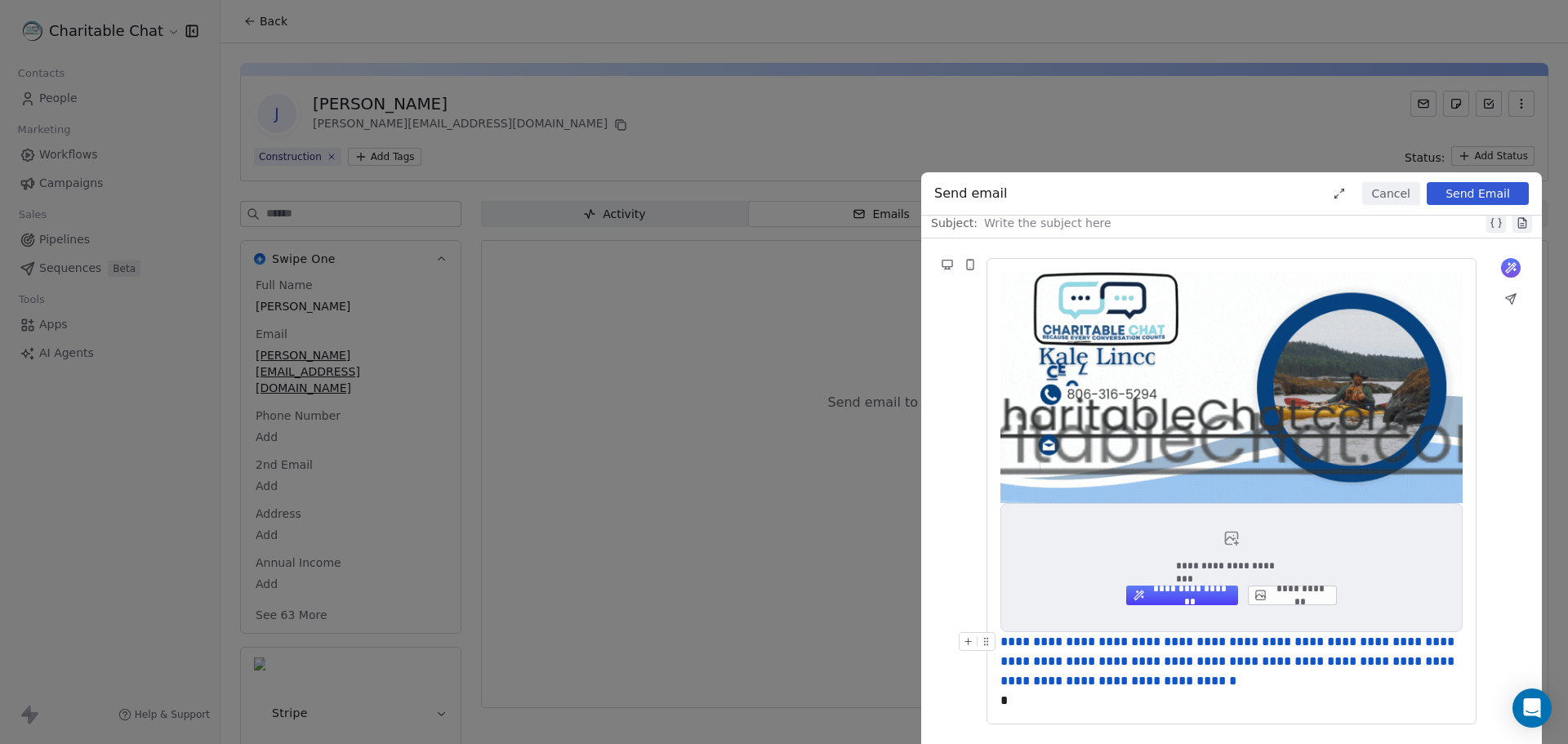
click at [968, 681] on div "**********" at bounding box center [1232, 491] width 621 height 506
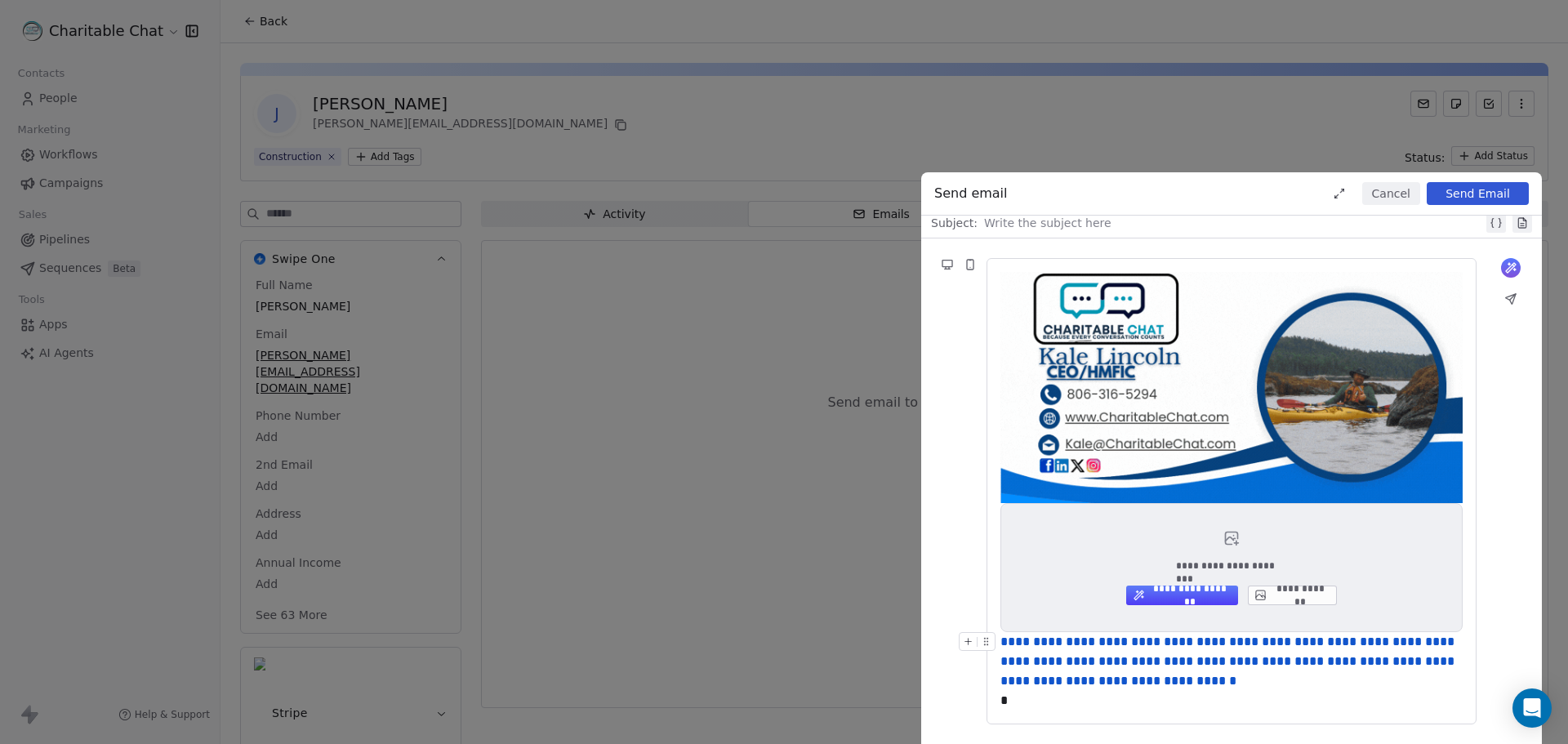
click at [1081, 687] on link "**********" at bounding box center [1229, 661] width 457 height 51
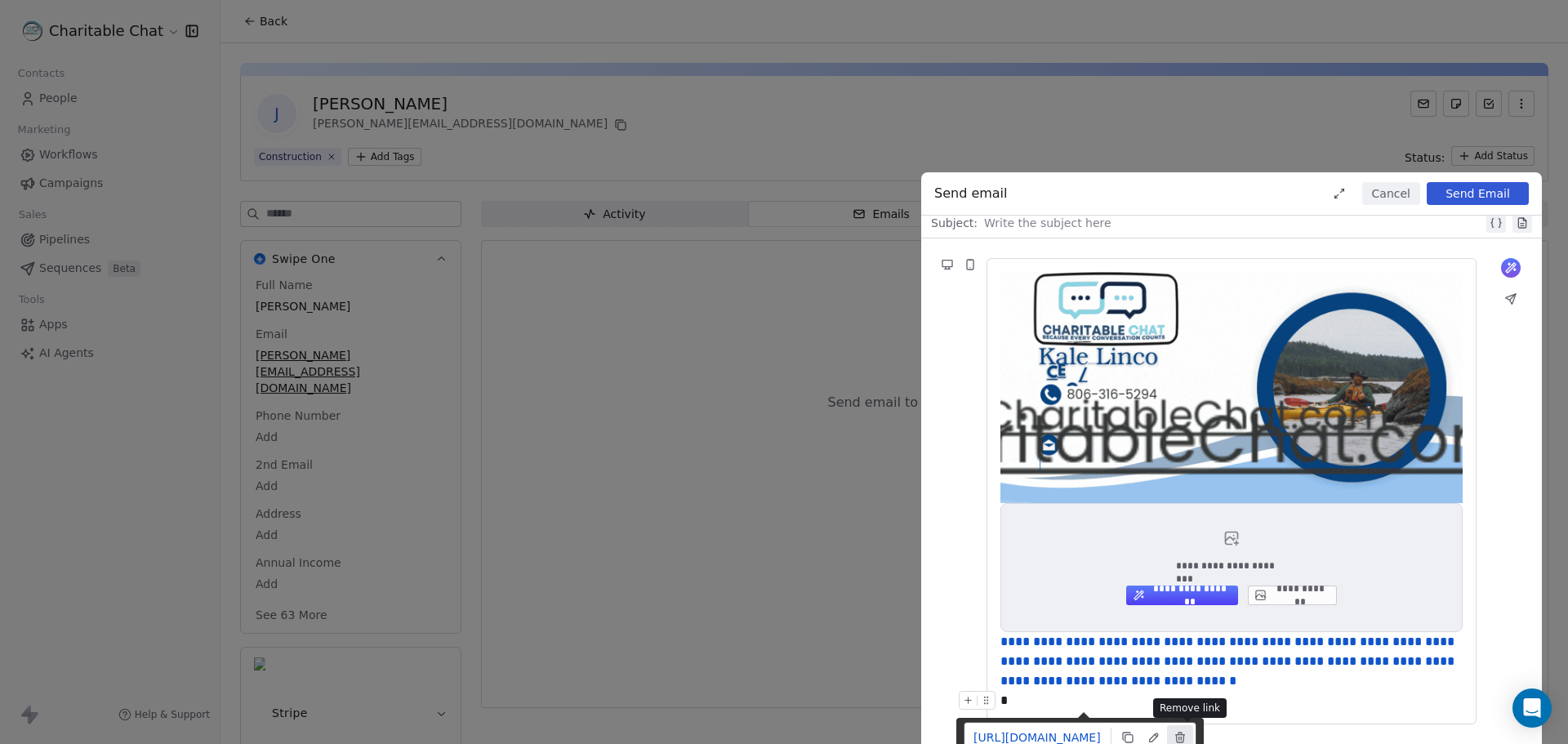
click at [1193, 738] on button at bounding box center [1180, 737] width 26 height 24
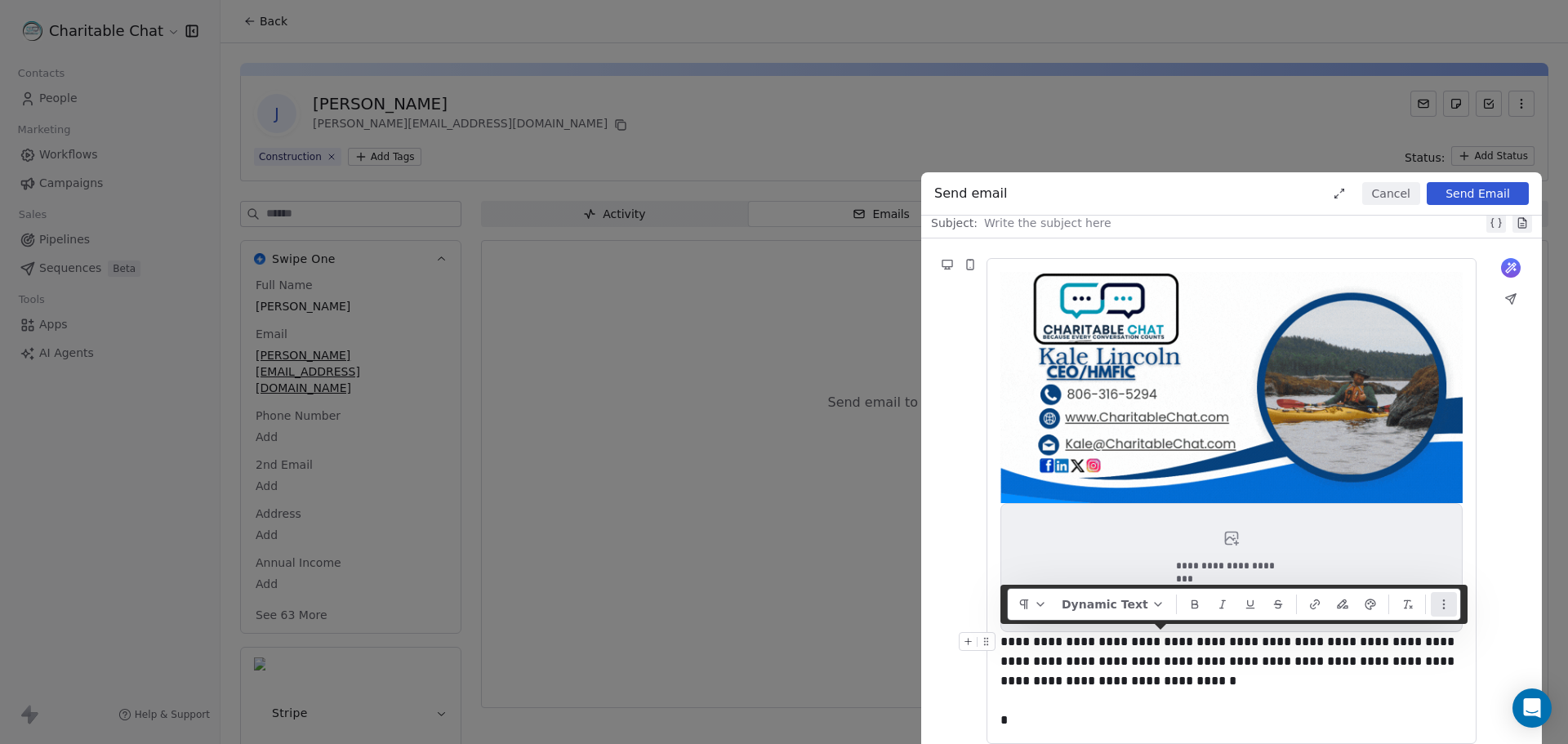
click at [1443, 608] on icon "button" at bounding box center [1443, 608] width 1 height 1
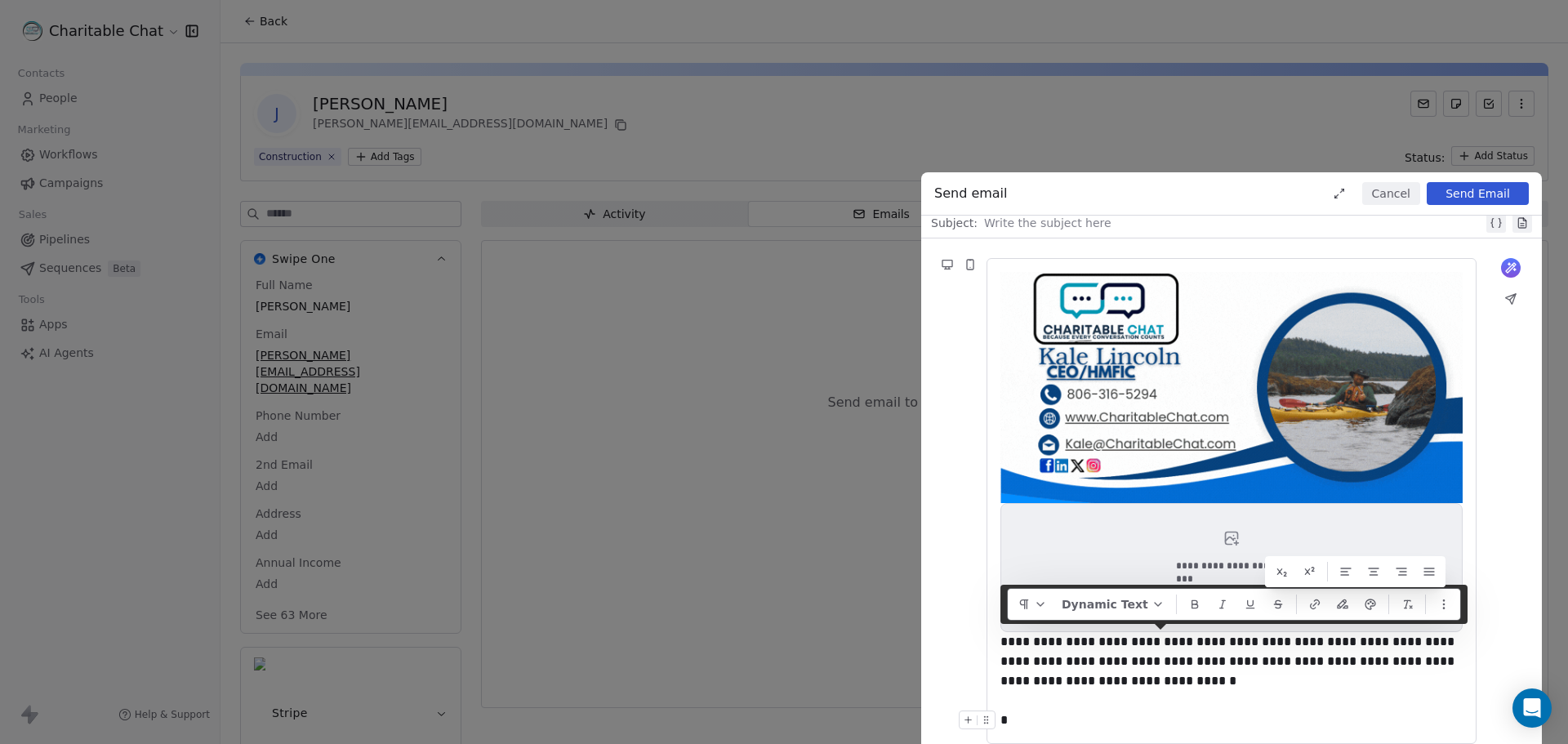
click at [1319, 721] on div "*" at bounding box center [1232, 720] width 462 height 20
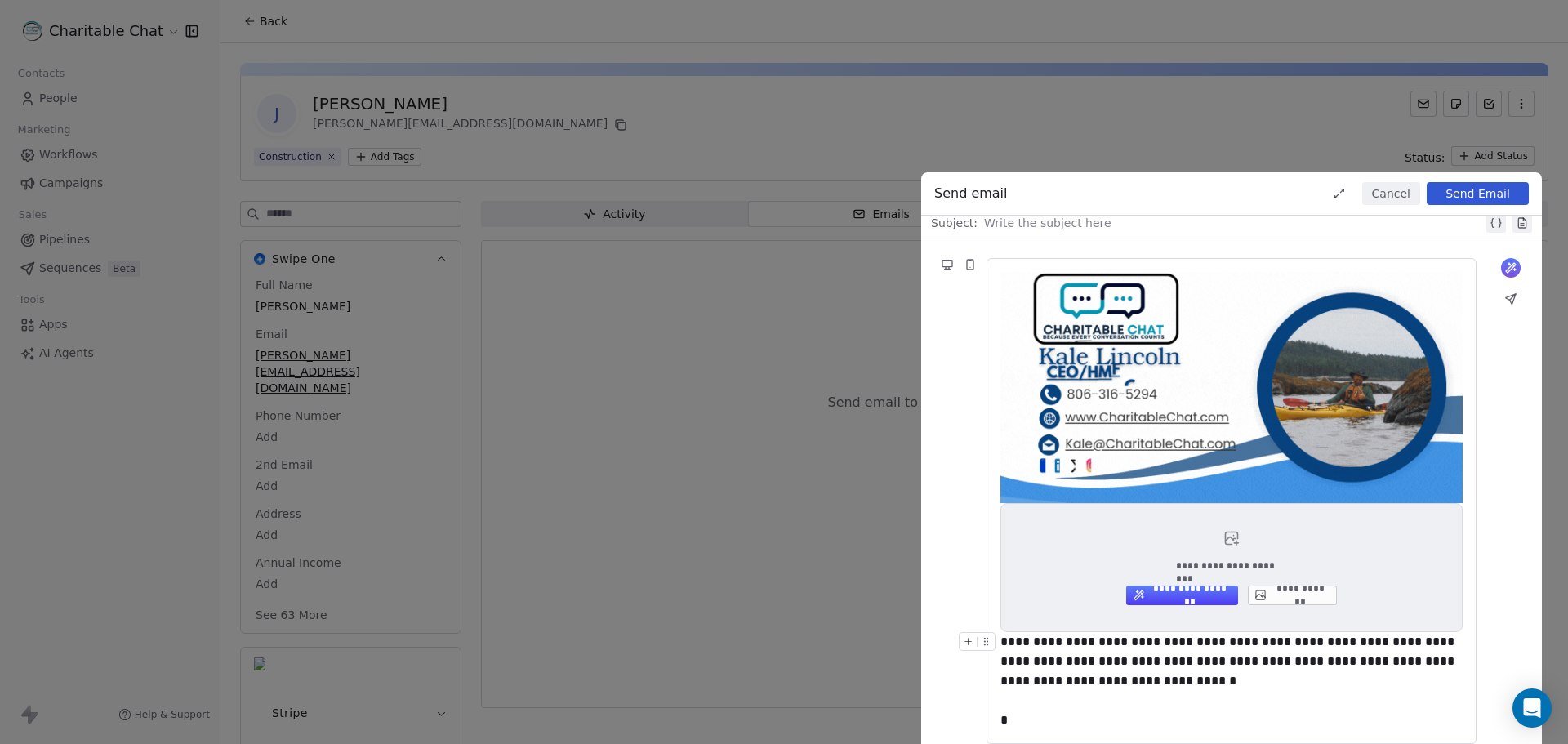
scroll to position [1, 0]
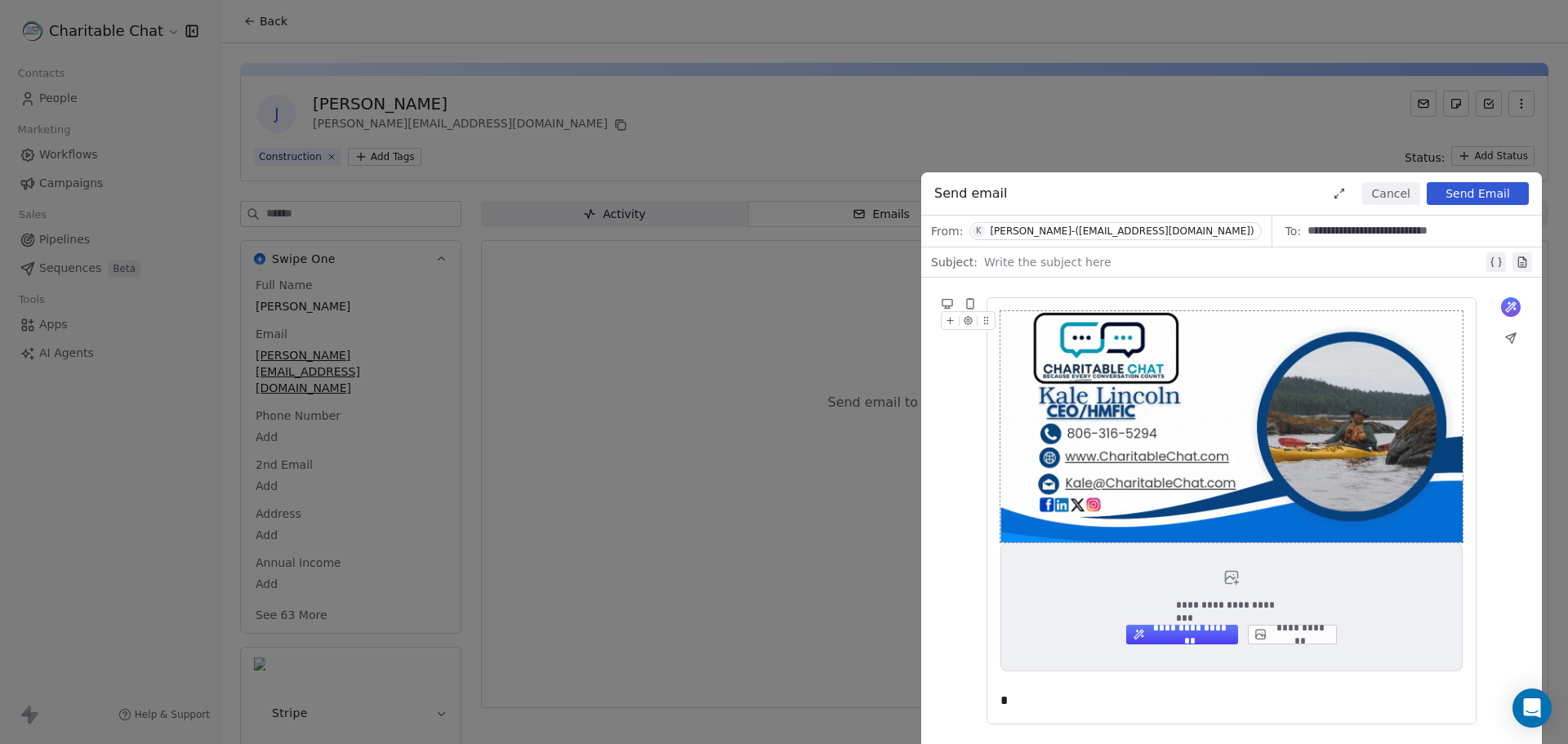
click at [1377, 190] on button "Cancel" at bounding box center [1391, 194] width 58 height 23
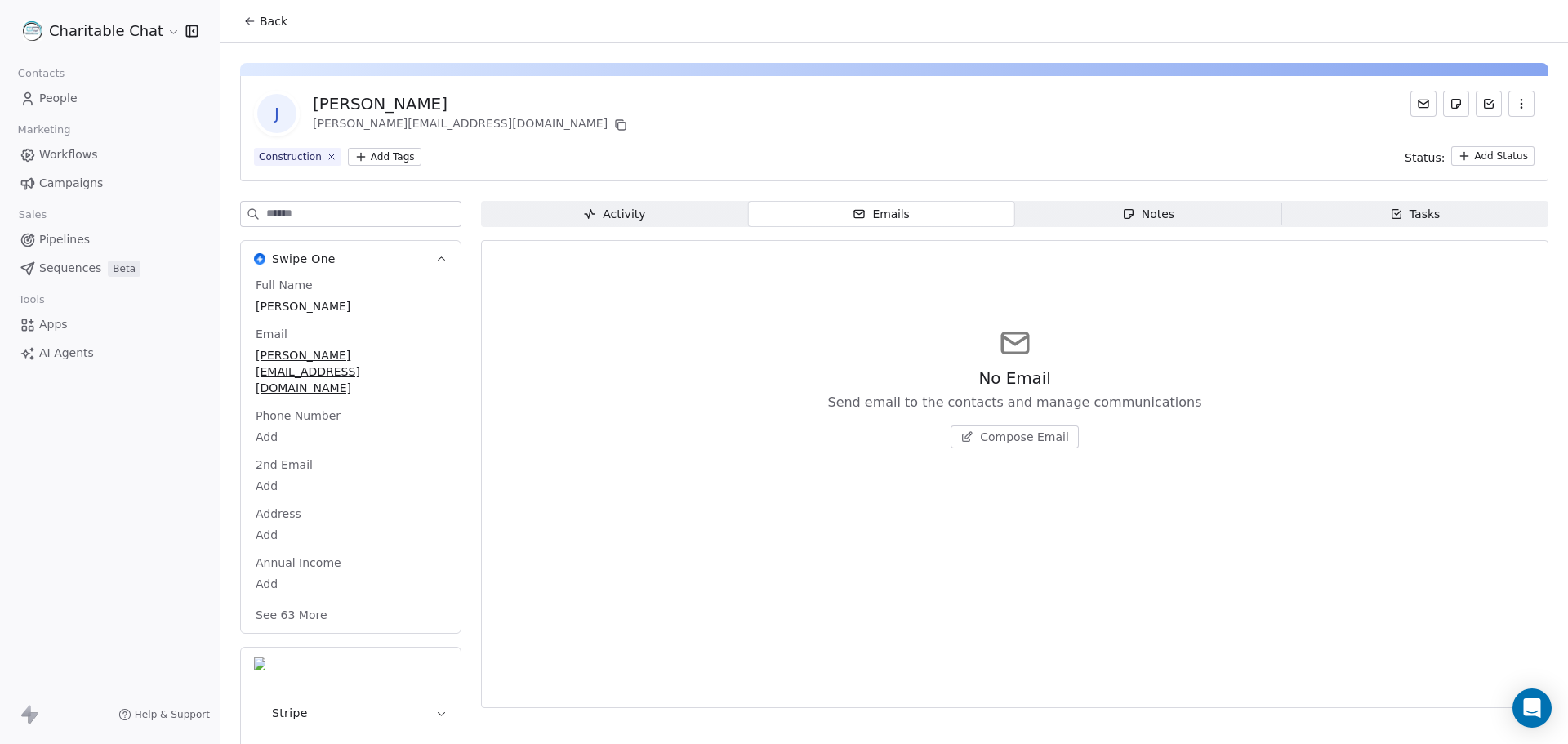
click at [55, 177] on span "Campaigns" at bounding box center [70, 183] width 63 height 17
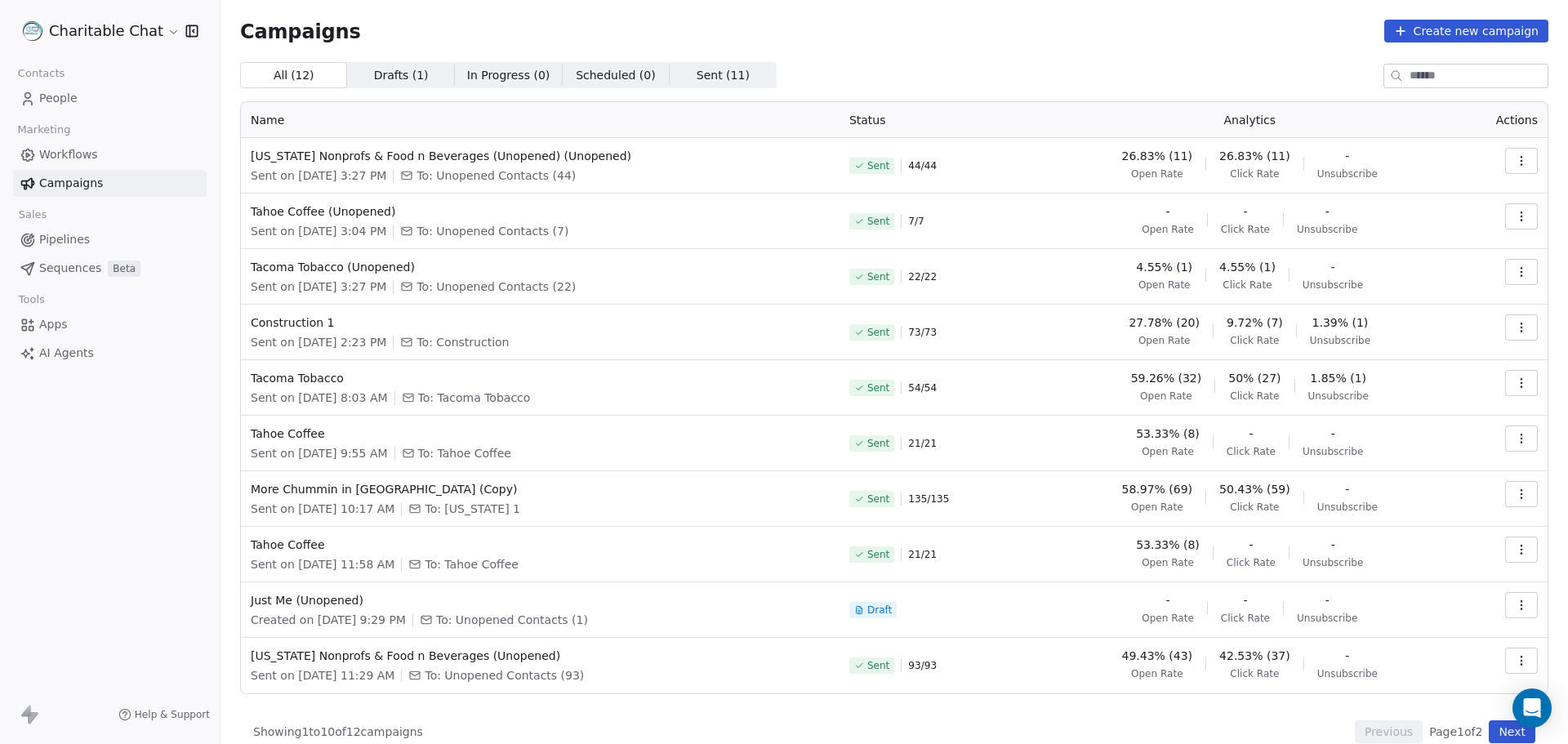
click at [1505, 328] on button "button" at bounding box center [1522, 328] width 33 height 26
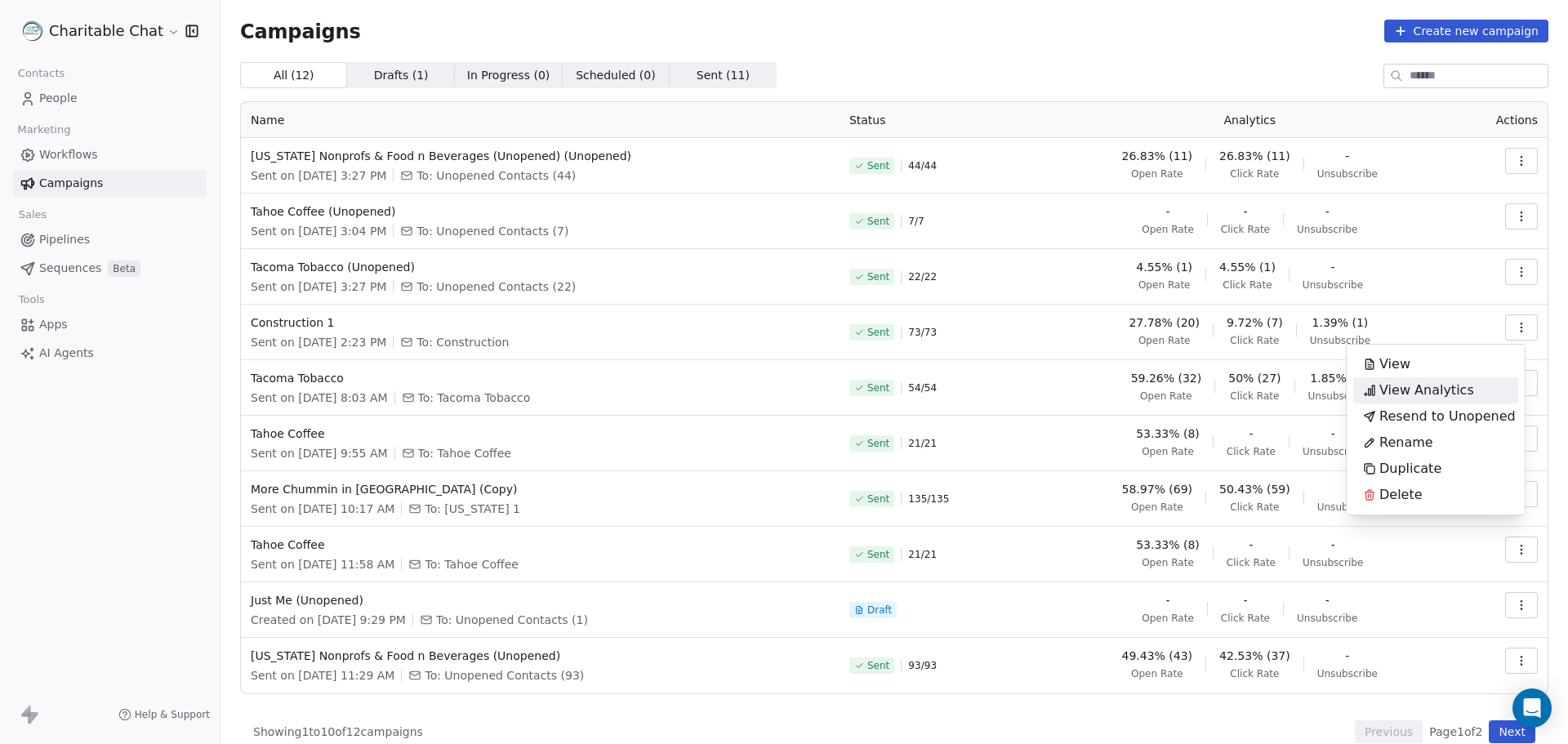
click at [1412, 397] on span "View Analytics" at bounding box center [1426, 390] width 95 height 20
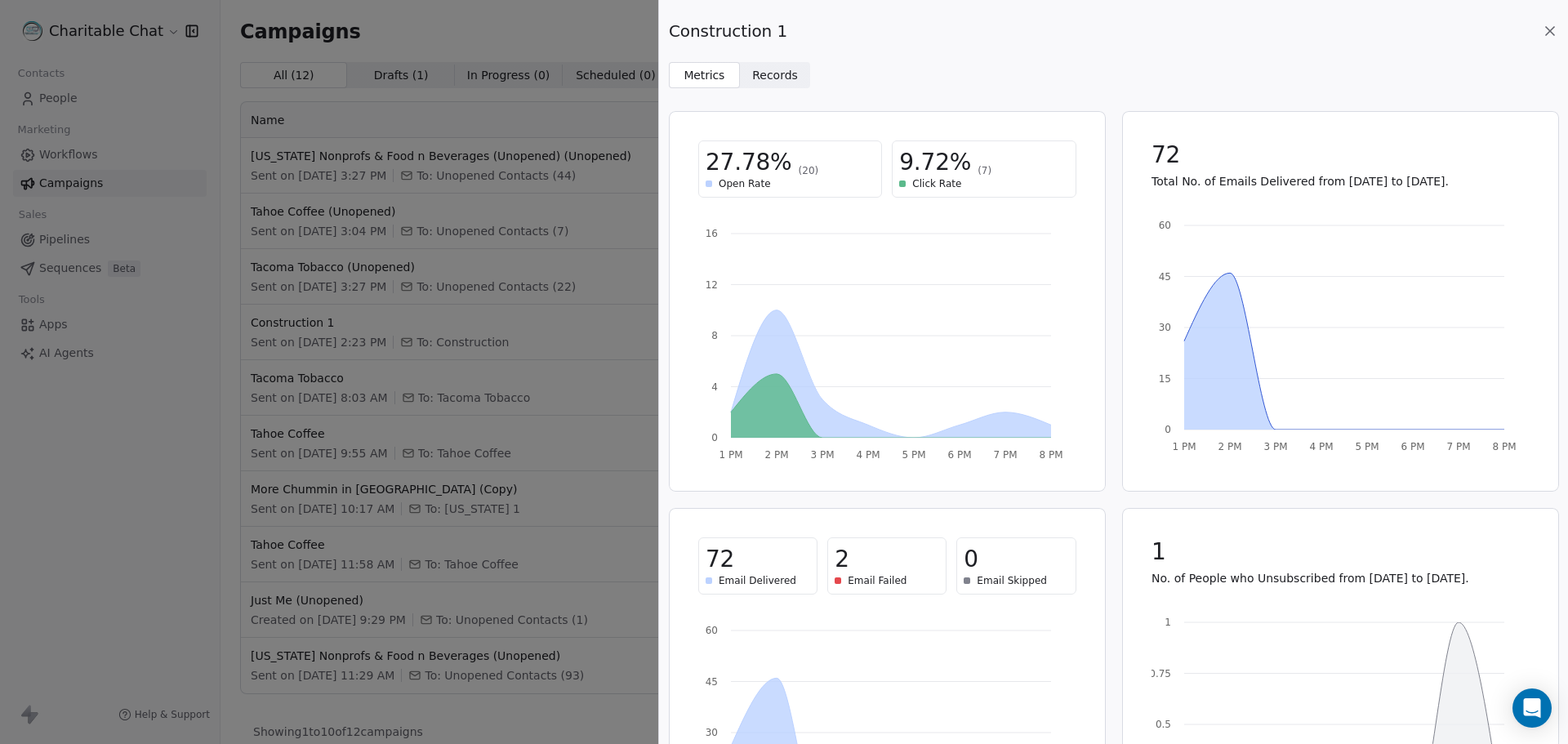
click at [773, 80] on span "Records" at bounding box center [774, 76] width 46 height 17
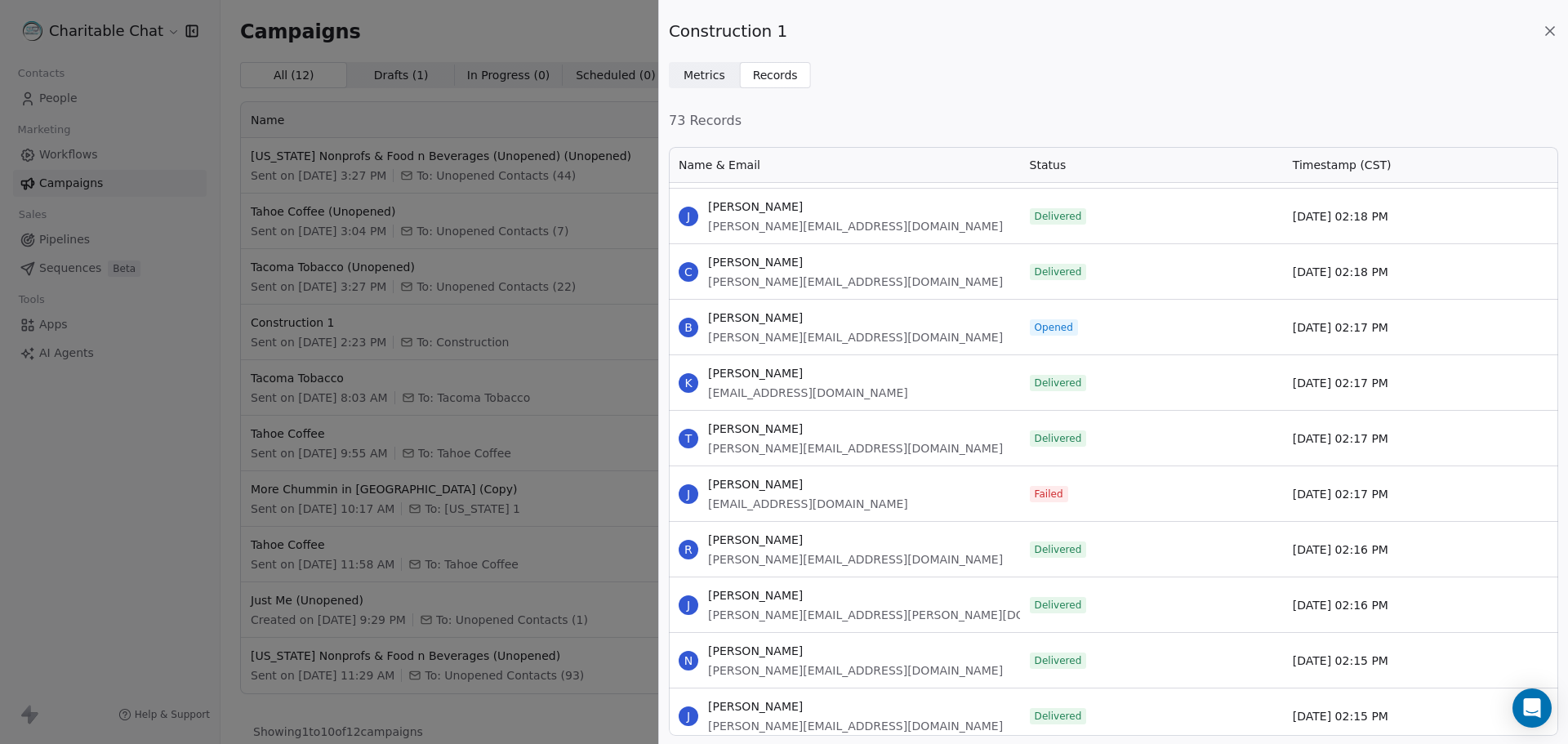
scroll to position [1306, 0]
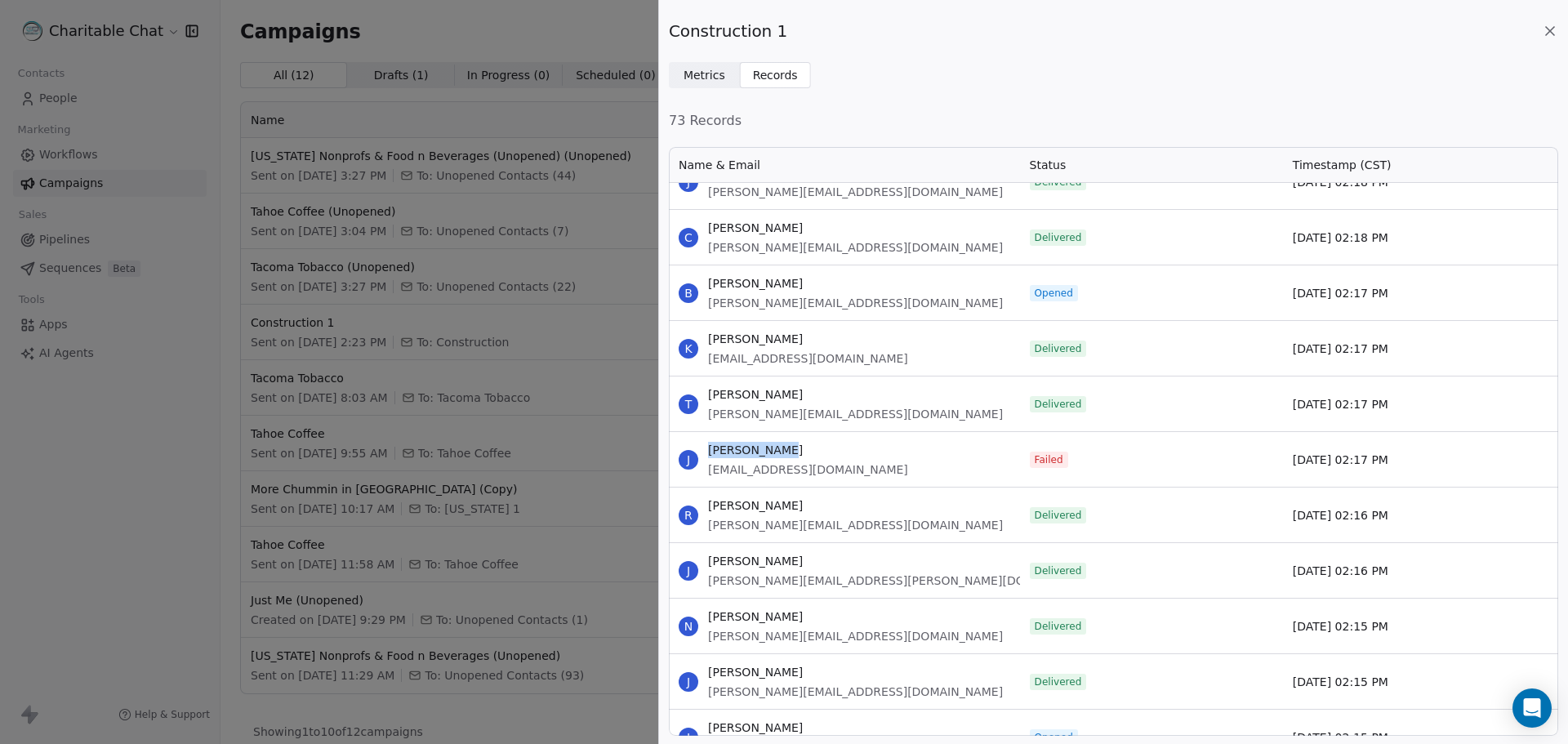
drag, startPoint x: 811, startPoint y: 454, endPoint x: 706, endPoint y: 445, distance: 105.4
click at [706, 445] on div "J [PERSON_NAME] [EMAIL_ADDRESS][DOMAIN_NAME]" at bounding box center [844, 459] width 351 height 55
copy span "[PERSON_NAME]"
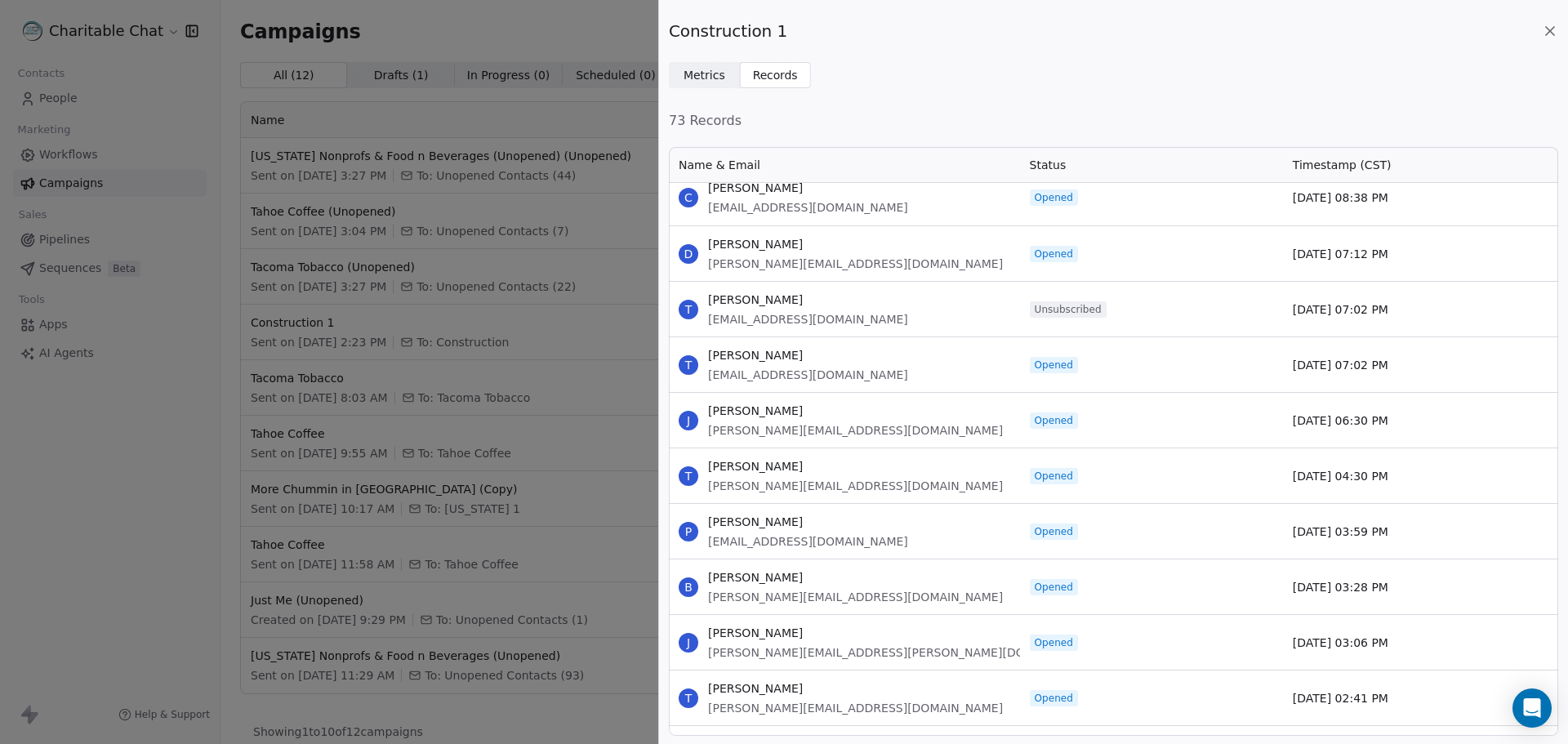
scroll to position [0, 0]
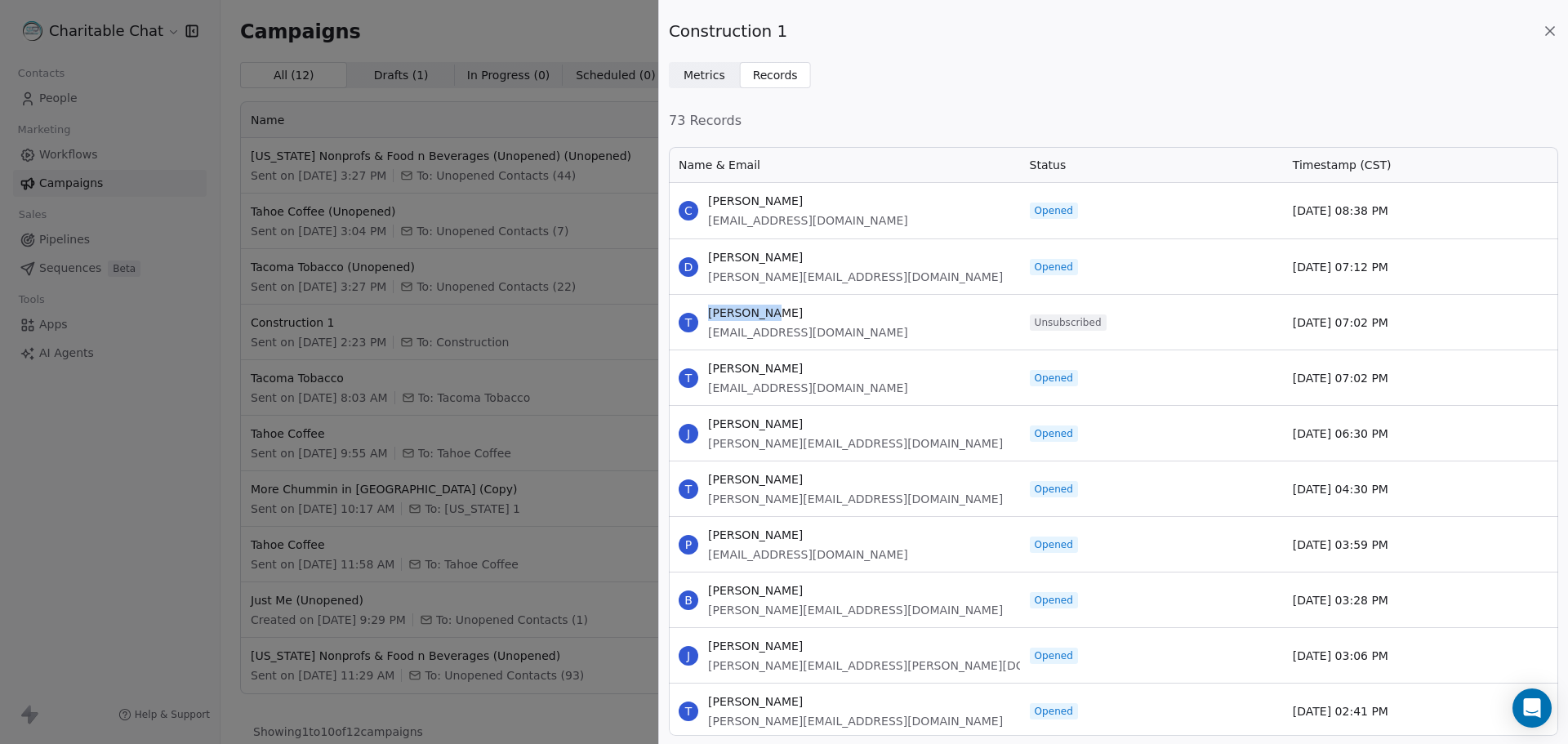
drag, startPoint x: 813, startPoint y: 309, endPoint x: 708, endPoint y: 309, distance: 105.0
click at [708, 309] on span "[PERSON_NAME]" at bounding box center [808, 312] width 200 height 17
copy span "[PERSON_NAME]"
click at [950, 134] on div "73 Records Name & Email Status Timestamp (CST) C [PERSON_NAME] [EMAIL_ADDRESS][…" at bounding box center [1113, 423] width 889 height 625
click at [561, 249] on div "Construction 1 Metrics Metrics Records Records 73 Records Name & Email Status T…" at bounding box center [784, 372] width 1568 height 744
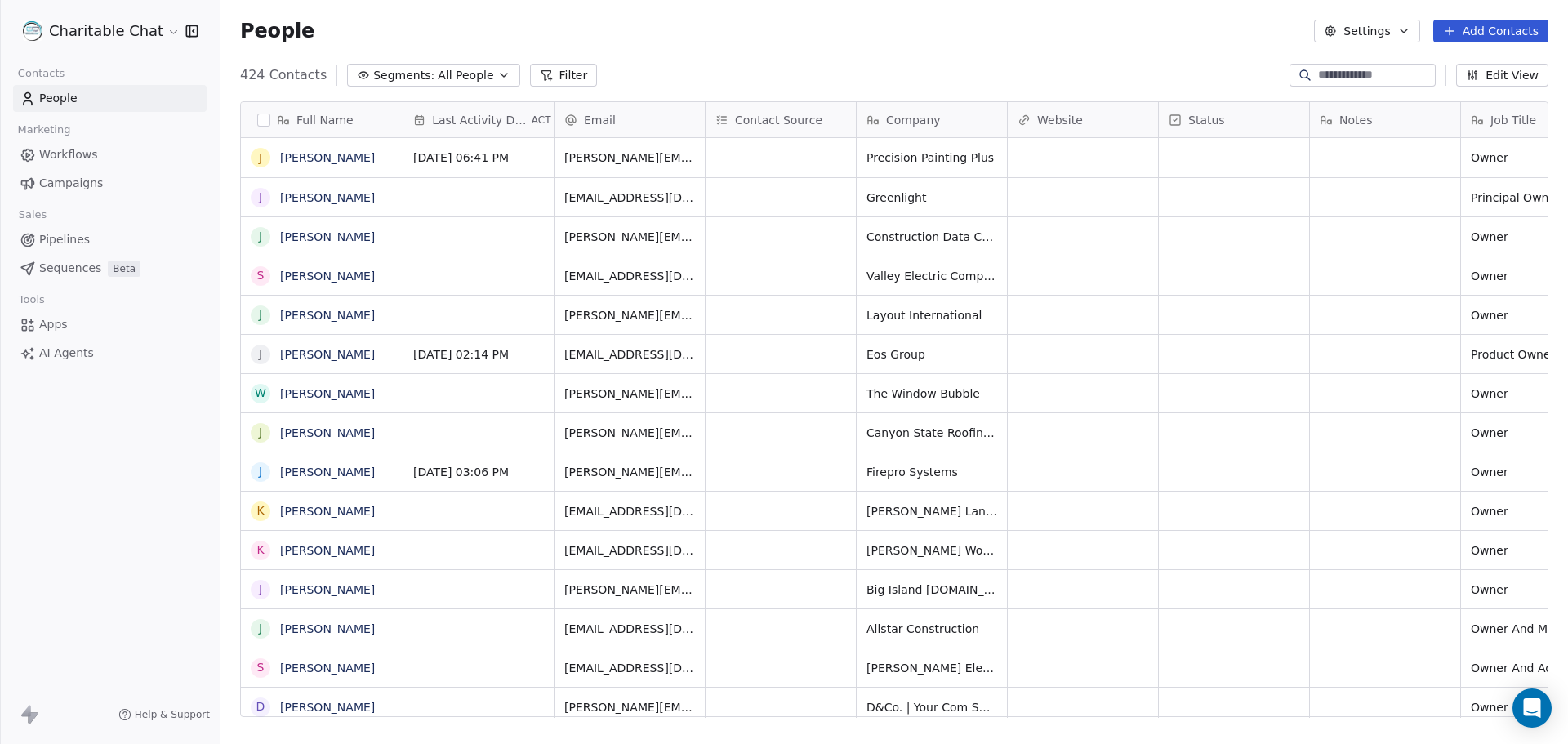
scroll to position [13, 13]
click at [1370, 74] on input at bounding box center [1375, 75] width 115 height 17
paste input "**********"
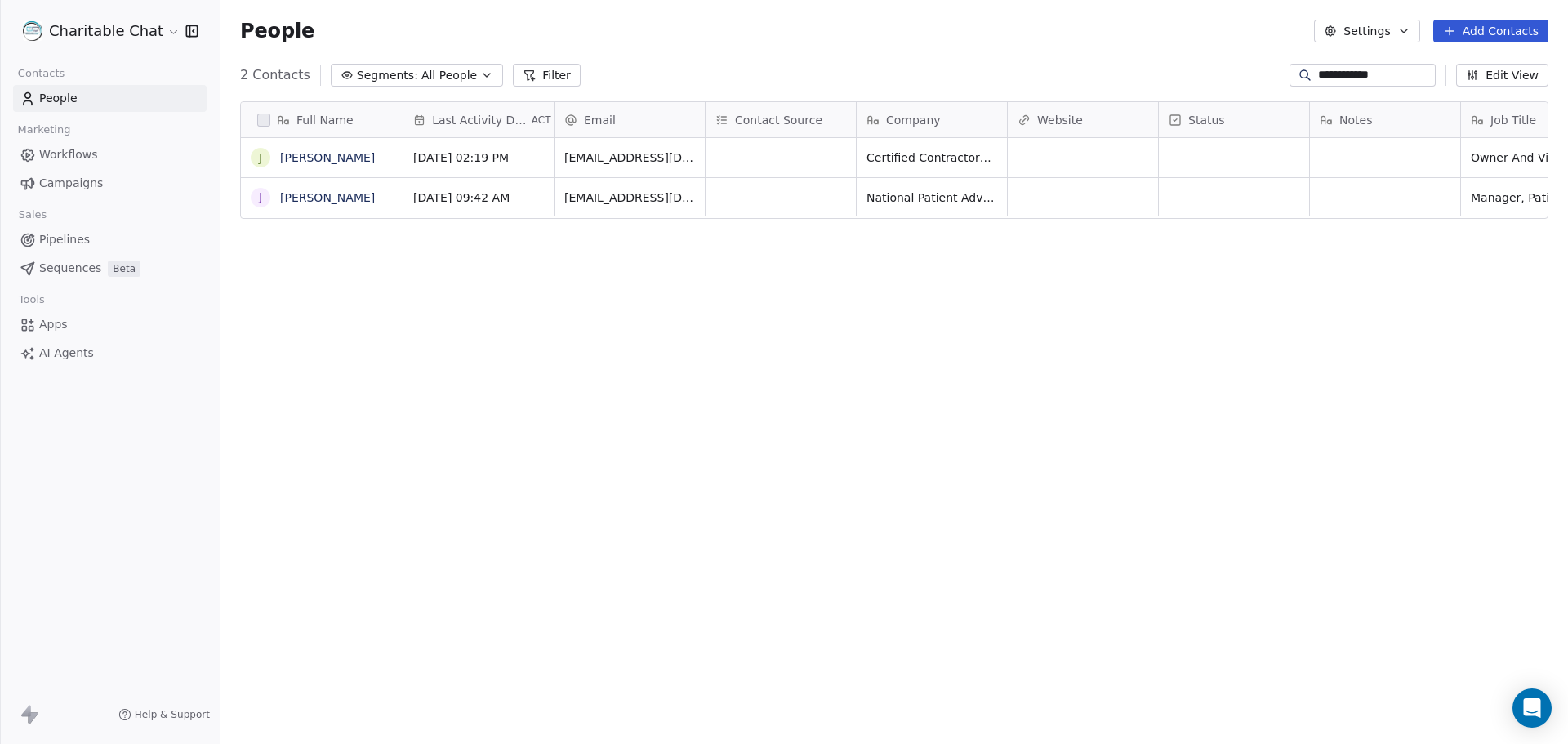
scroll to position [641, 1335]
type input "**********"
click at [262, 156] on button "grid" at bounding box center [260, 157] width 13 height 13
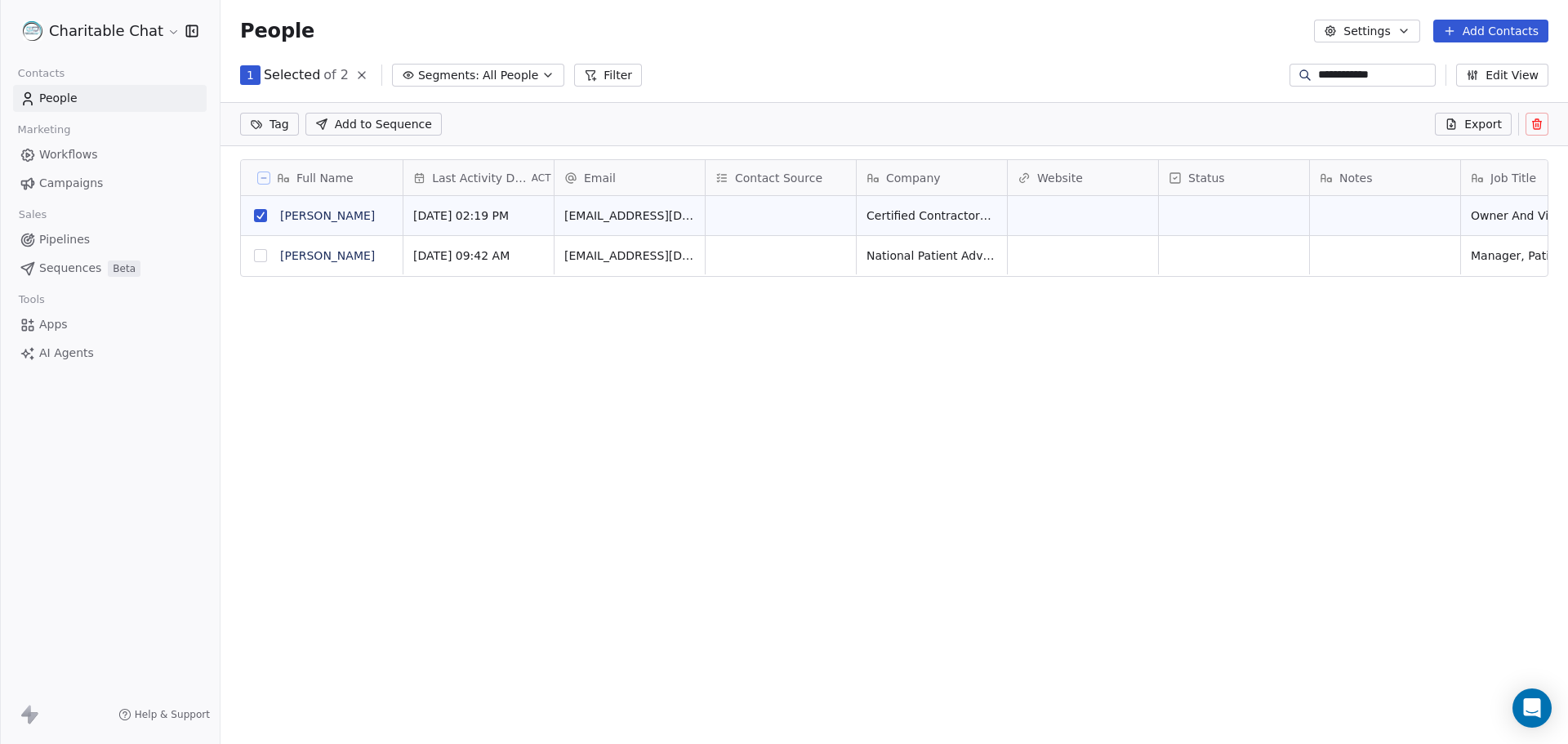
click at [1529, 128] on button at bounding box center [1537, 124] width 23 height 23
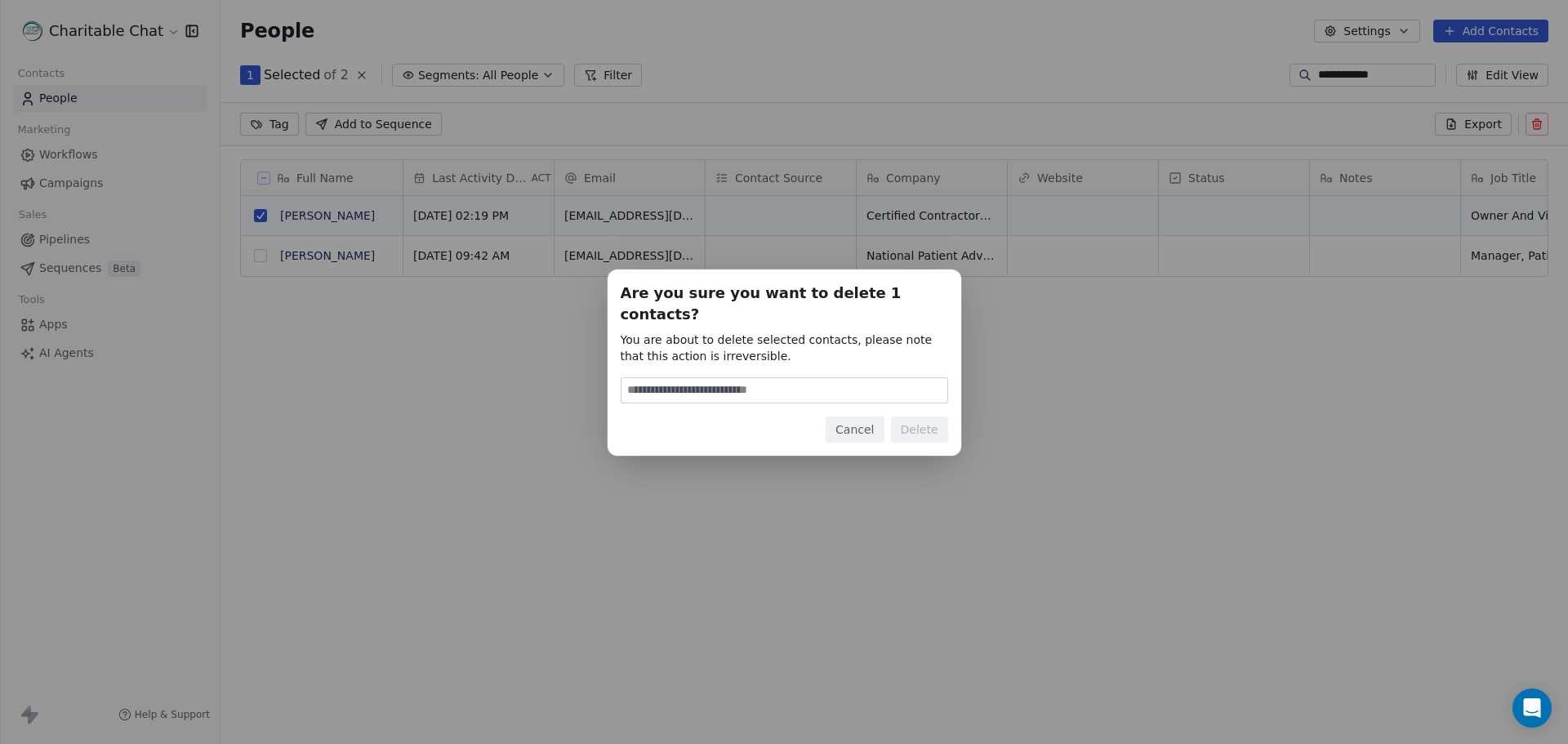
click at [692, 384] on input at bounding box center [784, 390] width 326 height 24
type input "******"
click at [909, 419] on button "Delete" at bounding box center [920, 429] width 57 height 26
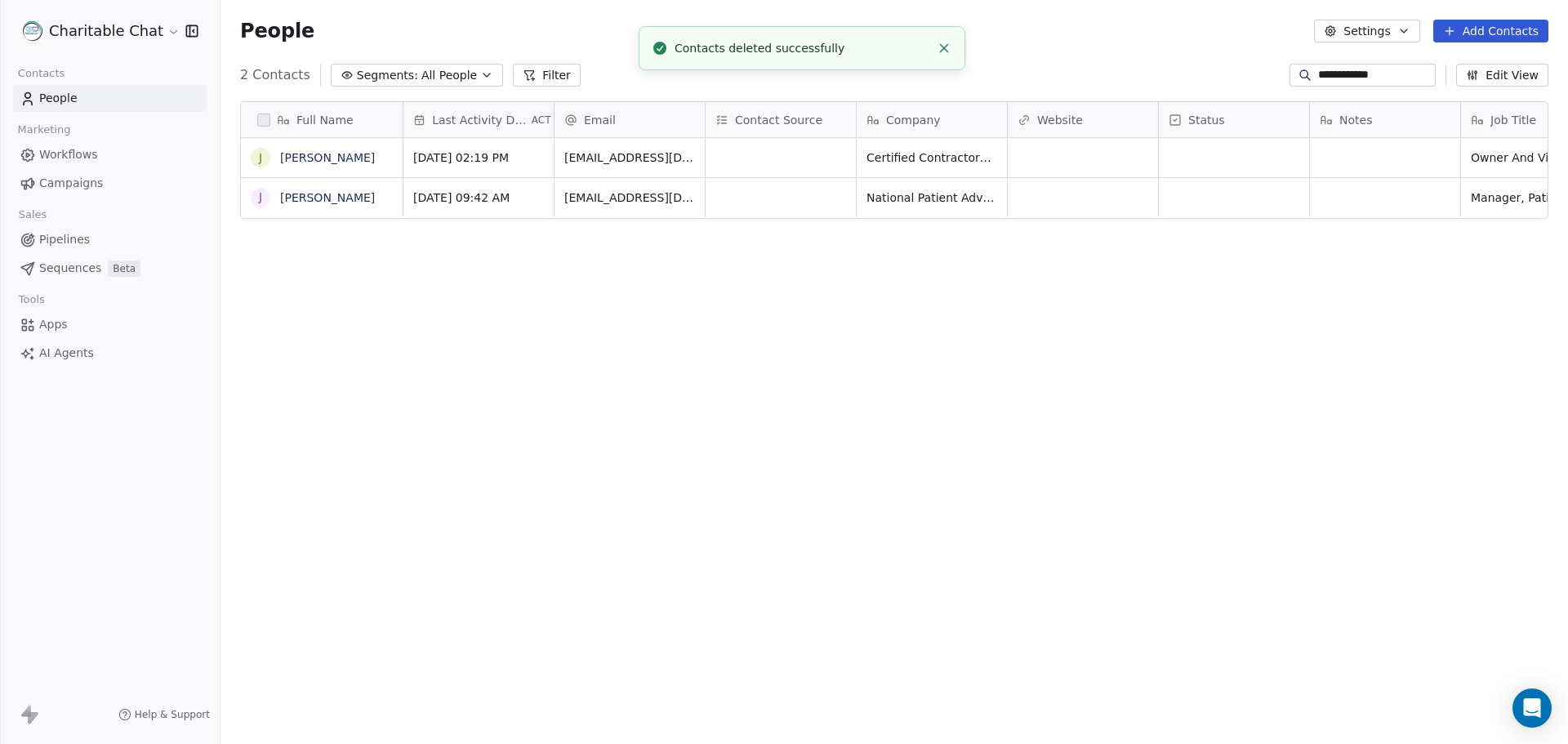
scroll to position [641, 1335]
